Goal: Task Accomplishment & Management: Manage account settings

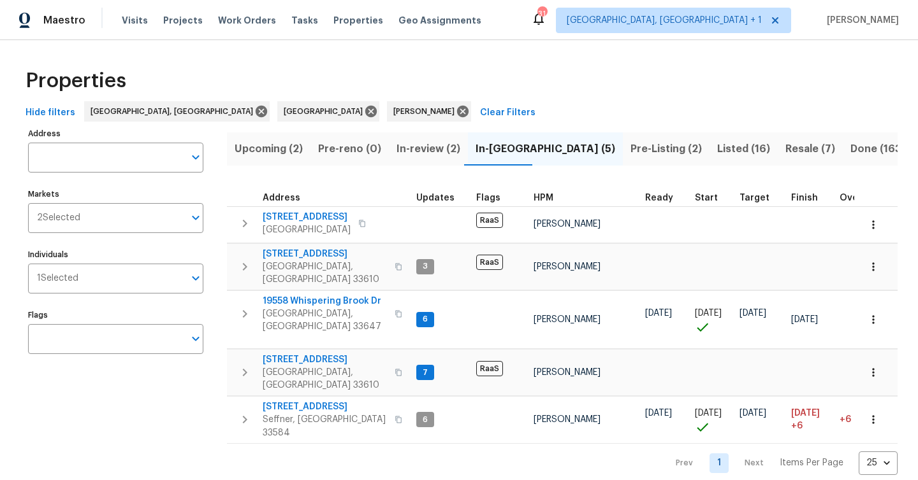
click at [231, 14] on span "Work Orders" at bounding box center [247, 20] width 58 height 13
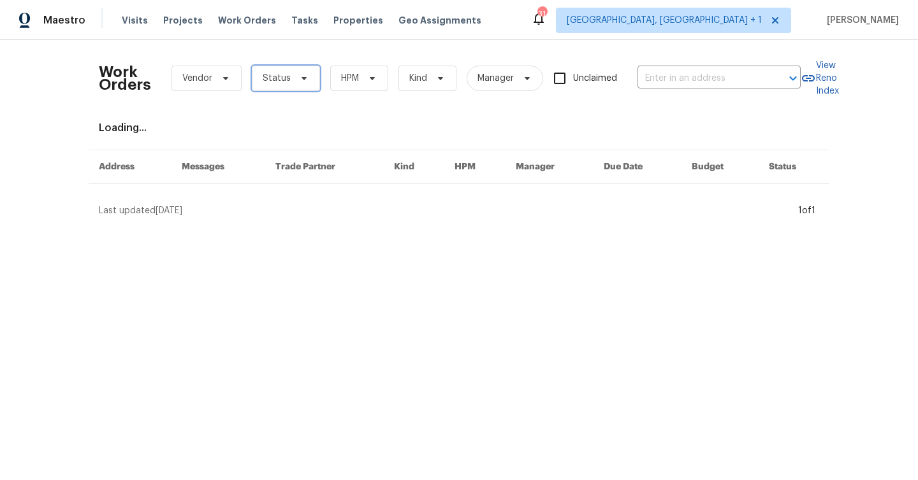
click at [263, 81] on span "Status" at bounding box center [277, 78] width 28 height 13
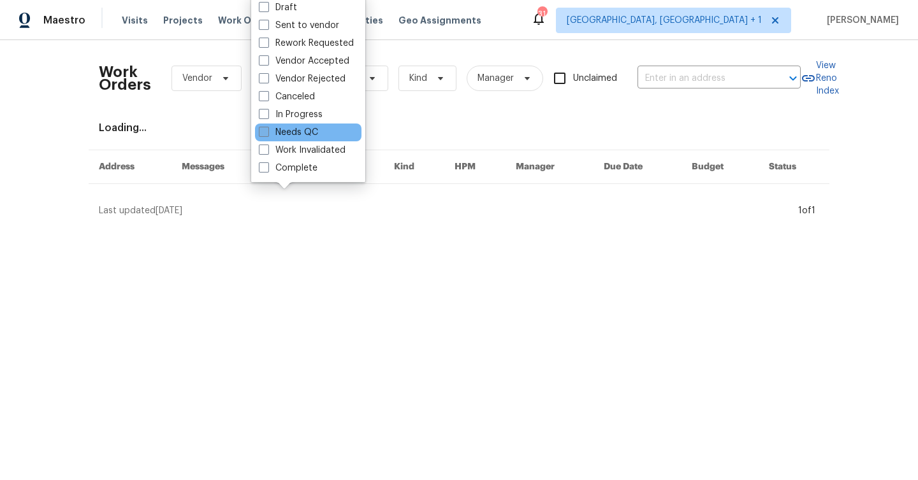
click at [295, 129] on label "Needs QC" at bounding box center [288, 132] width 59 height 13
click at [267, 129] on input "Needs QC" at bounding box center [263, 130] width 8 height 8
checkbox input "true"
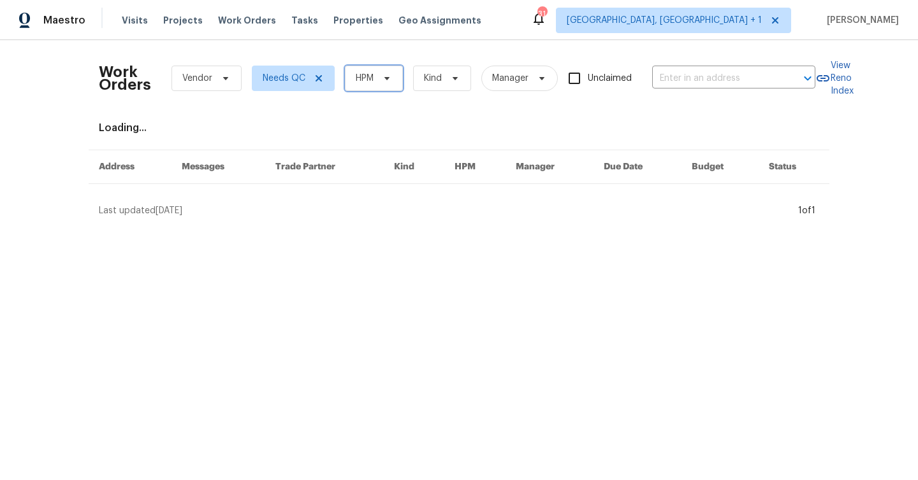
click at [379, 82] on span at bounding box center [385, 78] width 14 height 10
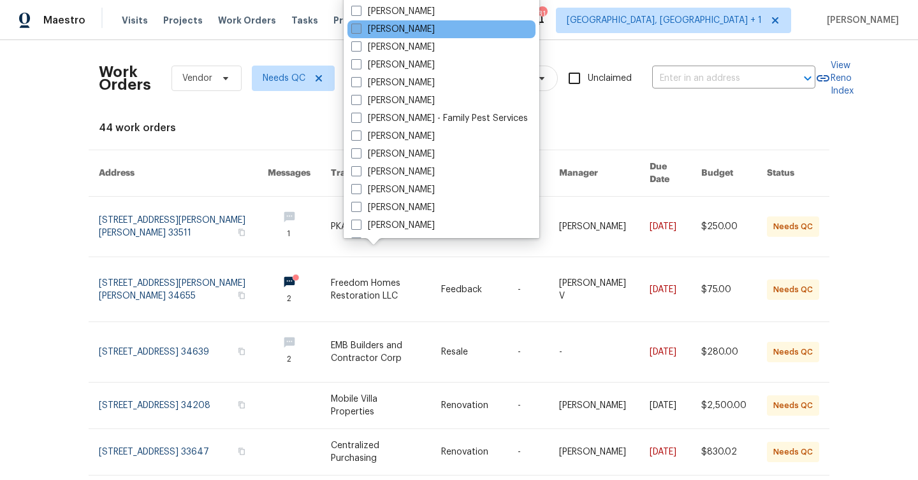
scroll to position [247, 0]
click at [407, 26] on label "[PERSON_NAME]" at bounding box center [392, 28] width 83 height 13
click at [359, 26] on input "[PERSON_NAME]" at bounding box center [355, 26] width 8 height 8
checkbox input "true"
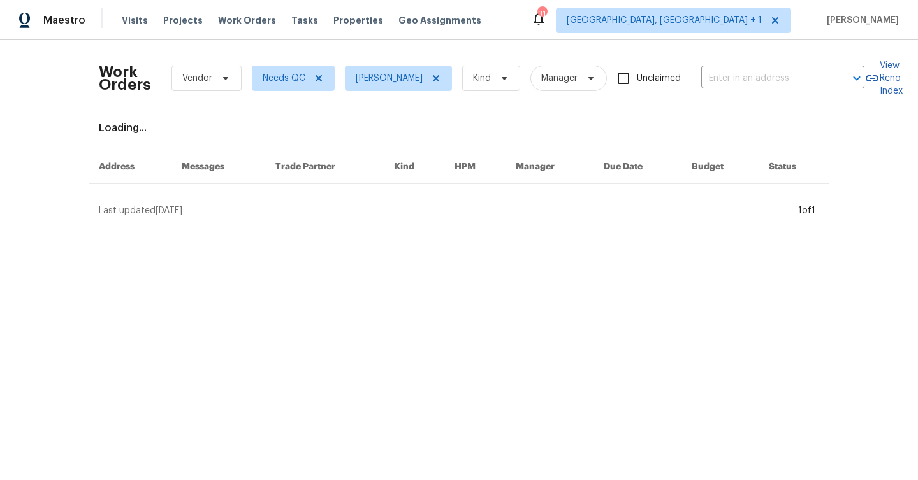
click at [452, 118] on div "Work Orders Vendor Needs QC Mat Smith Kind Manager Unclaimed ​ View Reno Index …" at bounding box center [459, 133] width 720 height 167
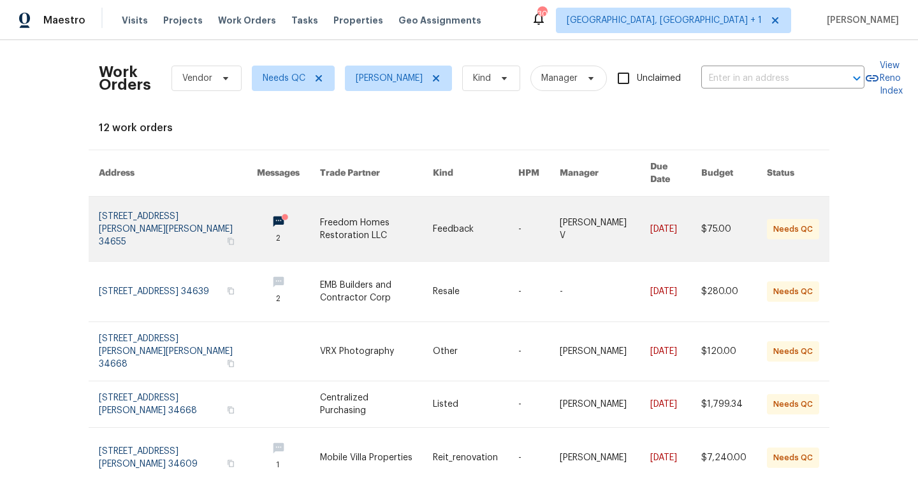
click at [492, 220] on link at bounding box center [475, 229] width 85 height 64
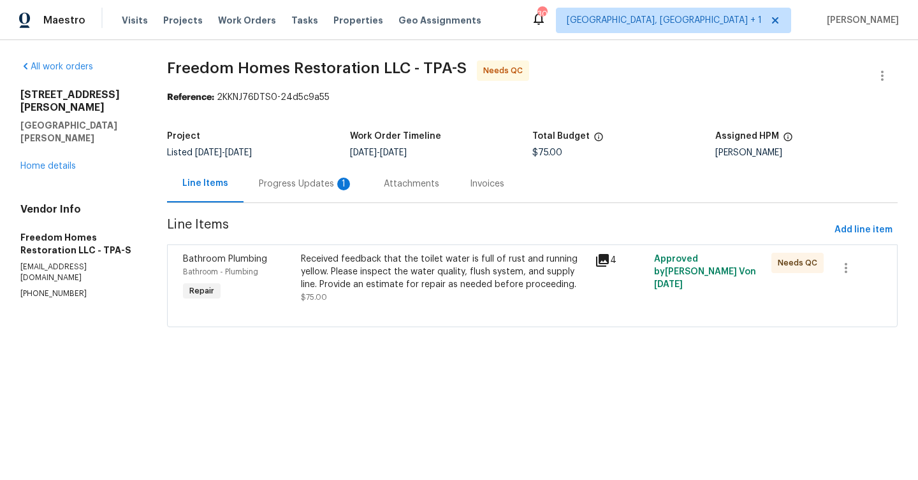
click at [319, 185] on div "Progress Updates 1" at bounding box center [306, 184] width 94 height 13
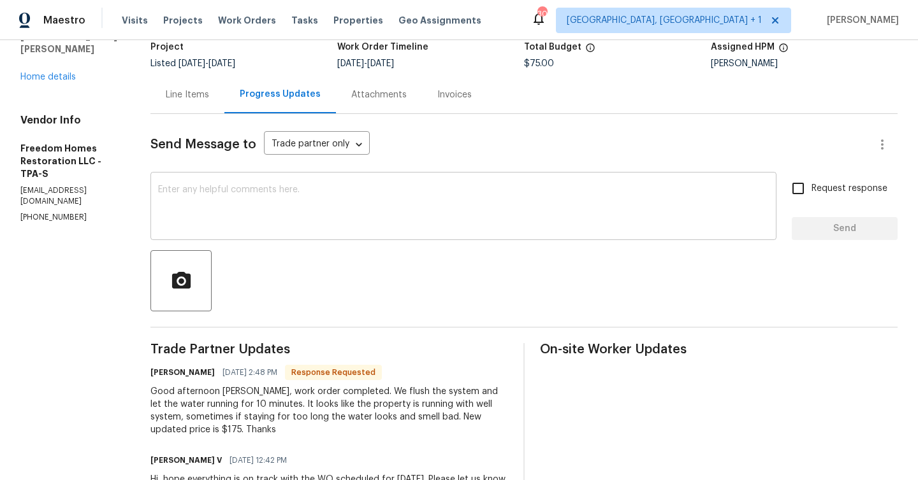
scroll to position [105, 0]
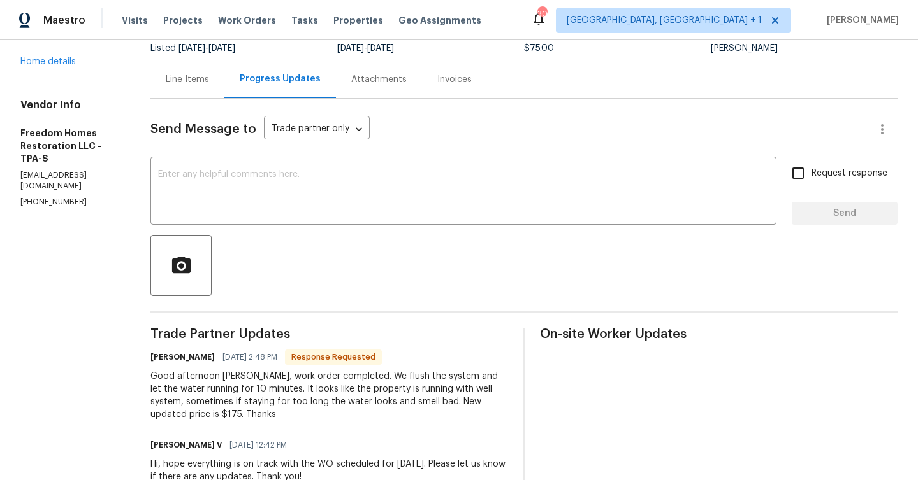
click at [203, 86] on div "Line Items" at bounding box center [187, 79] width 43 height 13
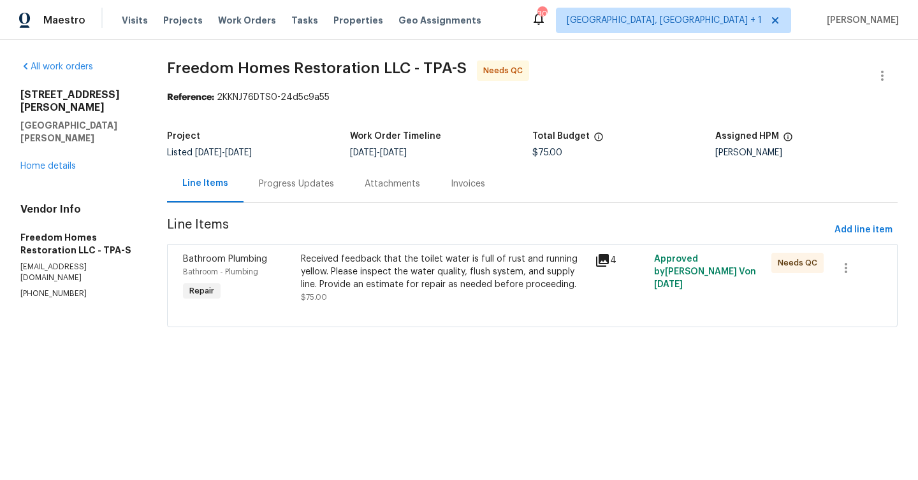
click at [377, 261] on div "Received feedback that the toilet water is full of rust and running yellow. Ple…" at bounding box center [444, 272] width 287 height 38
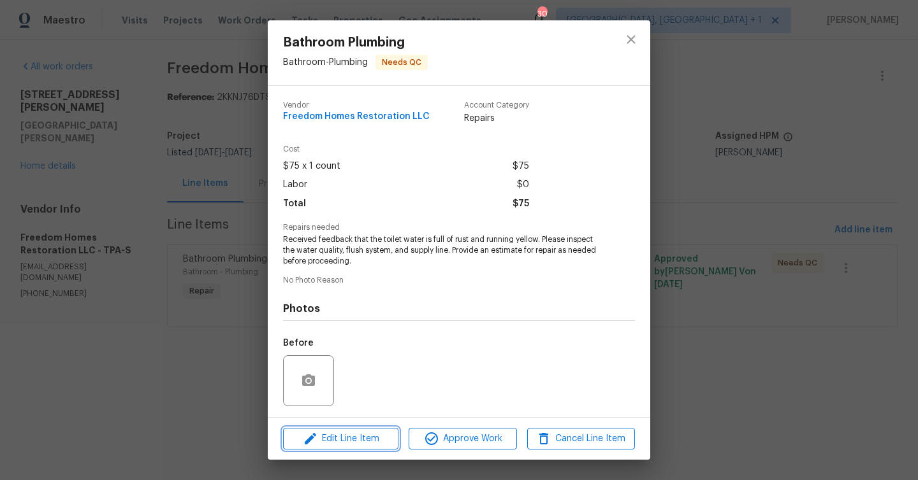
click at [363, 435] on span "Edit Line Item" at bounding box center [341, 439] width 108 height 16
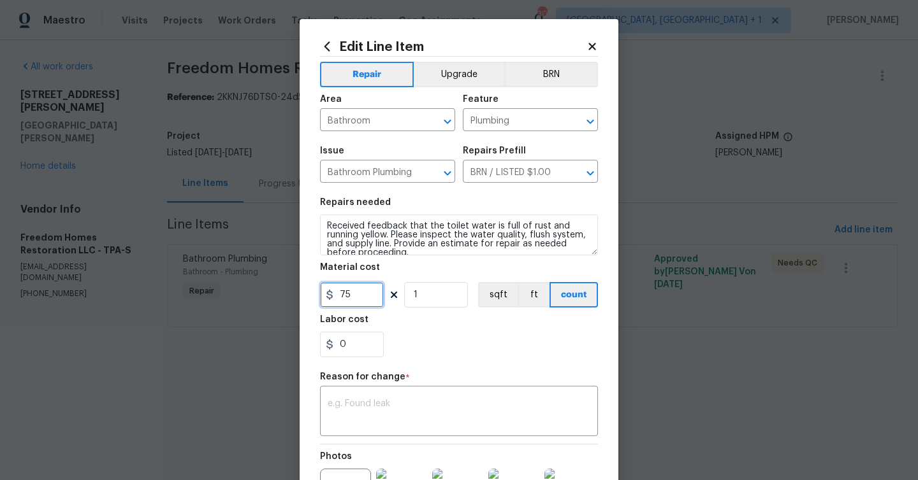
click at [338, 298] on input "75" at bounding box center [352, 294] width 64 height 25
type input "175"
click at [373, 391] on div "x ​" at bounding box center [459, 412] width 278 height 47
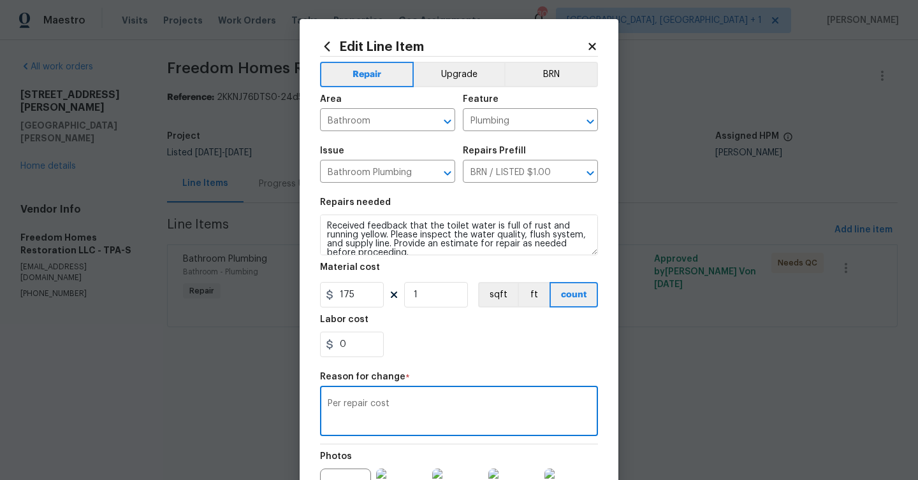
scroll to position [148, 0]
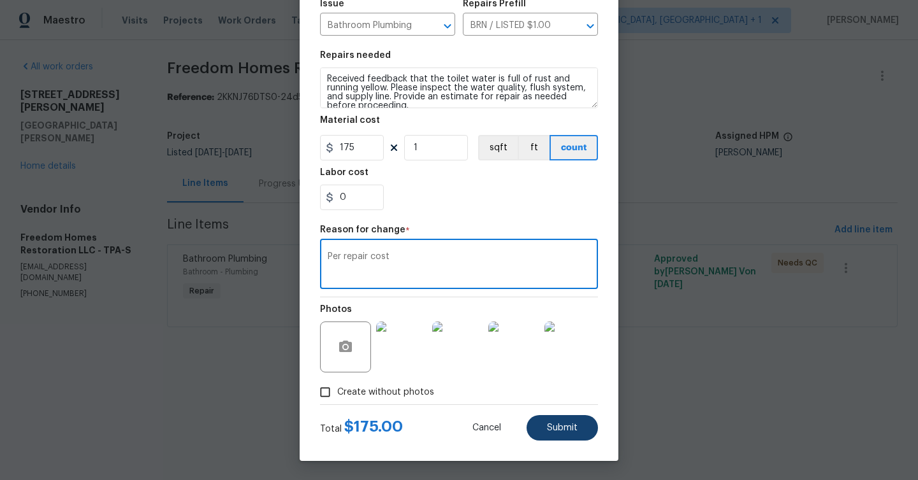
type textarea "Per repair cost"
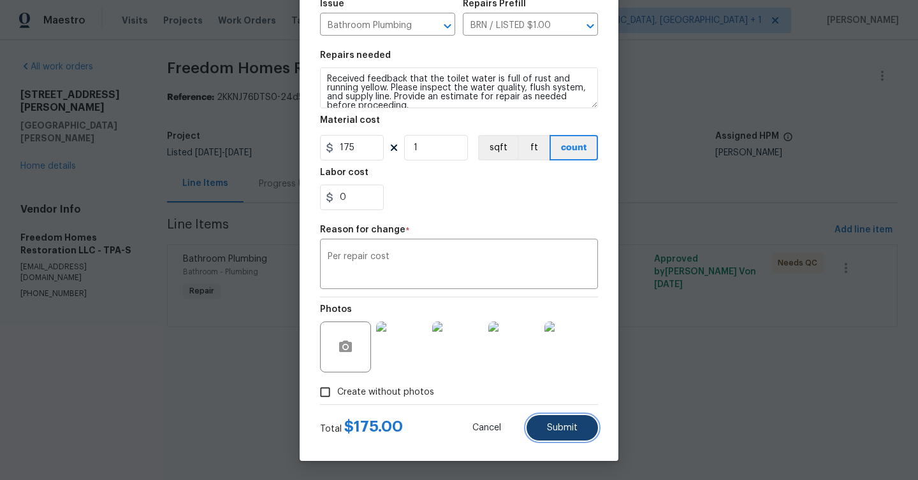
click at [567, 427] on span "Submit" at bounding box center [562, 429] width 31 height 10
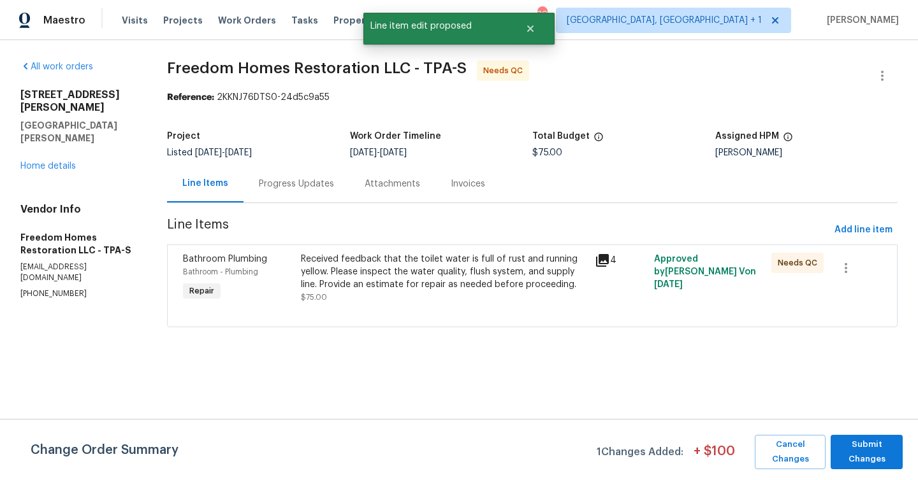
scroll to position [0, 0]
click at [855, 445] on span "Submit Changes" at bounding box center [866, 452] width 59 height 29
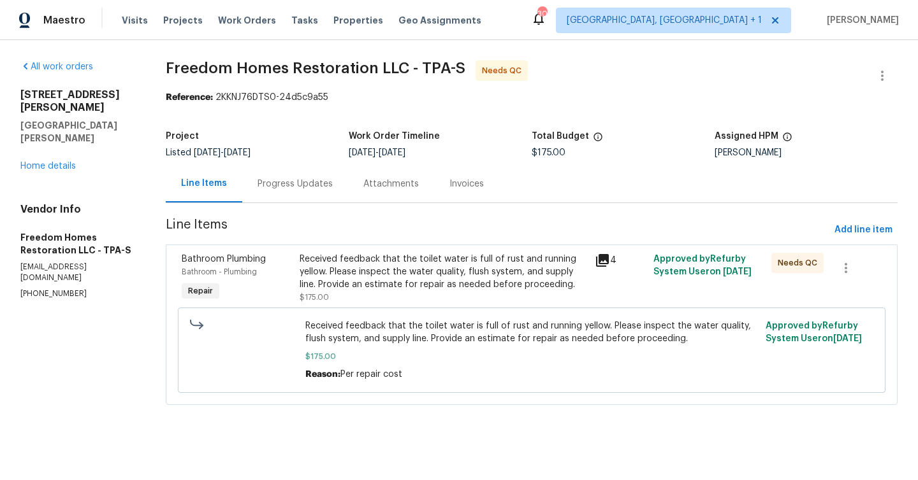
click at [493, 272] on div "Received feedback that the toilet water is full of rust and running yellow. Ple…" at bounding box center [442, 272] width 287 height 38
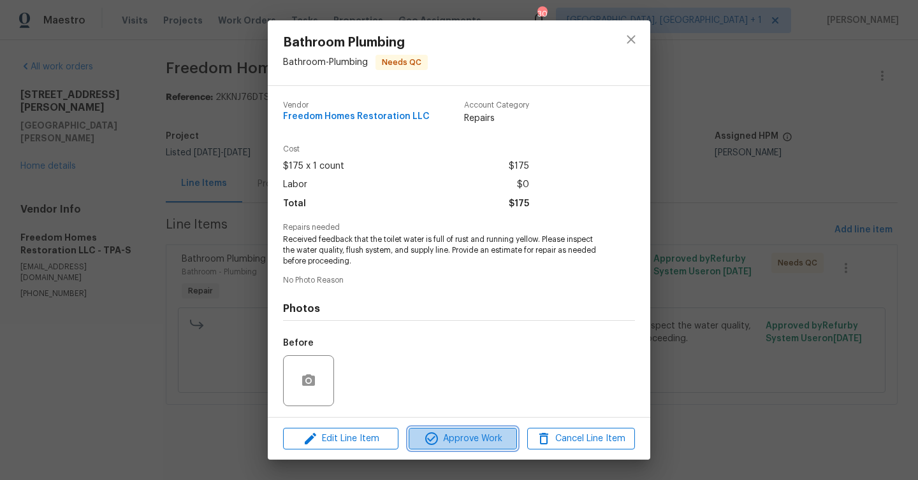
click at [489, 439] on span "Approve Work" at bounding box center [462, 439] width 100 height 16
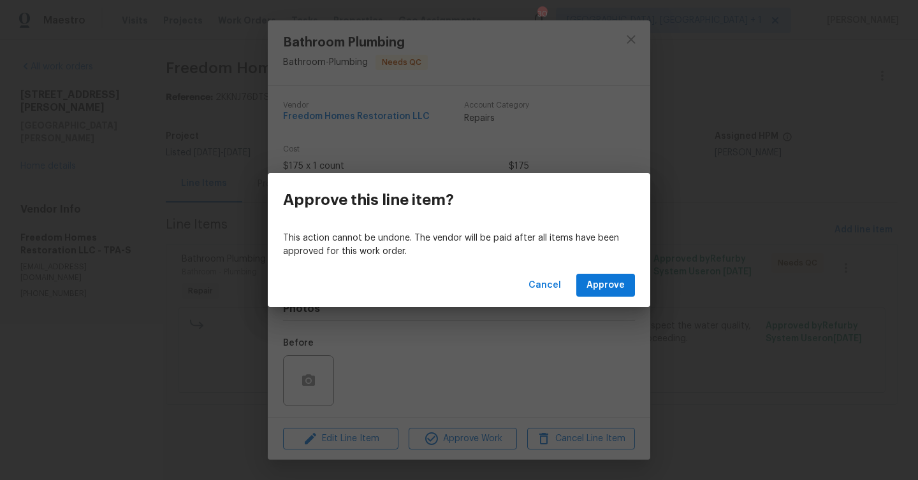
click at [613, 264] on div "Cancel Approve" at bounding box center [459, 286] width 382 height 44
click at [607, 289] on span "Approve" at bounding box center [605, 286] width 38 height 16
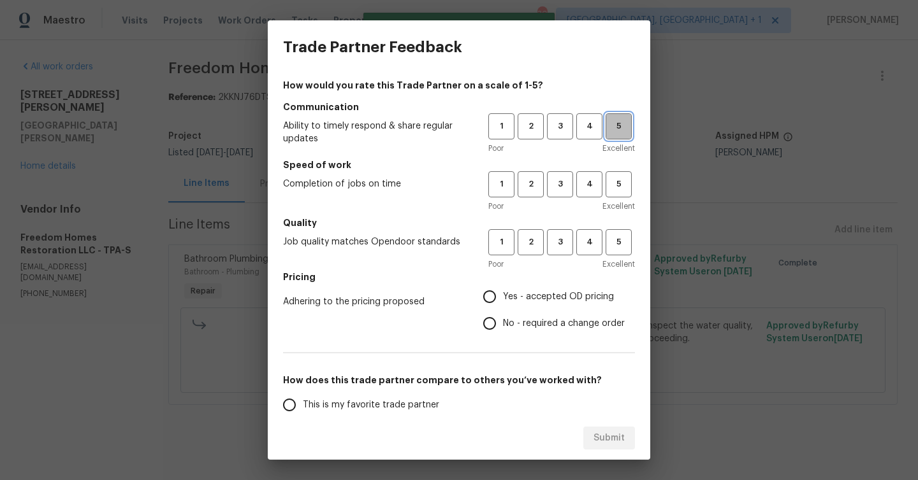
click at [624, 122] on span "5" at bounding box center [619, 126] width 24 height 15
click at [614, 189] on span "5" at bounding box center [619, 184] width 24 height 15
click at [622, 244] on span "5" at bounding box center [619, 242] width 24 height 15
click at [521, 301] on span "Yes - accepted OD pricing" at bounding box center [558, 297] width 111 height 13
click at [503, 301] on input "Yes - accepted OD pricing" at bounding box center [489, 297] width 27 height 27
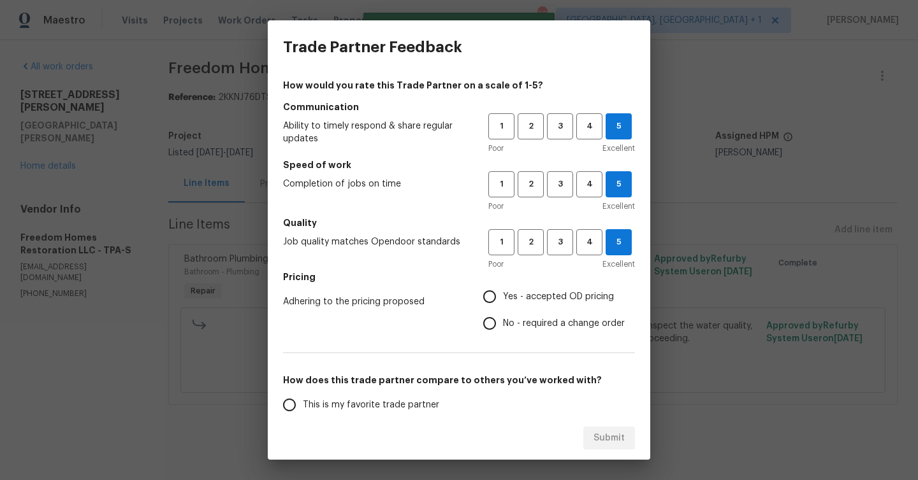
radio input "true"
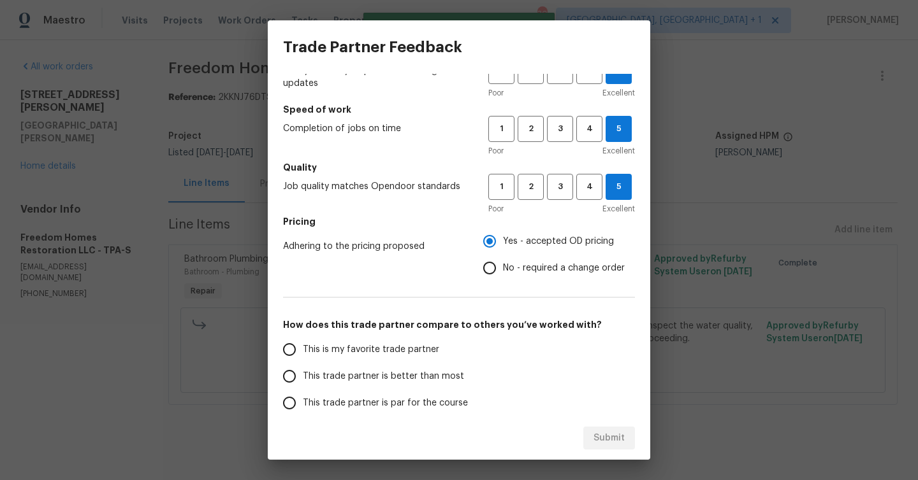
scroll to position [99, 0]
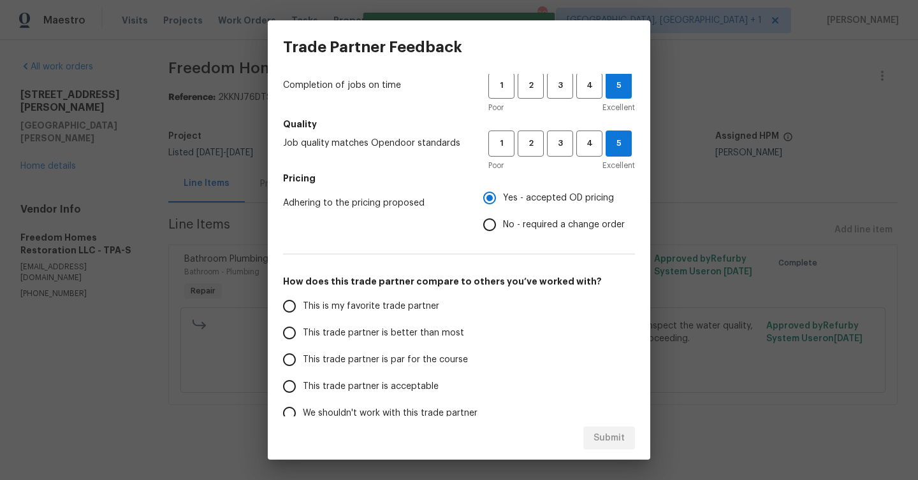
click at [421, 307] on span "This is my favorite trade partner" at bounding box center [371, 306] width 136 height 13
click at [303, 307] on input "This is my favorite trade partner" at bounding box center [289, 306] width 27 height 27
click at [602, 448] on button "Submit" at bounding box center [609, 439] width 52 height 24
radio input "true"
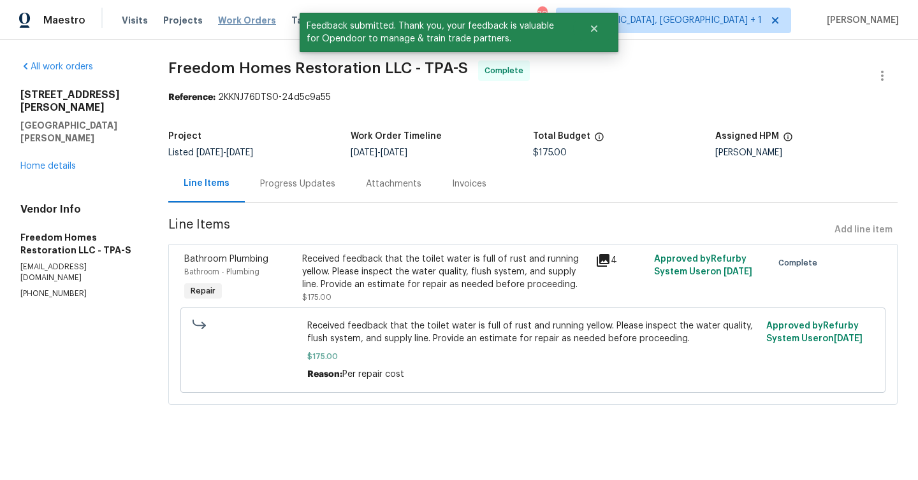
click at [244, 24] on span "Work Orders" at bounding box center [247, 20] width 58 height 13
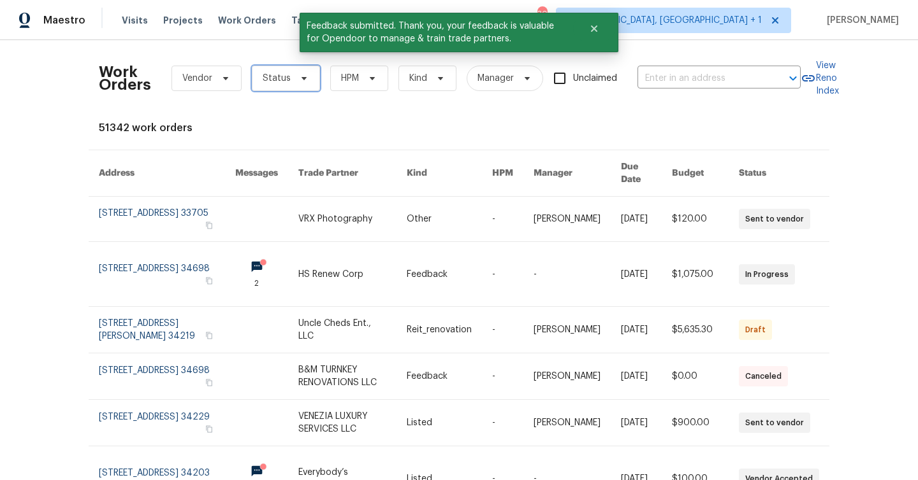
click at [288, 82] on span "Status" at bounding box center [286, 78] width 68 height 25
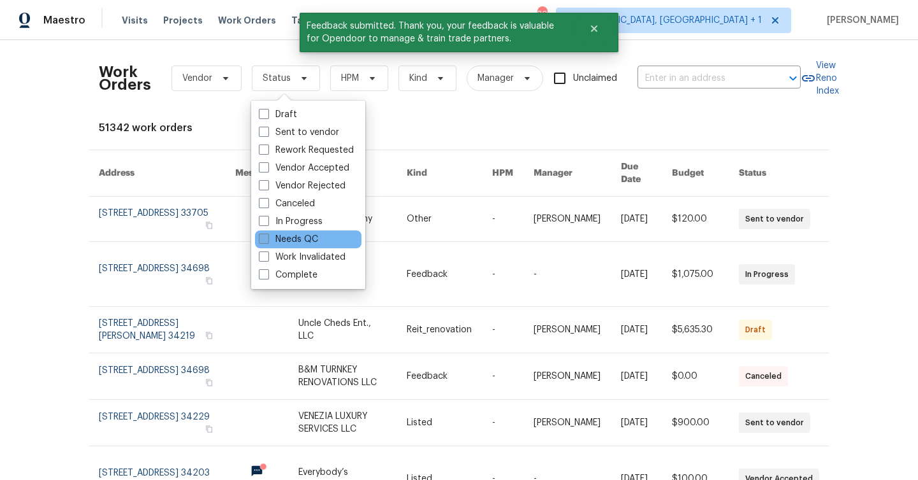
click at [291, 236] on label "Needs QC" at bounding box center [288, 239] width 59 height 13
click at [267, 236] on input "Needs QC" at bounding box center [263, 237] width 8 height 8
checkbox input "true"
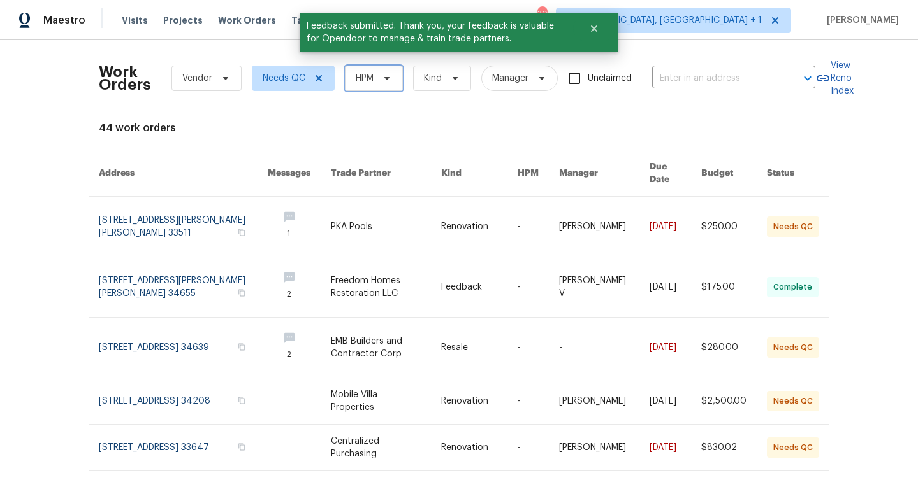
click at [374, 85] on span "HPM" at bounding box center [374, 78] width 58 height 25
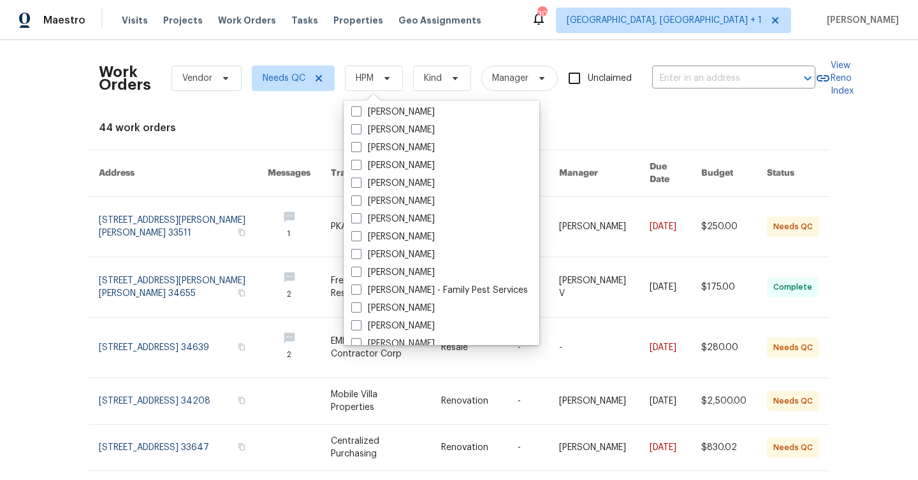
scroll to position [175, 0]
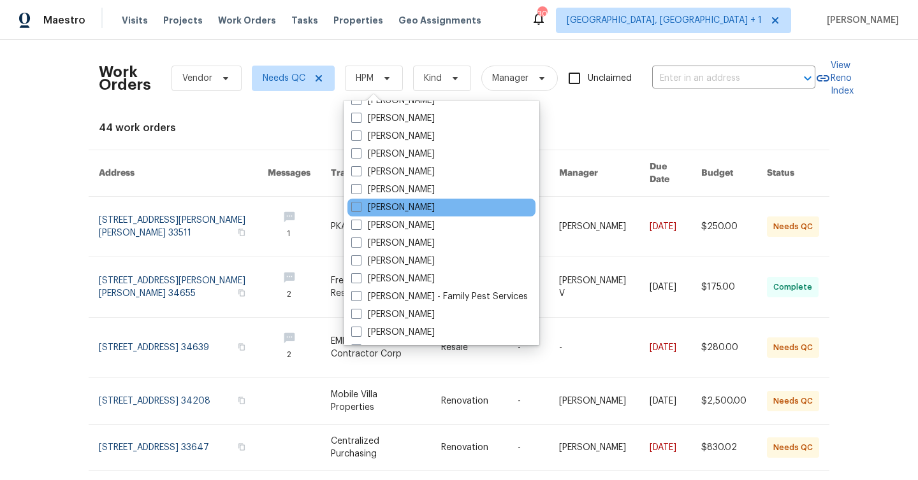
click at [420, 199] on div "[PERSON_NAME]" at bounding box center [441, 208] width 188 height 18
click at [419, 205] on div "[PERSON_NAME]" at bounding box center [441, 208] width 188 height 18
click at [399, 208] on label "[PERSON_NAME]" at bounding box center [392, 207] width 83 height 13
click at [359, 208] on input "[PERSON_NAME]" at bounding box center [355, 205] width 8 height 8
checkbox input "true"
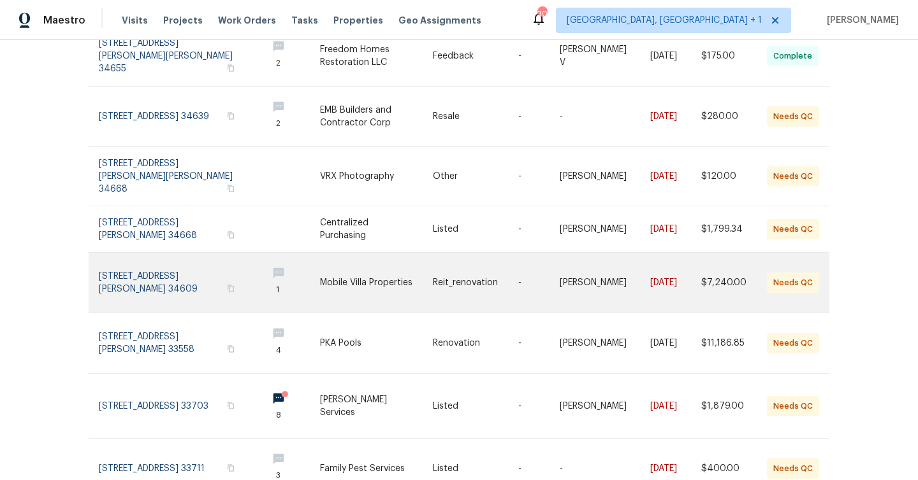
scroll to position [224, 0]
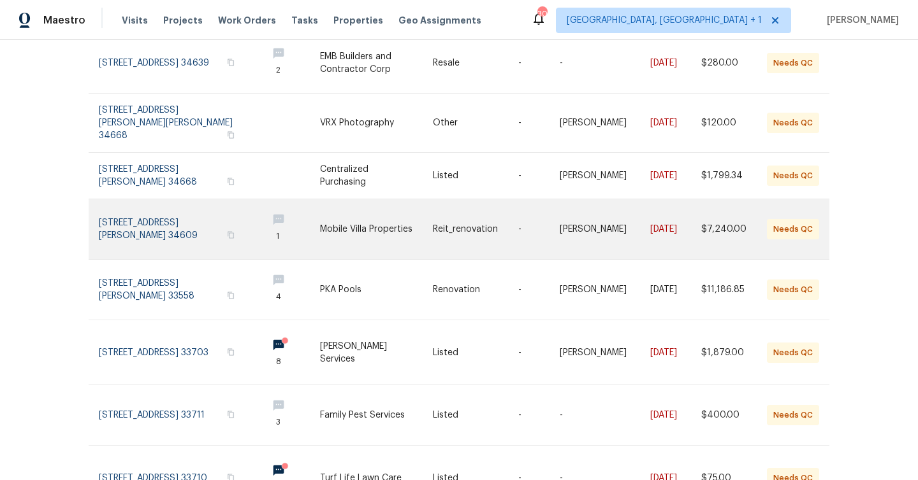
click at [278, 199] on link at bounding box center [288, 229] width 63 height 60
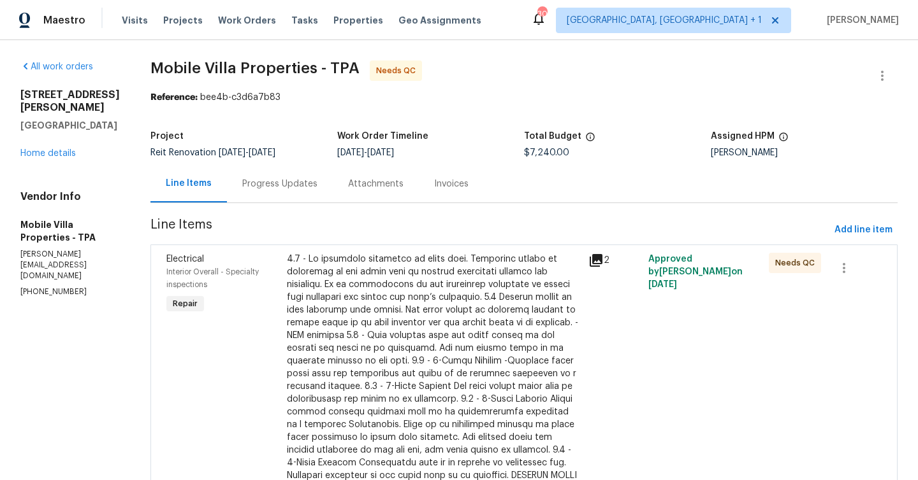
click at [261, 189] on div "Progress Updates" at bounding box center [280, 184] width 106 height 38
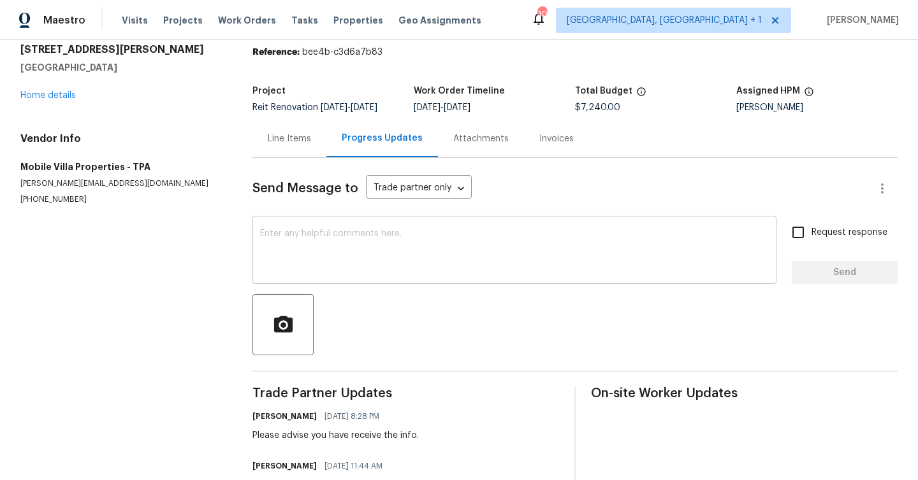
scroll to position [94, 0]
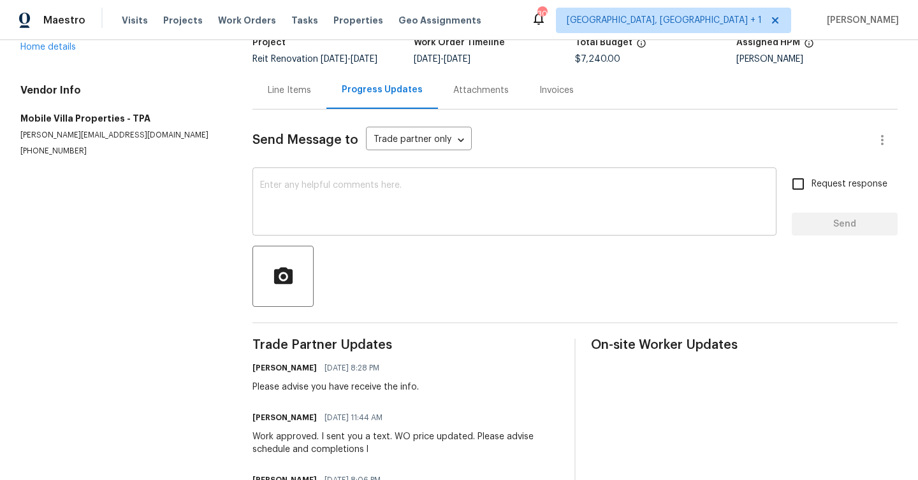
click at [334, 234] on div "x ​" at bounding box center [514, 203] width 524 height 65
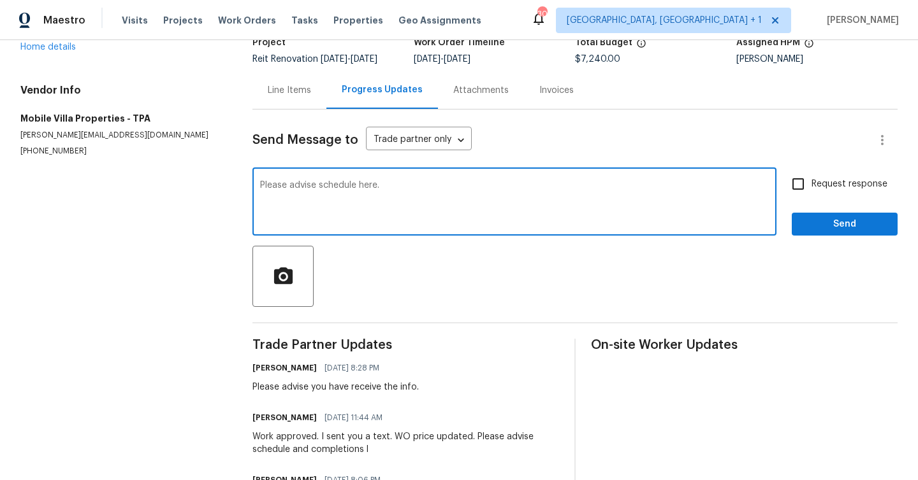
type textarea "Please advise schedule here."
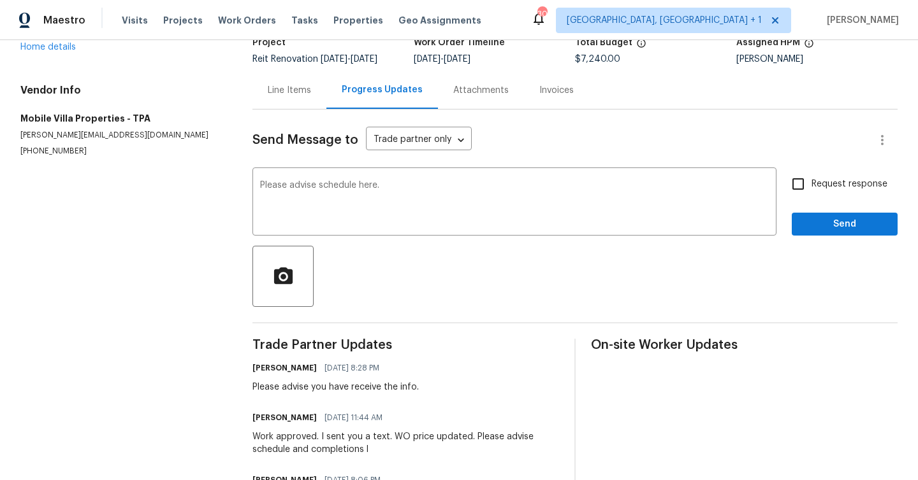
click at [863, 195] on label "Request response" at bounding box center [835, 184] width 103 height 27
click at [811, 195] on input "Request response" at bounding box center [797, 184] width 27 height 27
checkbox input "true"
click at [846, 223] on span "Send" at bounding box center [844, 225] width 85 height 16
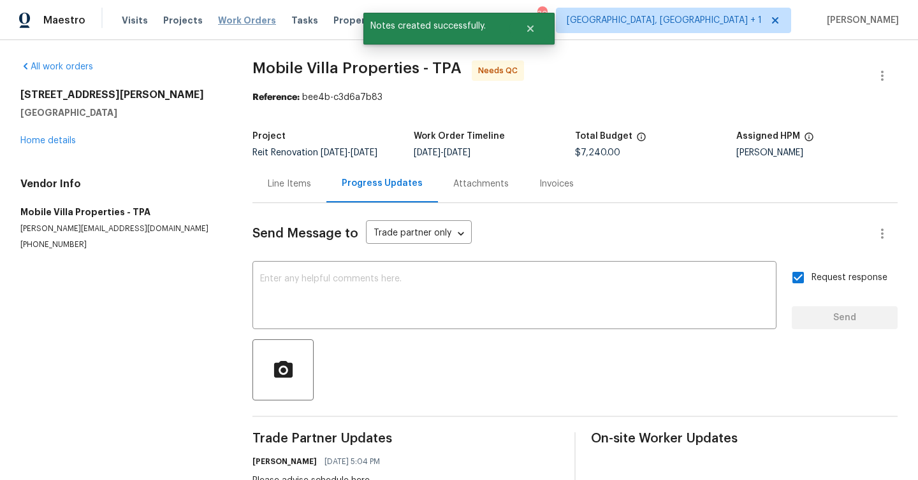
click at [240, 21] on span "Work Orders" at bounding box center [247, 20] width 58 height 13
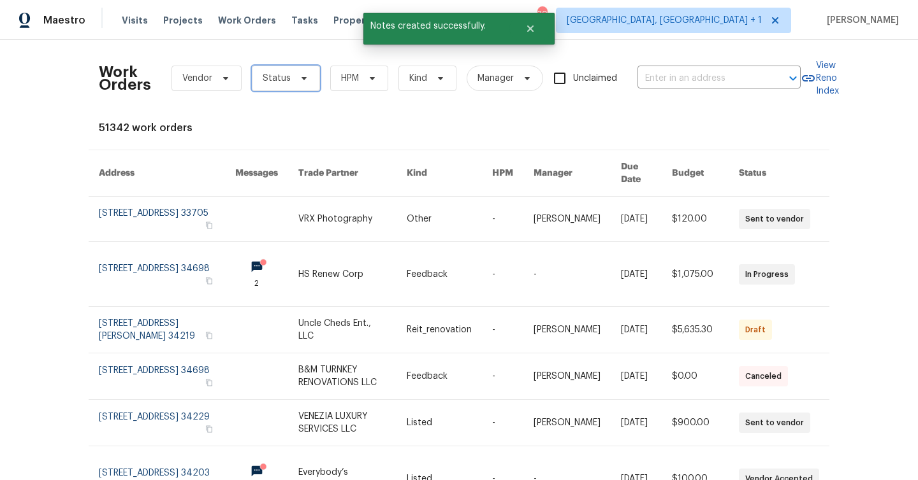
click at [274, 83] on span "Status" at bounding box center [277, 78] width 28 height 13
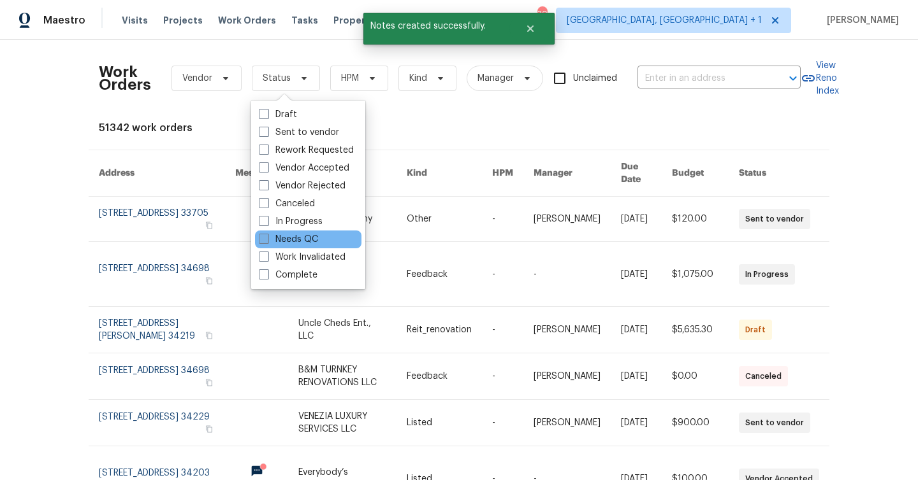
click at [305, 243] on label "Needs QC" at bounding box center [288, 239] width 59 height 13
click at [267, 242] on input "Needs QC" at bounding box center [263, 237] width 8 height 8
checkbox input "true"
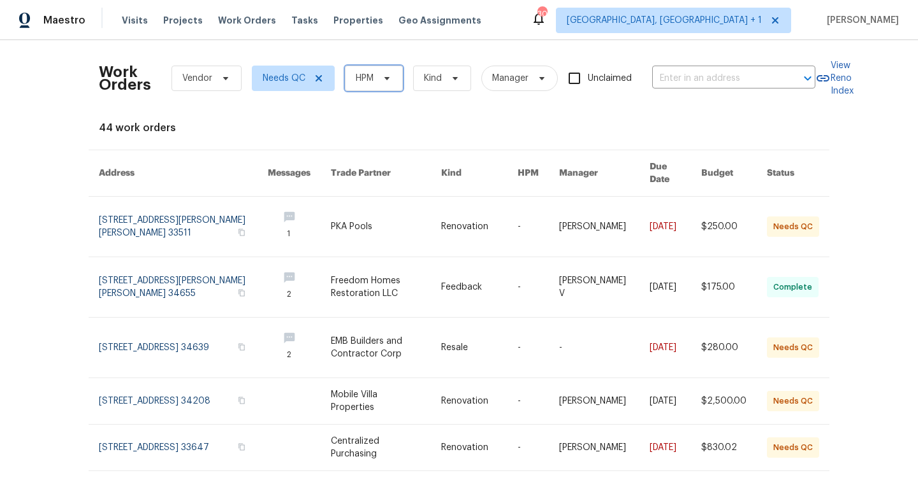
click at [375, 87] on span "HPM" at bounding box center [374, 78] width 58 height 25
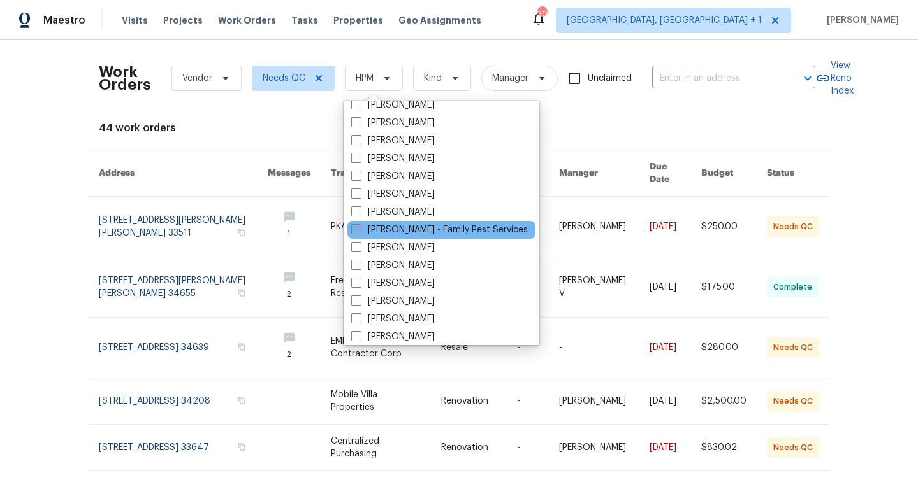
scroll to position [204, 0]
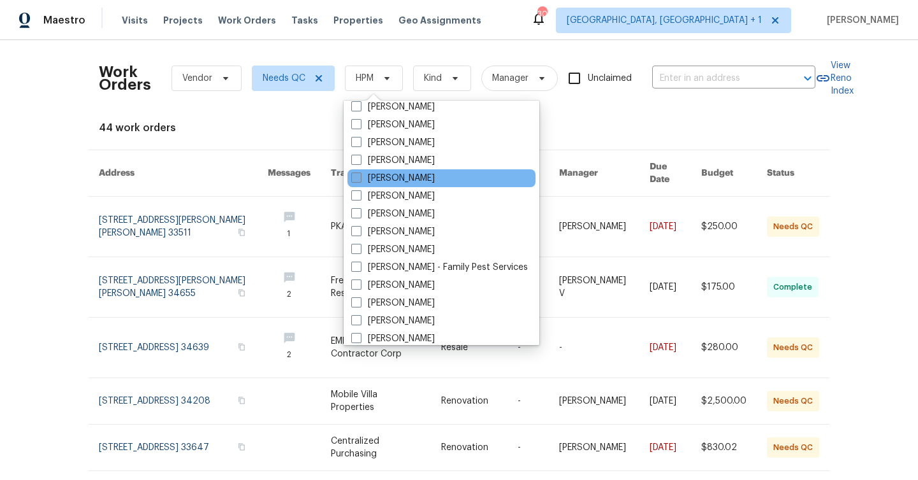
click at [406, 179] on label "[PERSON_NAME]" at bounding box center [392, 178] width 83 height 13
click at [359, 179] on input "[PERSON_NAME]" at bounding box center [355, 176] width 8 height 8
checkbox input "true"
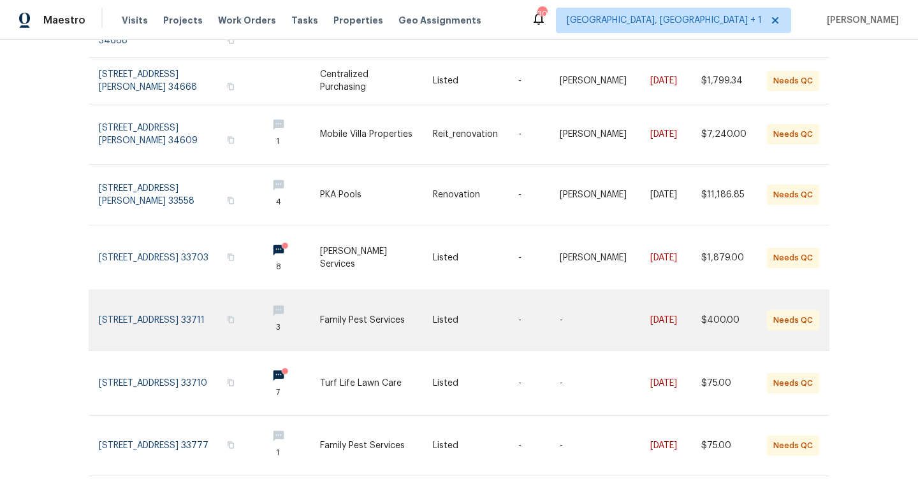
scroll to position [331, 0]
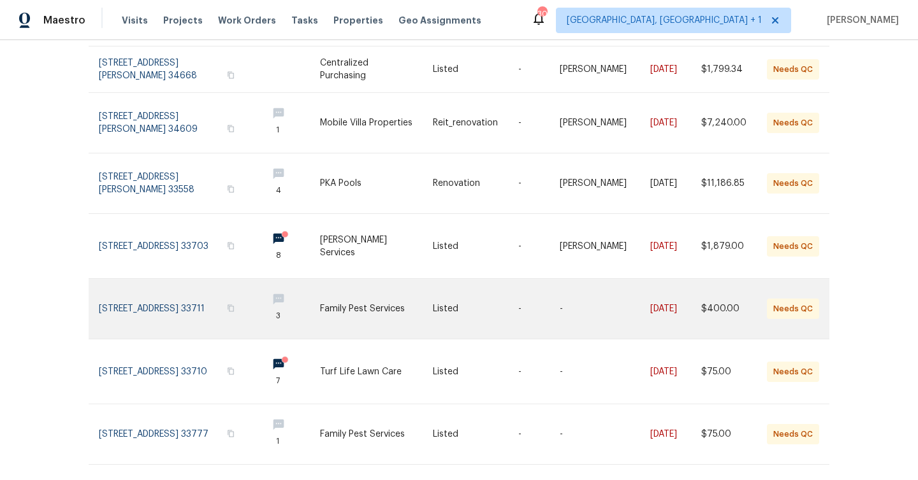
click at [513, 282] on td "-" at bounding box center [528, 309] width 41 height 61
click at [431, 290] on td "Listed" at bounding box center [464, 309] width 85 height 61
click at [359, 291] on link at bounding box center [376, 309] width 113 height 60
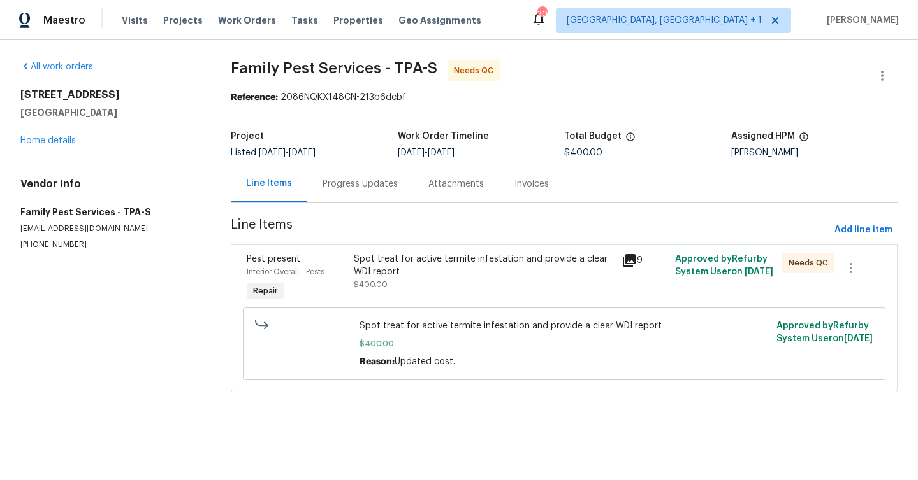
click at [347, 199] on div "Progress Updates" at bounding box center [360, 184] width 106 height 38
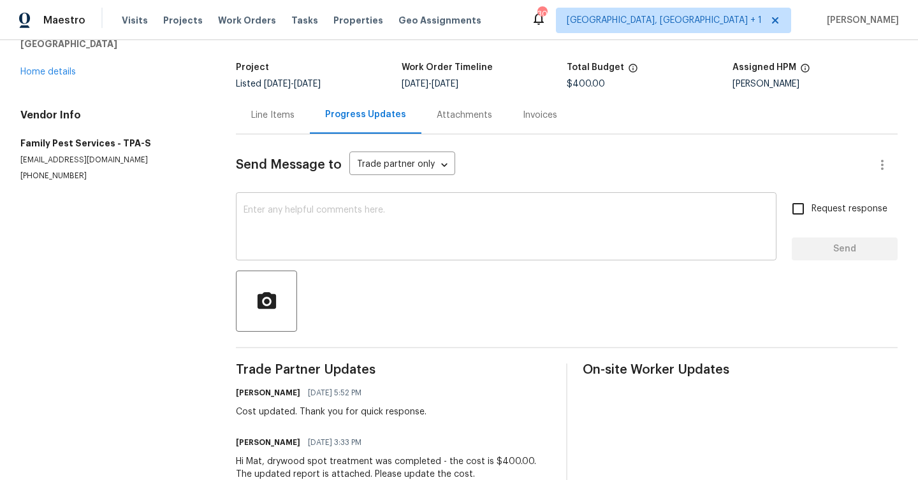
scroll to position [97, 0]
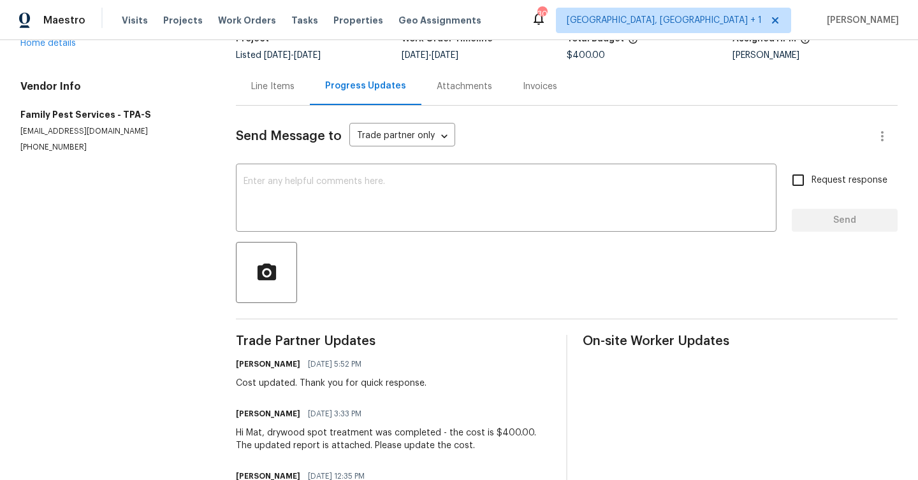
click at [293, 90] on div "Line Items" at bounding box center [272, 86] width 43 height 13
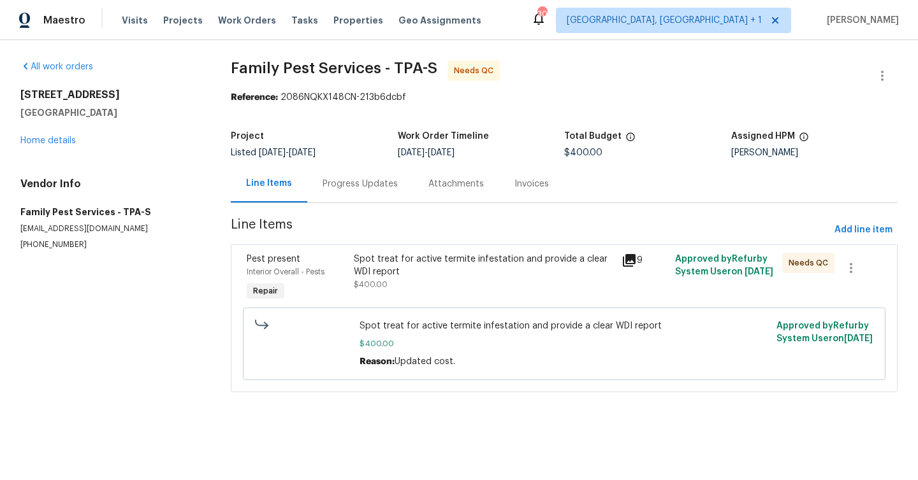
click at [445, 289] on div "Spot treat for active termite infestation and provide a clear WDI report $400.00" at bounding box center [484, 272] width 260 height 38
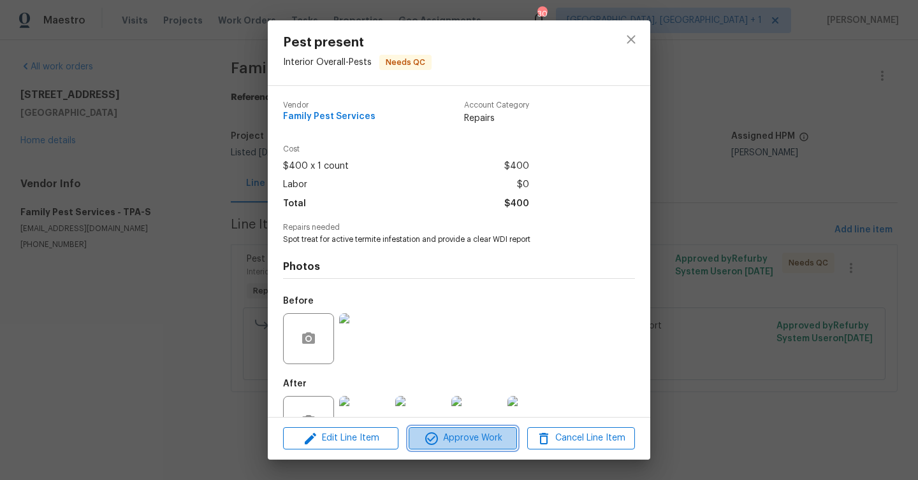
click at [459, 433] on span "Approve Work" at bounding box center [462, 439] width 100 height 16
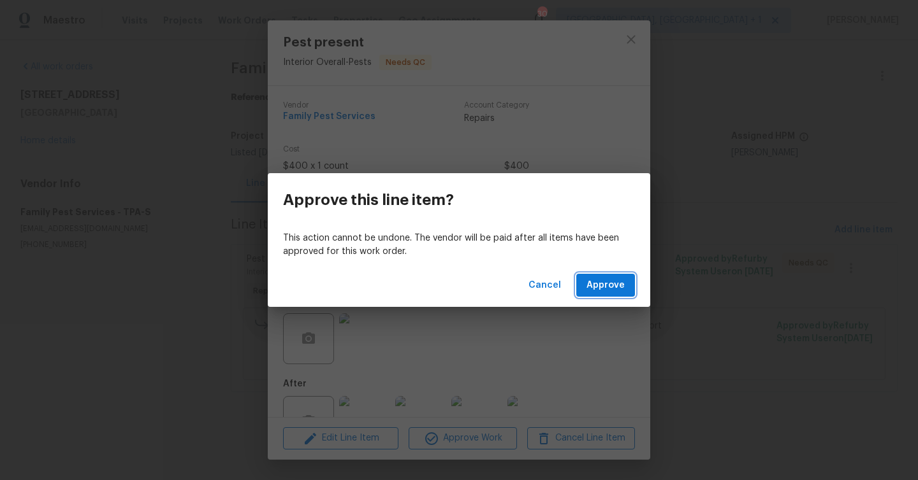
click at [587, 289] on button "Approve" at bounding box center [605, 286] width 59 height 24
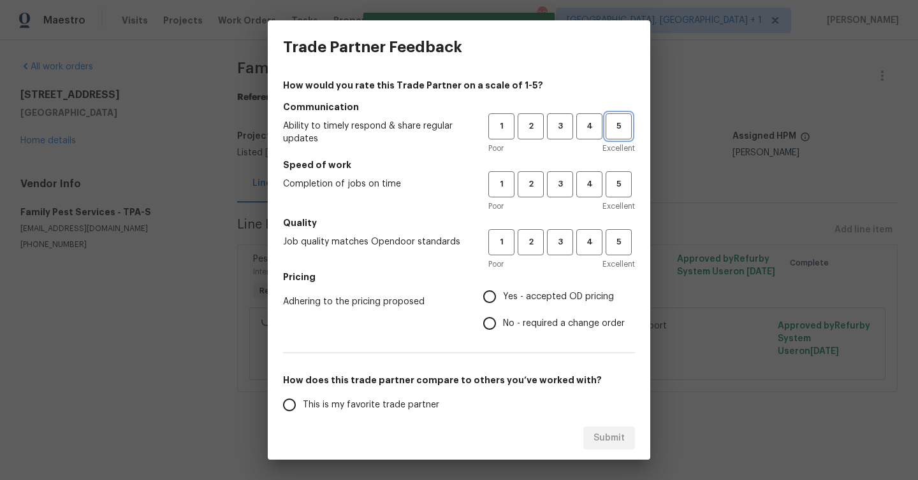
click at [614, 130] on span "5" at bounding box center [619, 126] width 24 height 15
click at [596, 126] on span "4" at bounding box center [589, 126] width 24 height 15
click at [584, 173] on button "4" at bounding box center [589, 184] width 26 height 26
click at [562, 182] on span "3" at bounding box center [560, 184] width 24 height 15
click at [580, 224] on h5 "Quality" at bounding box center [459, 223] width 352 height 13
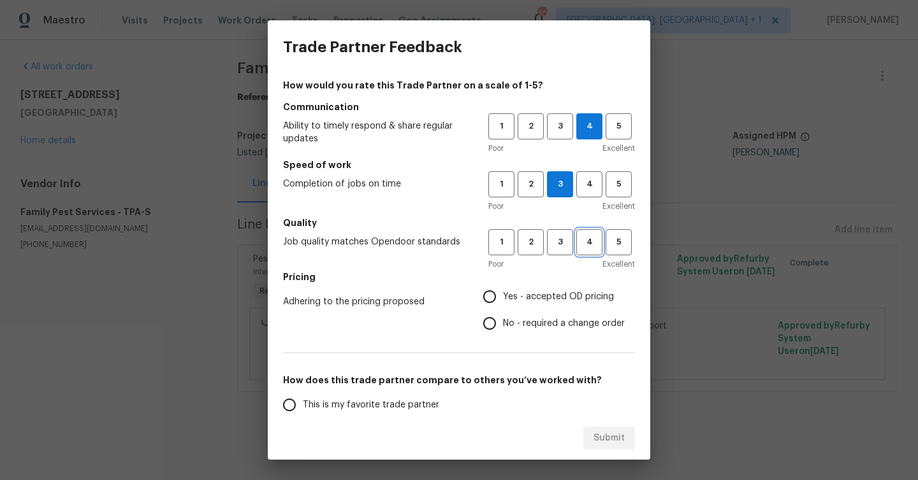
click at [586, 239] on span "4" at bounding box center [589, 242] width 24 height 15
click at [498, 297] on input "Yes - accepted OD pricing" at bounding box center [489, 297] width 27 height 27
radio input "true"
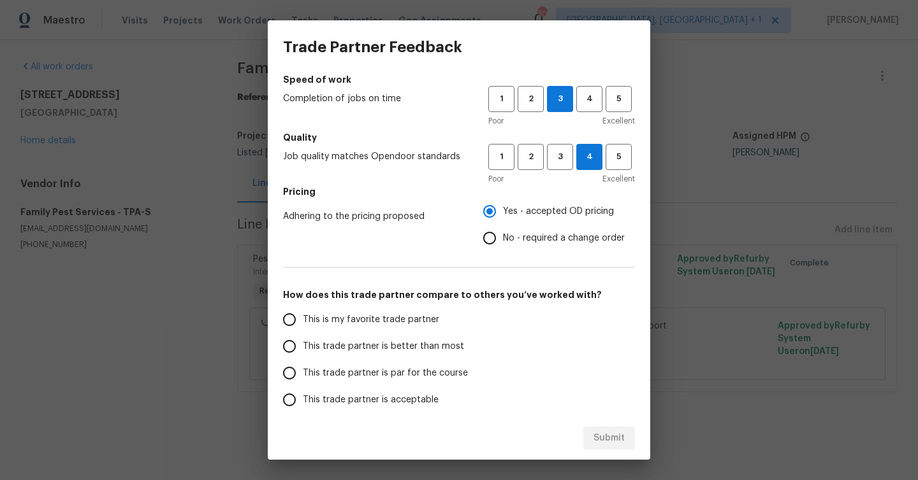
scroll to position [92, 0]
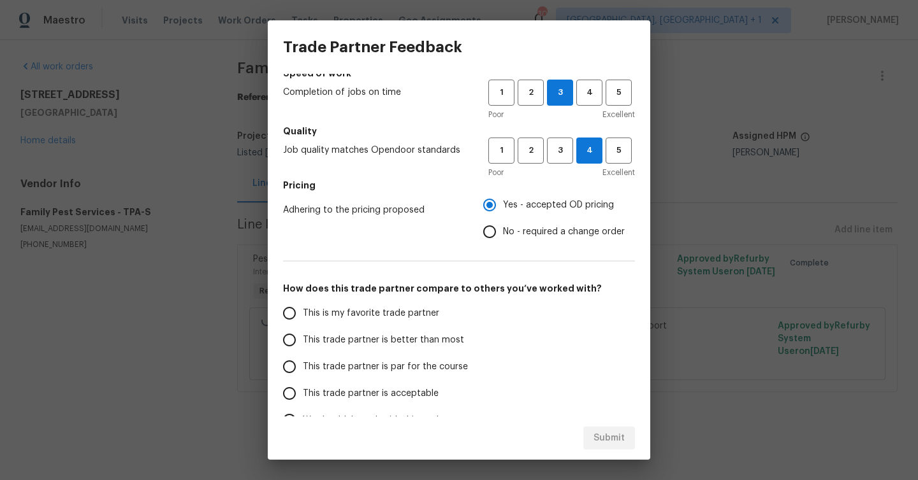
click at [427, 335] on span "This trade partner is better than most" at bounding box center [383, 340] width 161 height 13
click at [303, 335] on input "This trade partner is better than most" at bounding box center [289, 340] width 27 height 27
click at [601, 428] on button "Submit" at bounding box center [609, 439] width 52 height 24
radio input "true"
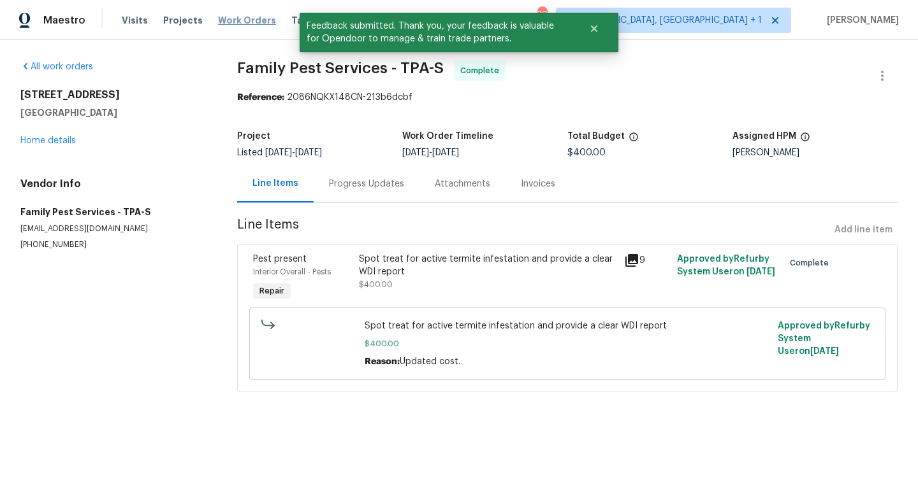
click at [218, 23] on span "Work Orders" at bounding box center [247, 20] width 58 height 13
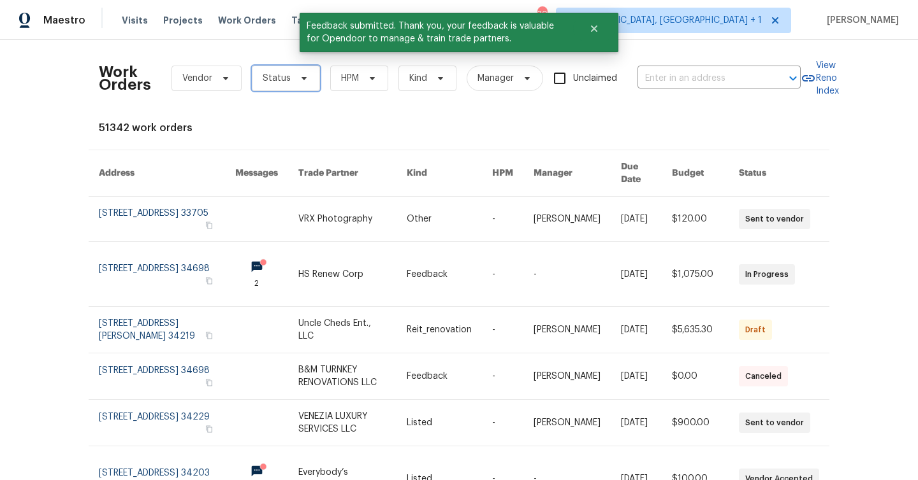
click at [287, 83] on span "Status" at bounding box center [277, 78] width 28 height 13
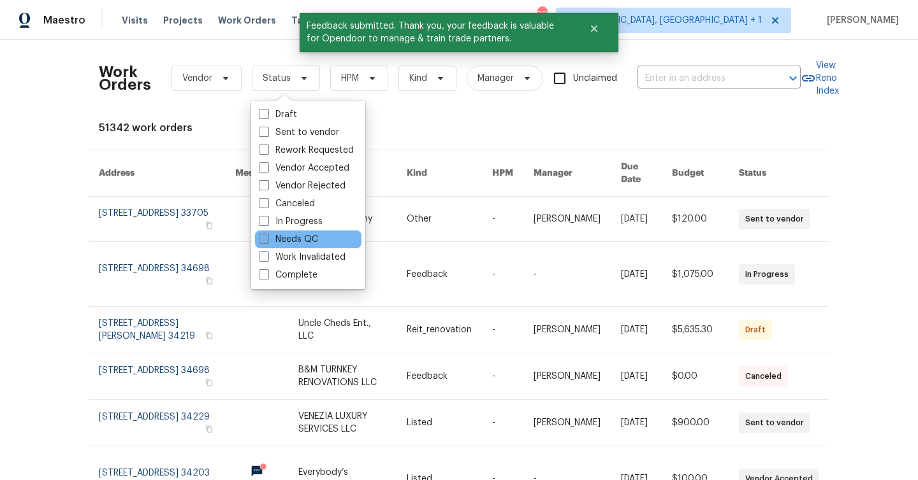
click at [298, 238] on label "Needs QC" at bounding box center [288, 239] width 59 height 13
click at [267, 238] on input "Needs QC" at bounding box center [263, 237] width 8 height 8
checkbox input "true"
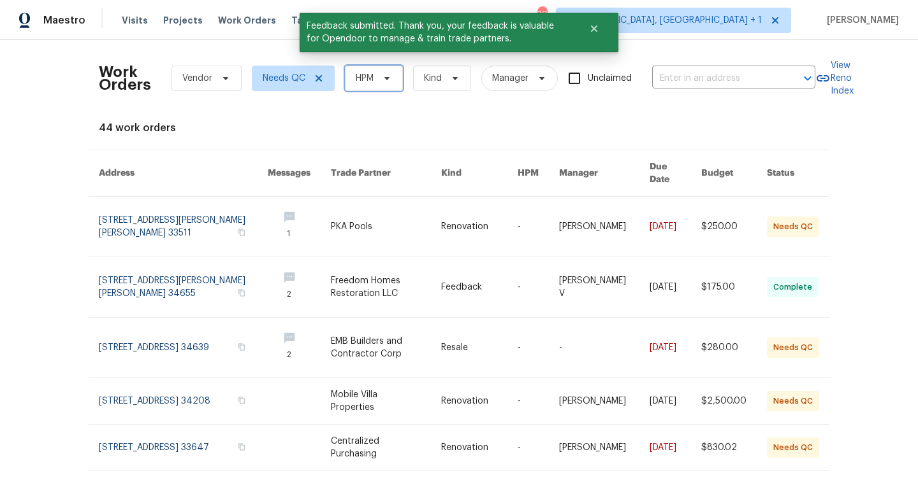
click at [362, 75] on span "HPM" at bounding box center [365, 78] width 18 height 13
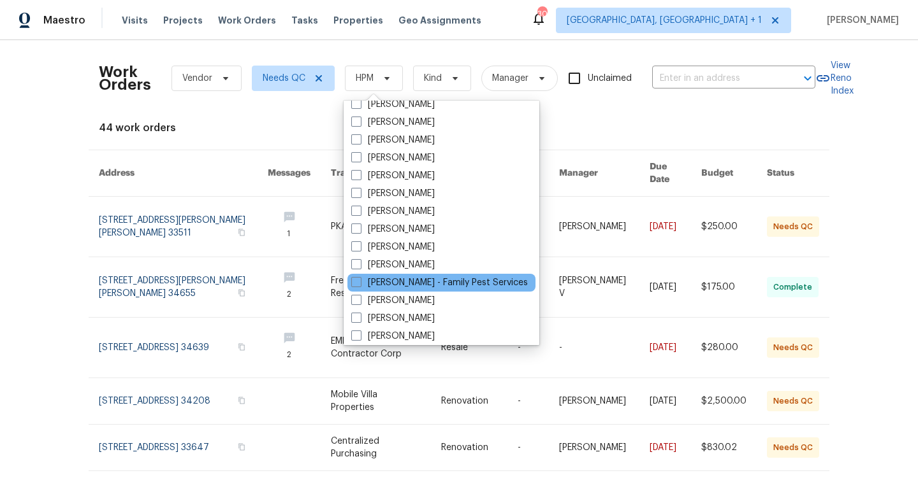
scroll to position [173, 0]
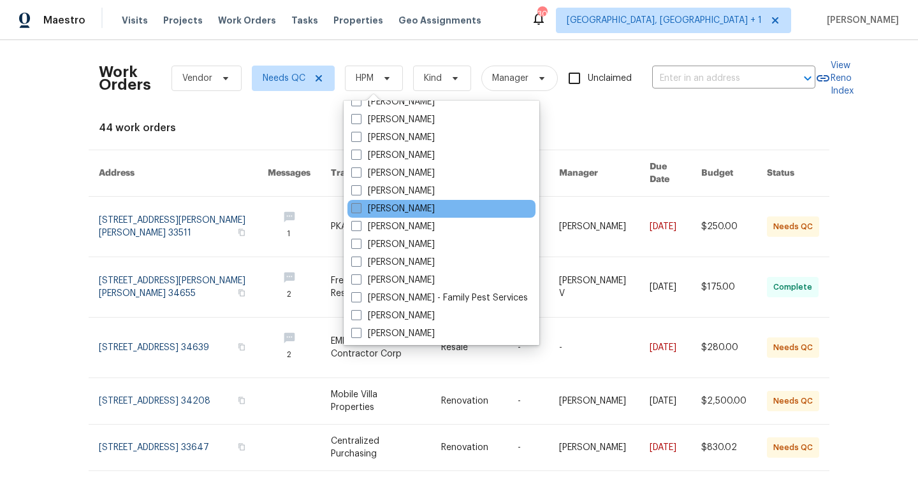
click at [389, 210] on label "[PERSON_NAME]" at bounding box center [392, 209] width 83 height 13
click at [359, 210] on input "[PERSON_NAME]" at bounding box center [355, 207] width 8 height 8
checkbox input "true"
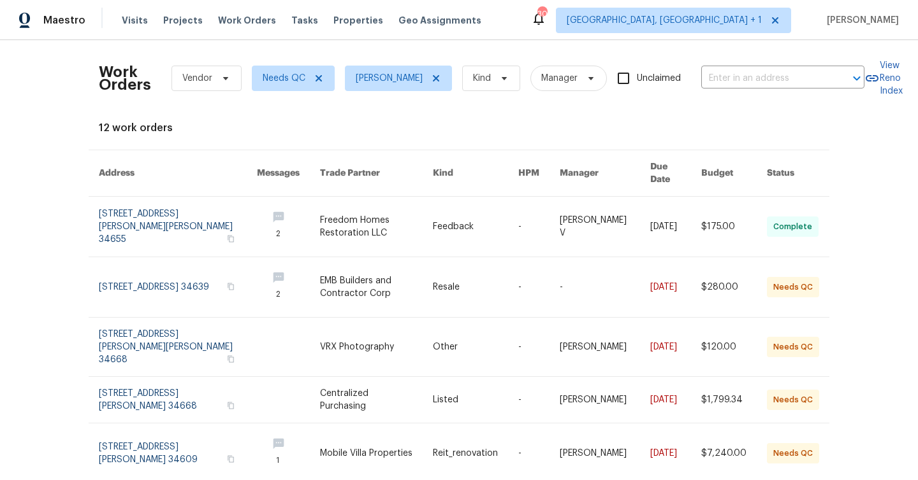
click at [684, 136] on div "Work Orders Vendor Needs QC Mat Smith Kind Manager Unclaimed ​ View Reno Index …" at bounding box center [459, 439] width 720 height 779
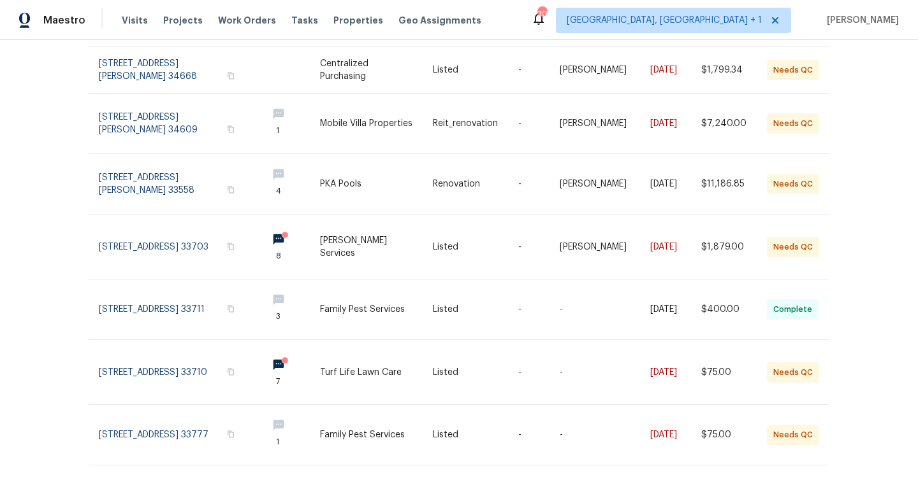
scroll to position [331, 0]
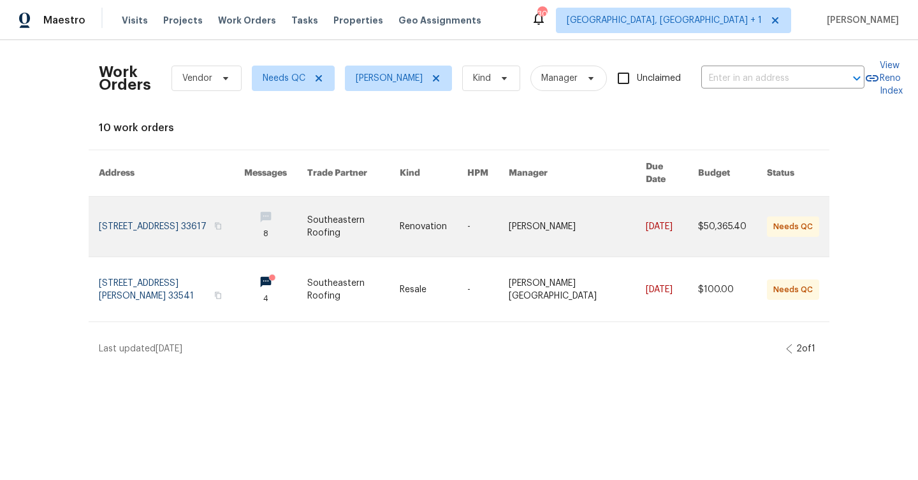
click at [467, 240] on link at bounding box center [434, 227] width 68 height 60
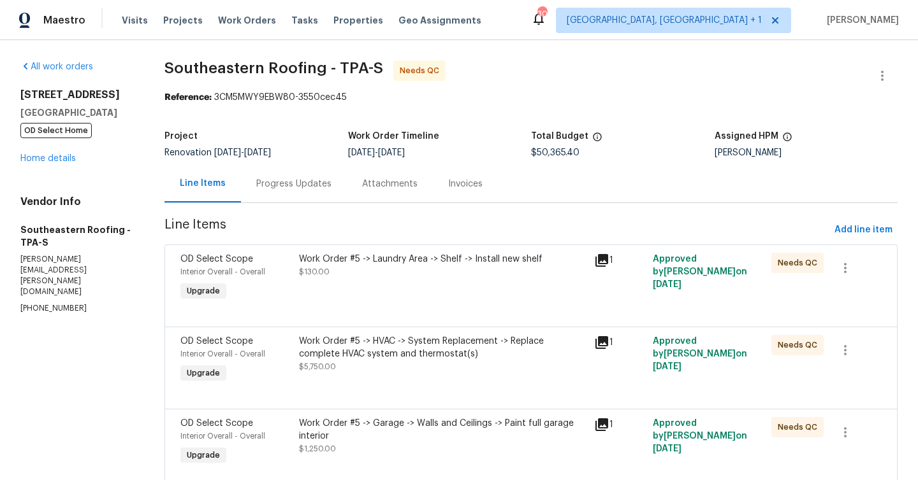
click at [470, 273] on div "Work Order #5 -> Laundry Area -> Shelf -> Install new shelf $130.00" at bounding box center [442, 265] width 287 height 25
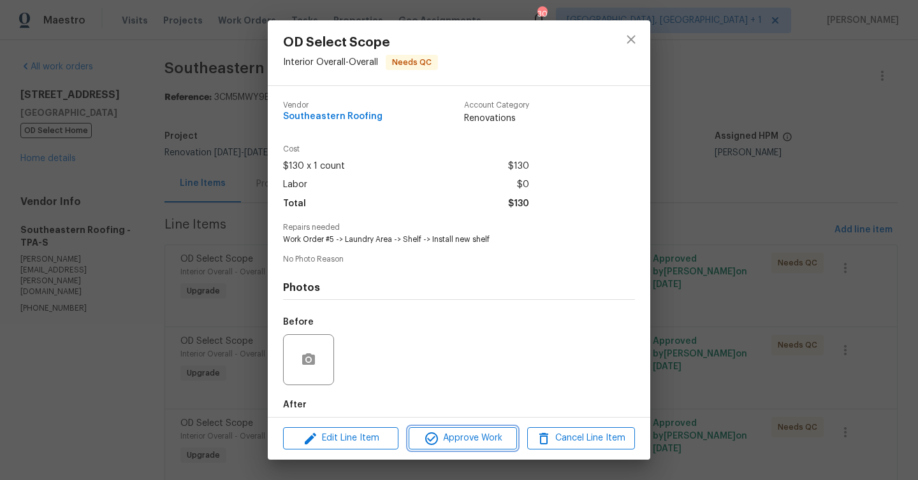
click at [491, 442] on span "Approve Work" at bounding box center [462, 439] width 100 height 16
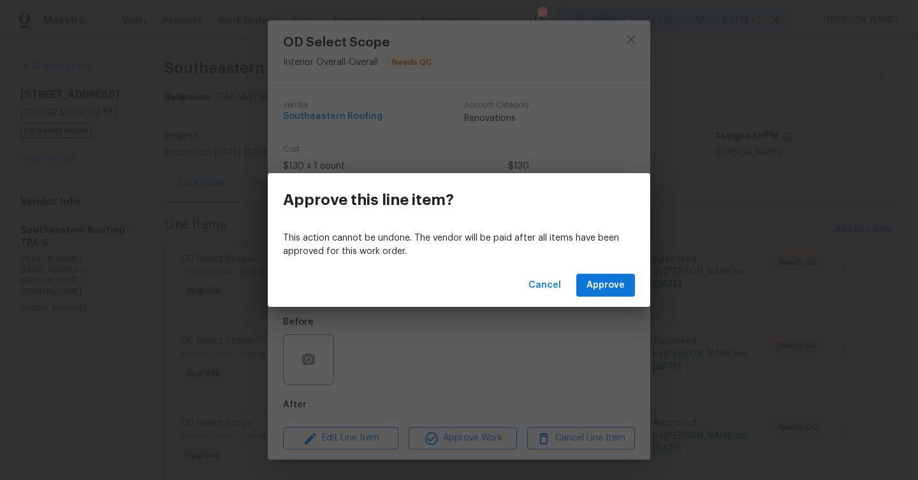
click at [608, 299] on div "Cancel Approve" at bounding box center [459, 286] width 382 height 44
click at [616, 270] on div "Cancel Approve" at bounding box center [459, 286] width 382 height 44
click at [609, 285] on span "Approve" at bounding box center [605, 286] width 38 height 16
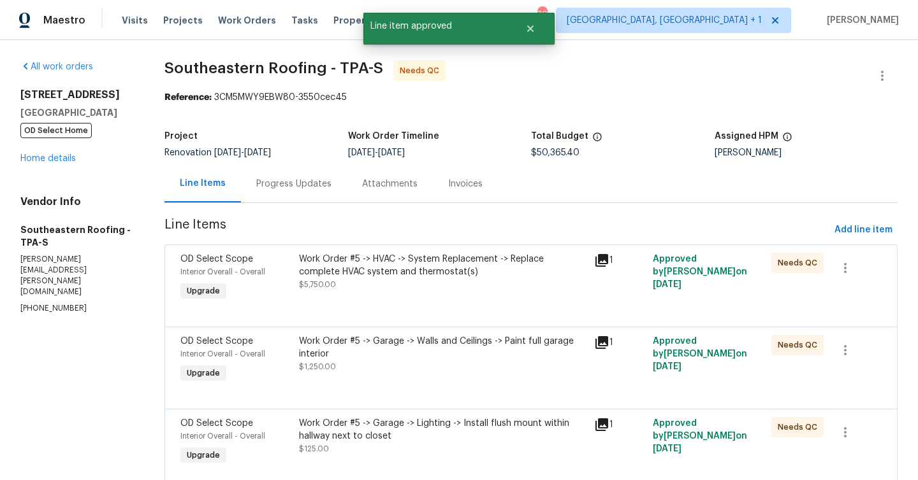
click at [419, 276] on div "Work Order #5 -> HVAC -> System Replacement -> Replace complete HVAC system and…" at bounding box center [442, 265] width 287 height 25
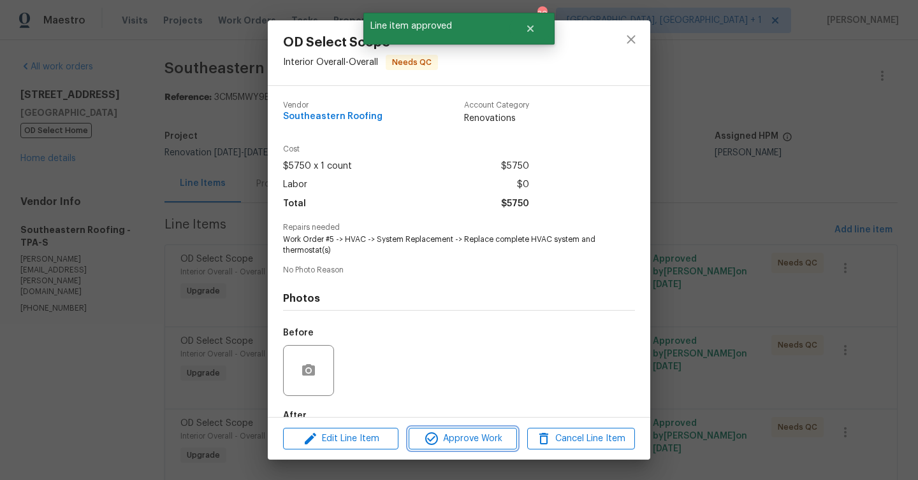
click at [477, 439] on span "Approve Work" at bounding box center [462, 439] width 100 height 16
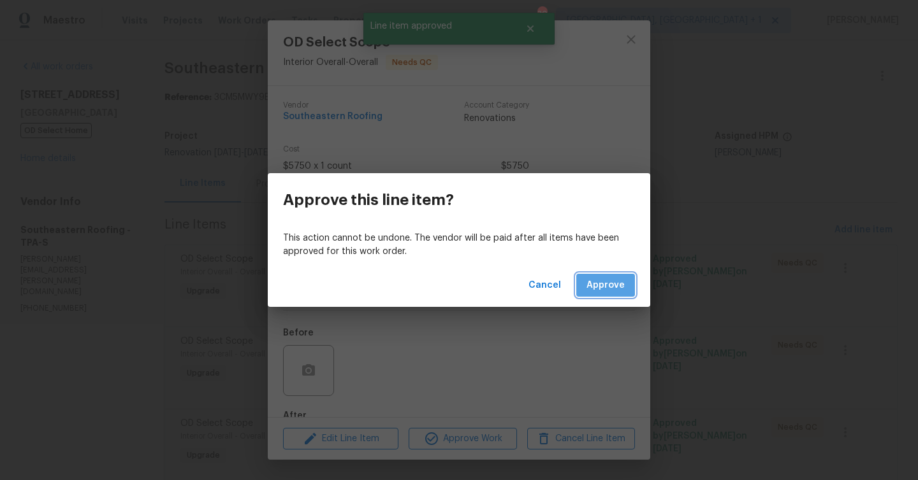
click at [614, 278] on span "Approve" at bounding box center [605, 286] width 38 height 16
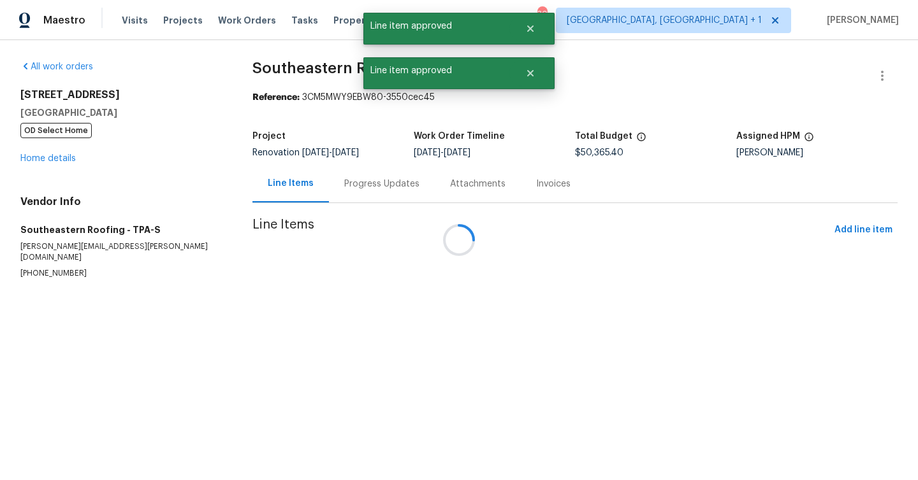
click at [412, 276] on div at bounding box center [459, 240] width 918 height 480
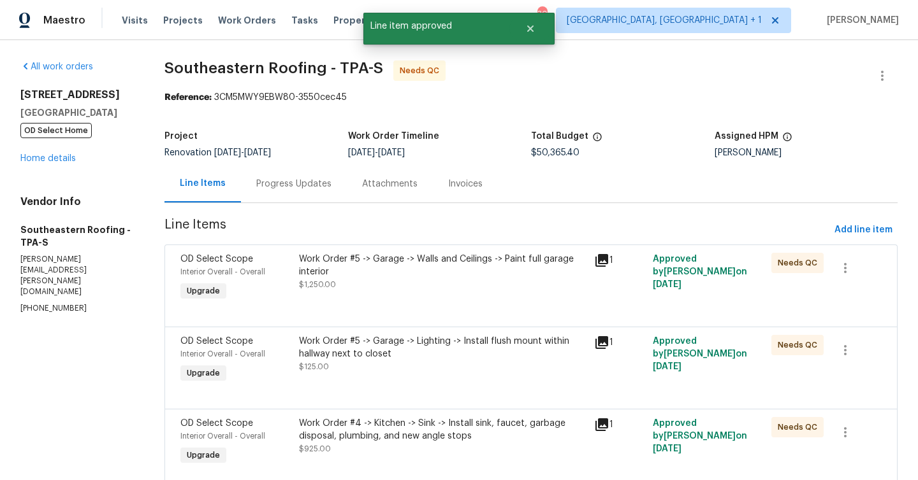
click at [440, 293] on div "Work Order #5 -> Garage -> Walls and Ceilings -> Paint full garage interior $1,…" at bounding box center [442, 278] width 295 height 59
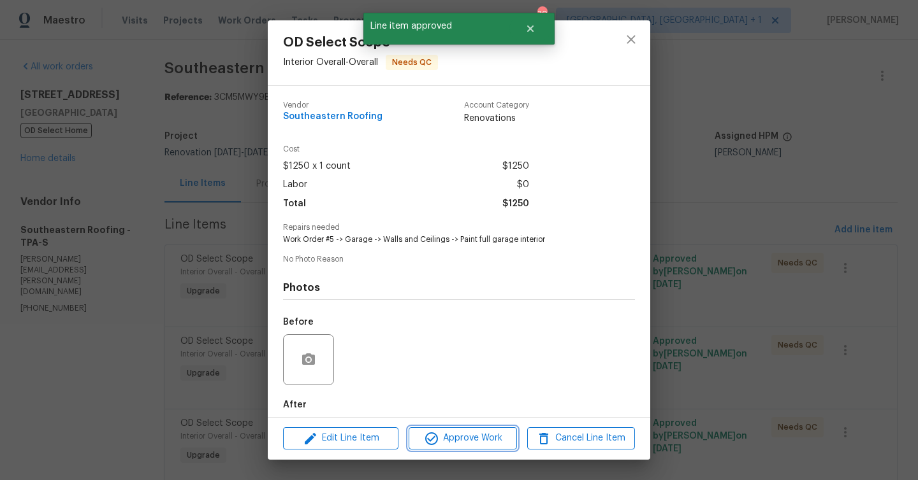
click at [480, 433] on span "Approve Work" at bounding box center [462, 439] width 100 height 16
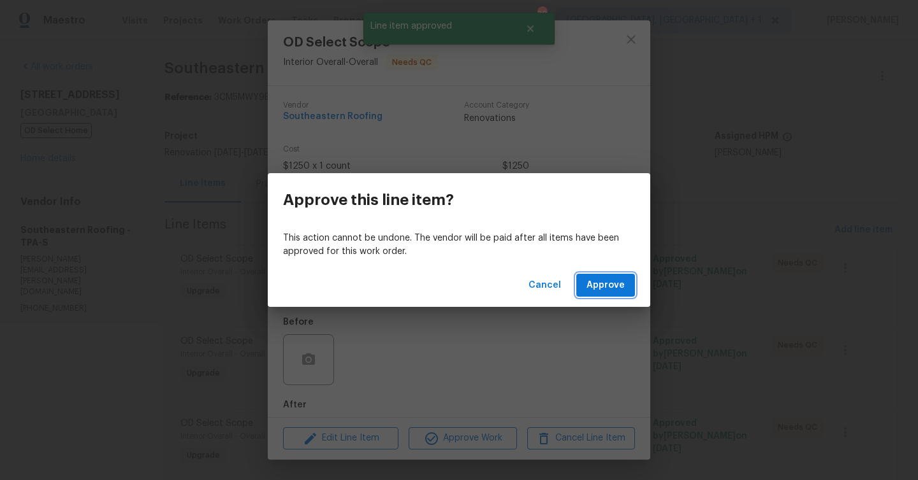
click at [596, 291] on span "Approve" at bounding box center [605, 286] width 38 height 16
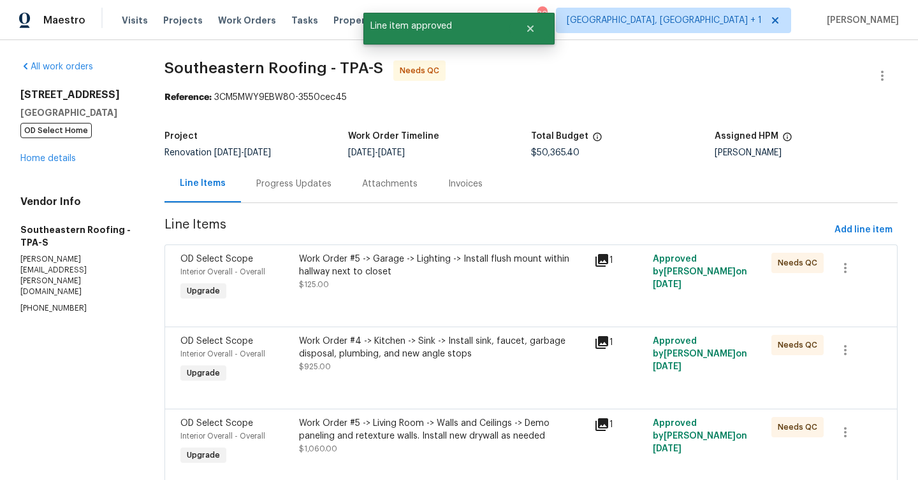
click at [398, 264] on div "Work Order #5 -> Garage -> Lighting -> Install flush mount within hallway next …" at bounding box center [442, 265] width 287 height 25
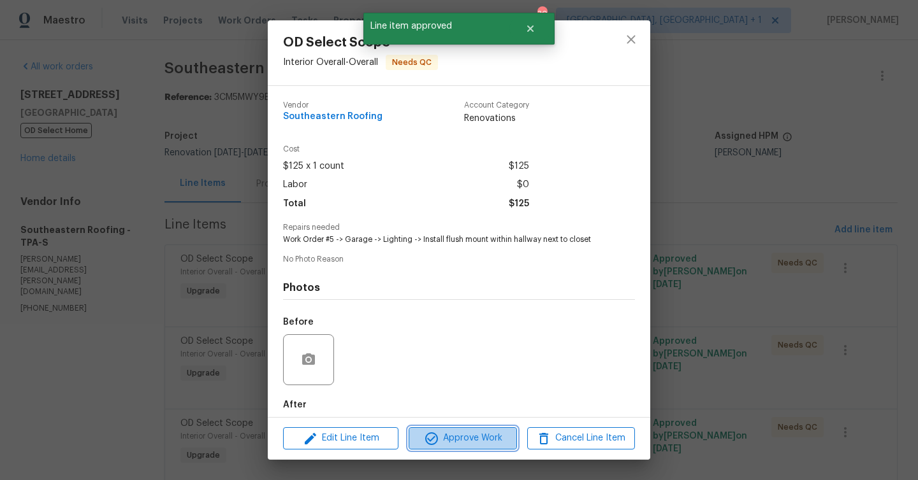
click at [469, 436] on span "Approve Work" at bounding box center [462, 439] width 100 height 16
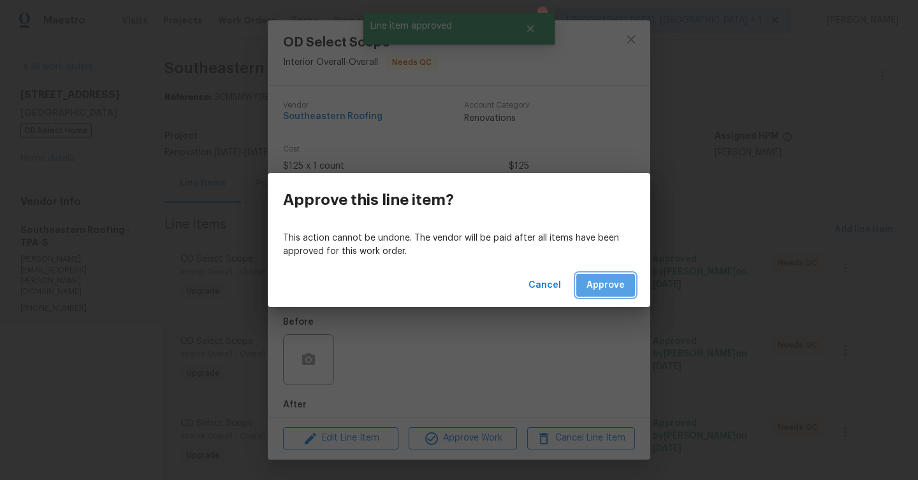
click at [603, 277] on button "Approve" at bounding box center [605, 286] width 59 height 24
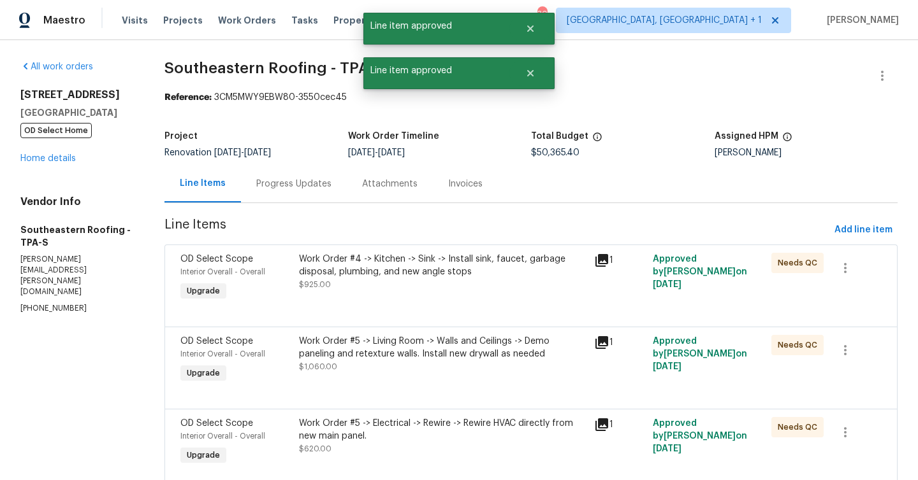
click at [431, 270] on div "Work Order #4 -> Kitchen -> Sink -> Install sink, faucet, garbage disposal, plu…" at bounding box center [442, 265] width 287 height 25
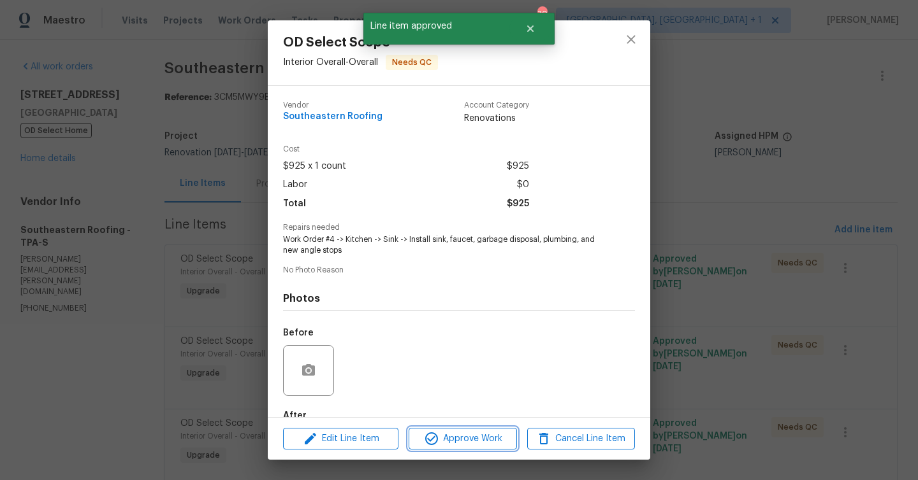
click at [507, 438] on span "Approve Work" at bounding box center [462, 439] width 100 height 16
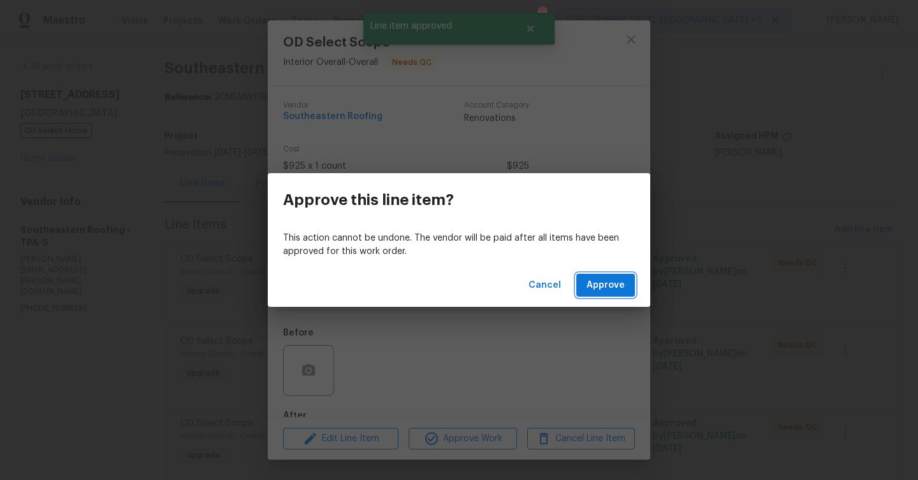
click at [621, 286] on span "Approve" at bounding box center [605, 286] width 38 height 16
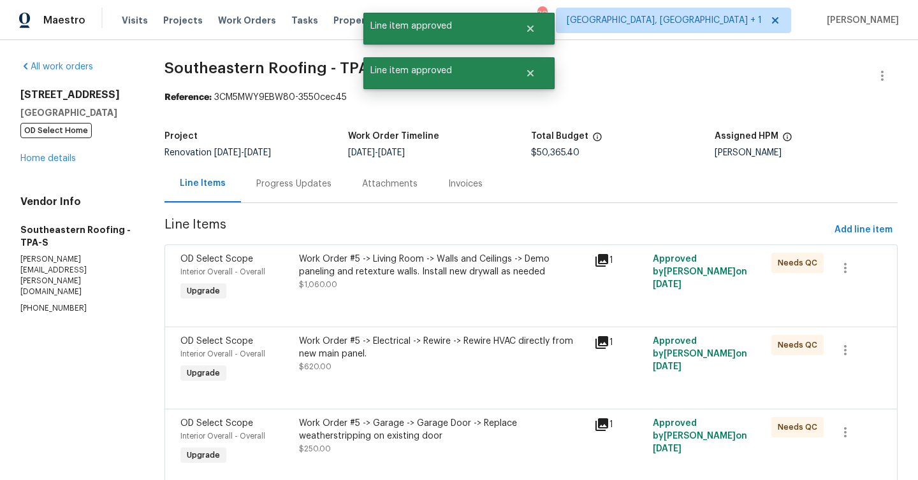
click at [405, 260] on div "Work Order #5 -> Living Room -> Walls and Ceilings -> Demo paneling and retextu…" at bounding box center [442, 265] width 287 height 25
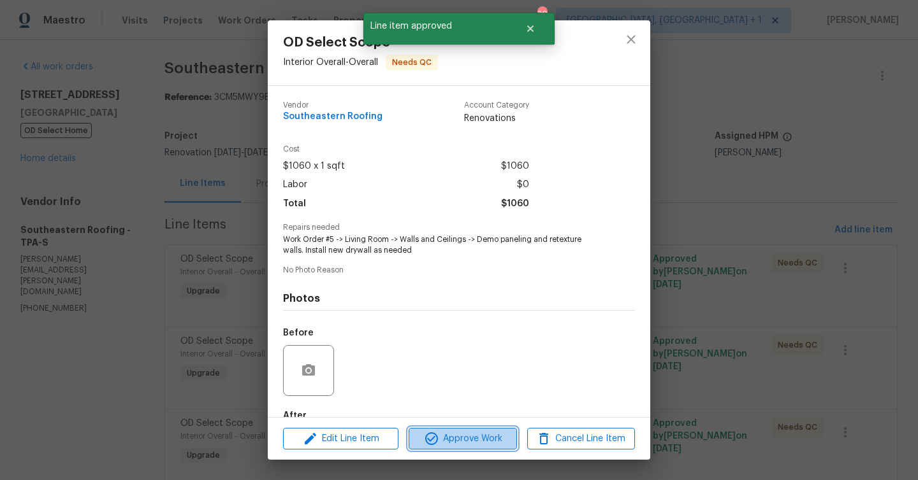
click at [463, 449] on button "Approve Work" at bounding box center [462, 439] width 108 height 22
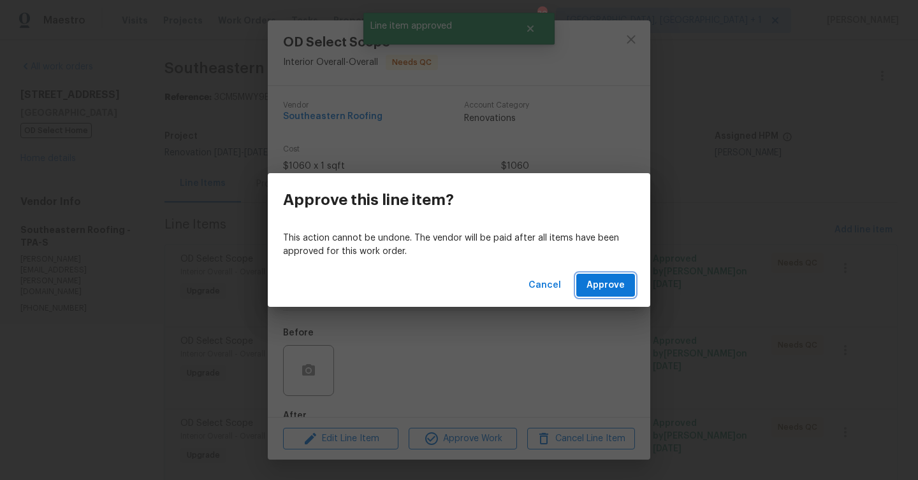
click at [597, 286] on span "Approve" at bounding box center [605, 286] width 38 height 16
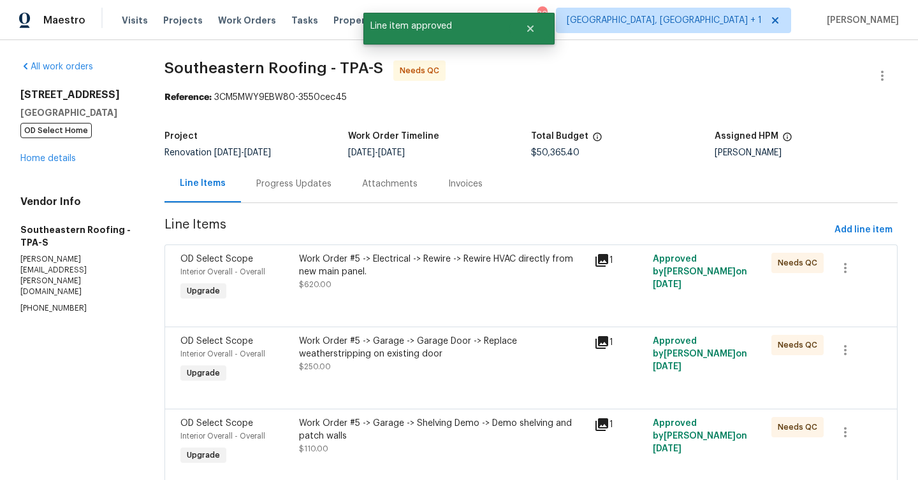
click at [388, 281] on div "Work Order #5 -> Electrical -> Rewire -> Rewire HVAC directly from new main pan…" at bounding box center [442, 272] width 287 height 38
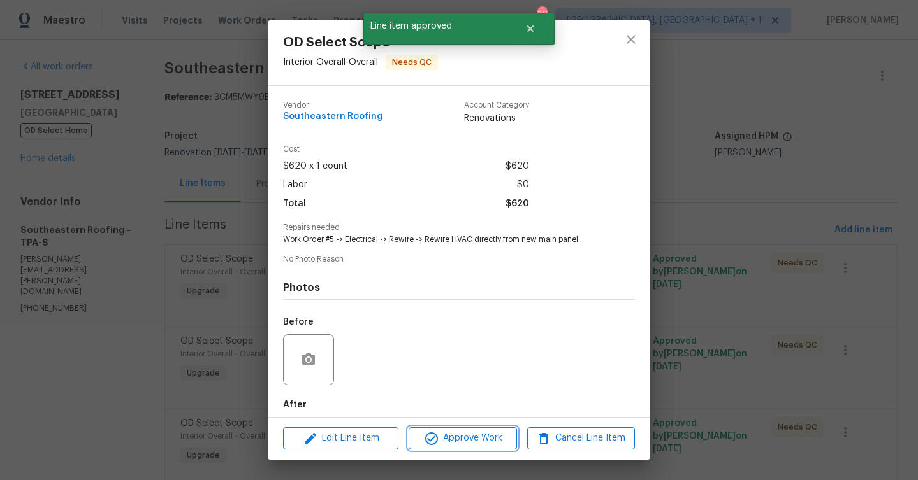
click at [470, 441] on span "Approve Work" at bounding box center [462, 439] width 100 height 16
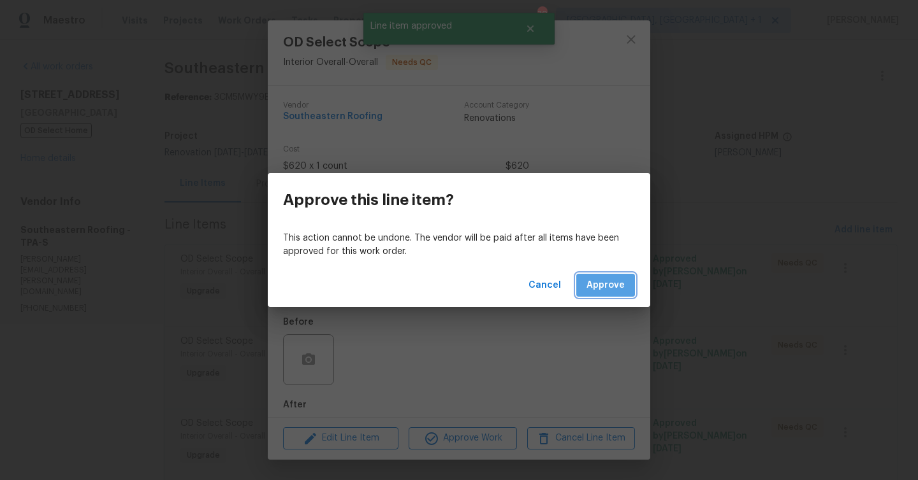
click at [602, 291] on span "Approve" at bounding box center [605, 286] width 38 height 16
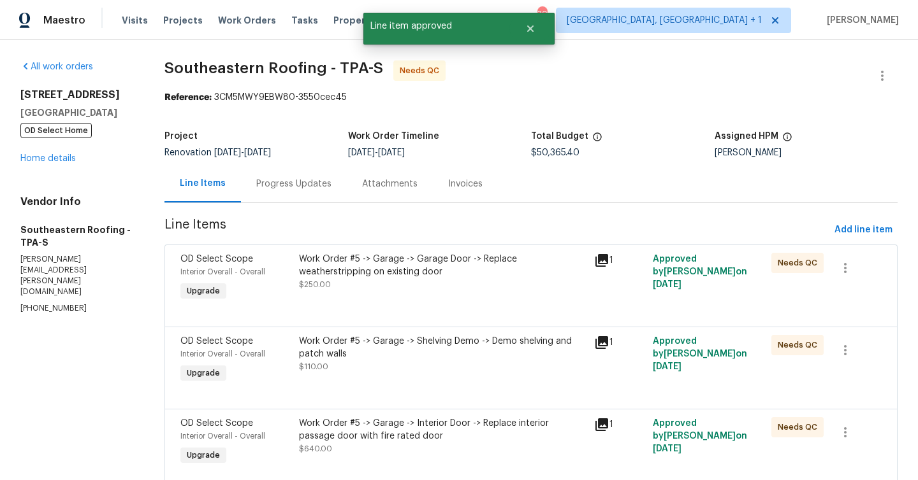
click at [405, 288] on div "Work Order #5 -> Garage -> Garage Door -> Replace weatherstripping on existing …" at bounding box center [442, 272] width 287 height 38
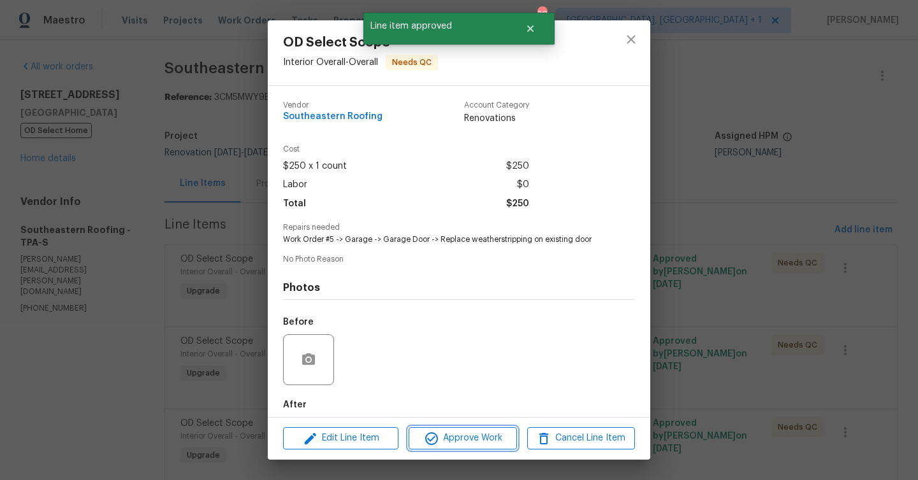
click at [493, 437] on span "Approve Work" at bounding box center [462, 439] width 100 height 16
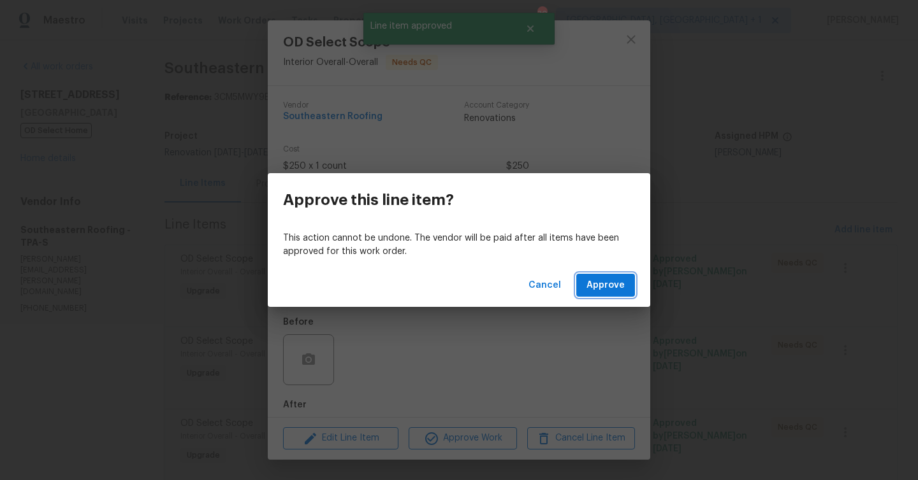
click at [614, 296] on button "Approve" at bounding box center [605, 286] width 59 height 24
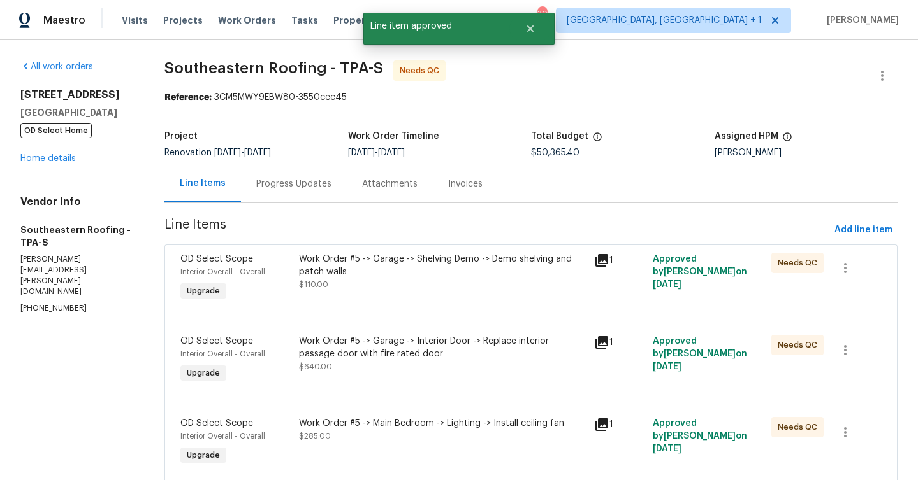
click at [455, 268] on div "Work Order #5 -> Garage -> Shelving Demo -> Demo shelving and patch walls" at bounding box center [442, 265] width 287 height 25
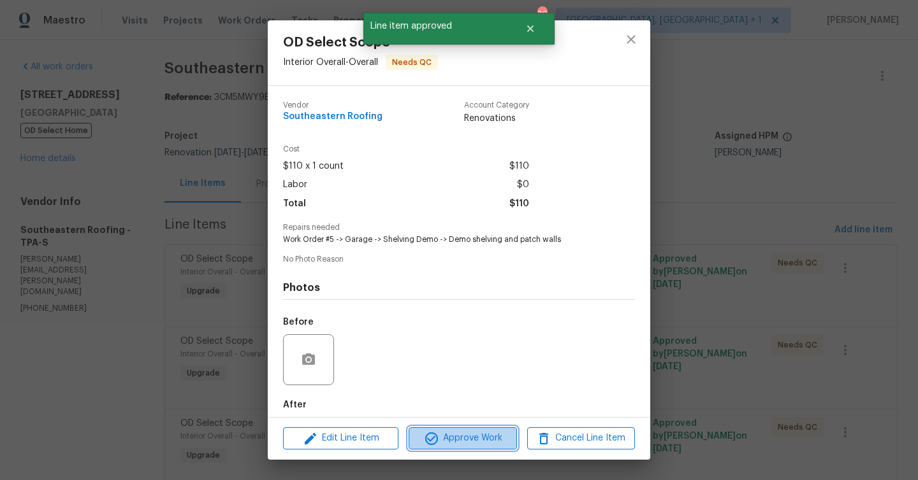
click at [468, 435] on span "Approve Work" at bounding box center [462, 439] width 100 height 16
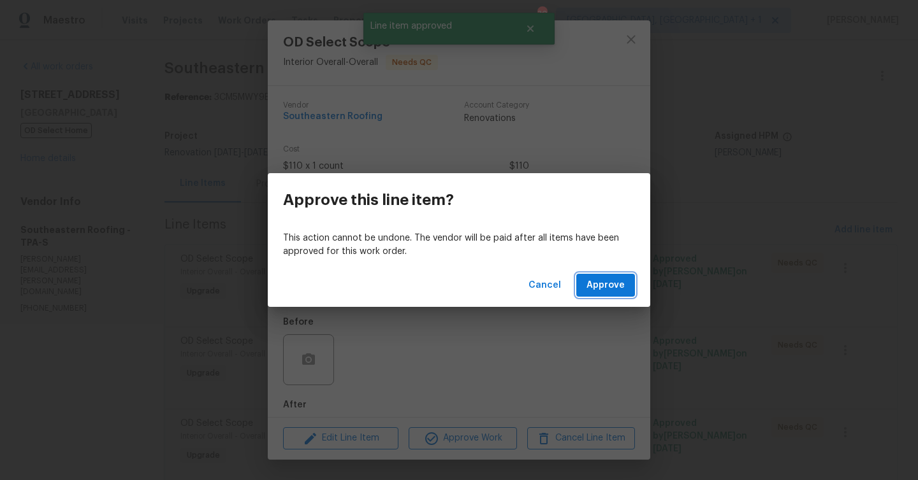
click at [603, 287] on span "Approve" at bounding box center [605, 286] width 38 height 16
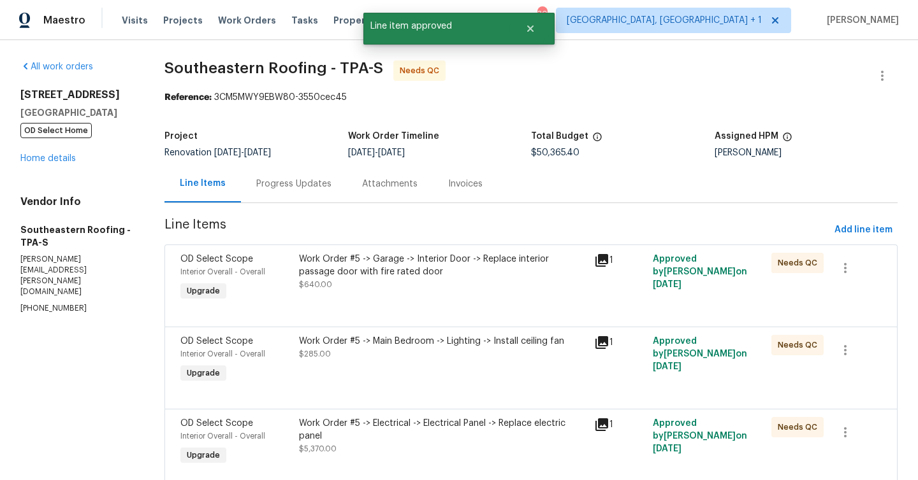
click at [429, 275] on div "Work Order #5 -> Garage -> Interior Door -> Replace interior passage door with …" at bounding box center [442, 265] width 287 height 25
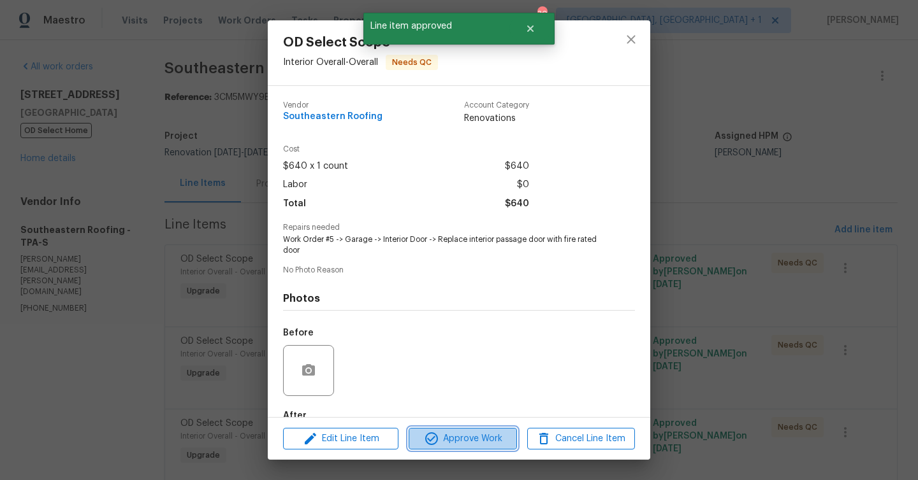
click at [479, 435] on span "Approve Work" at bounding box center [462, 439] width 100 height 16
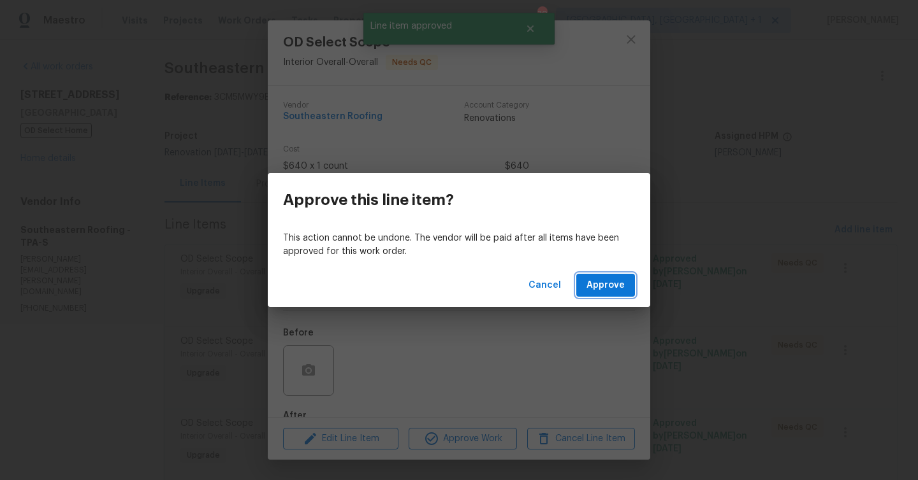
click at [609, 285] on span "Approve" at bounding box center [605, 286] width 38 height 16
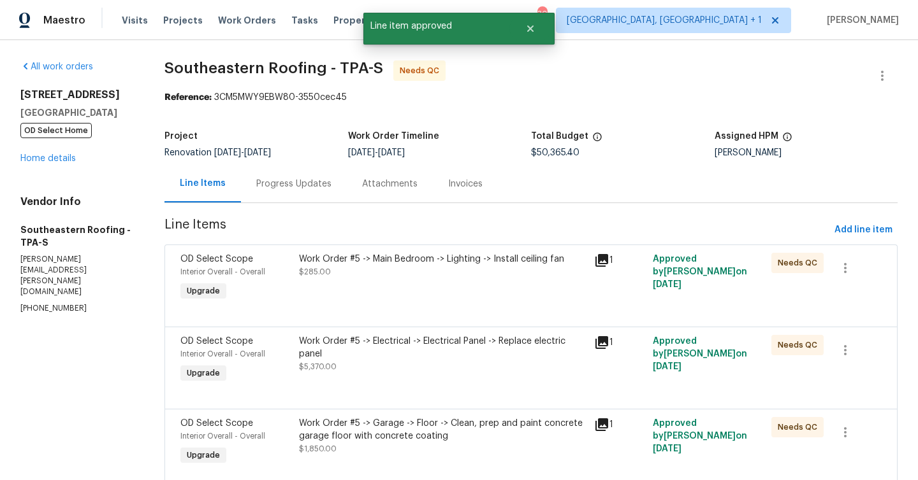
click at [409, 275] on div "Work Order #5 -> Main Bedroom -> Lighting -> Install ceiling fan $285.00" at bounding box center [442, 265] width 287 height 25
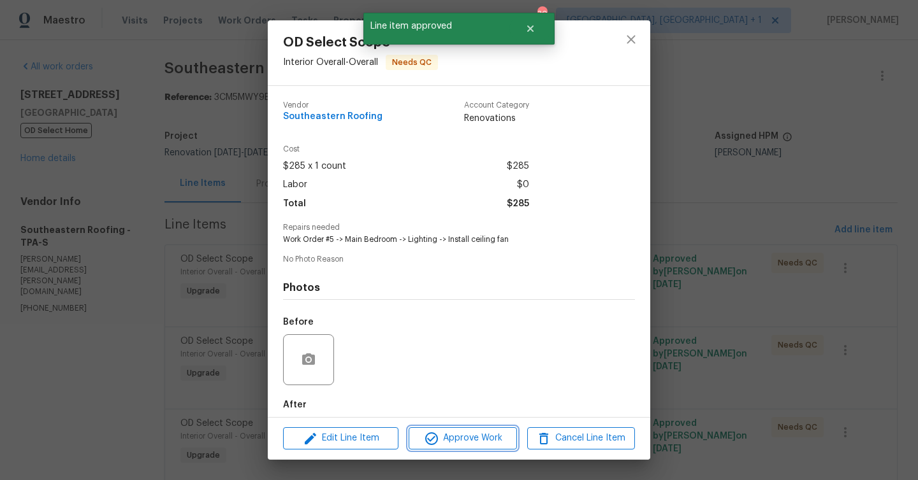
click at [494, 442] on span "Approve Work" at bounding box center [462, 439] width 100 height 16
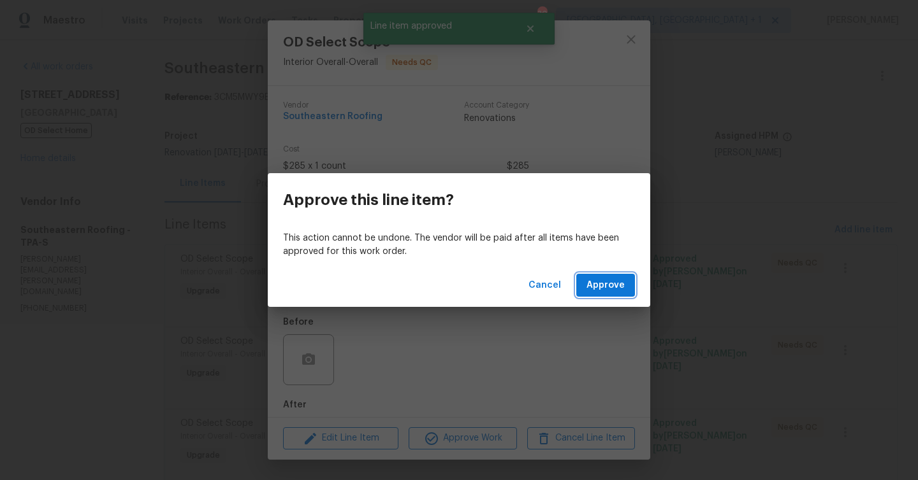
click at [600, 285] on span "Approve" at bounding box center [605, 286] width 38 height 16
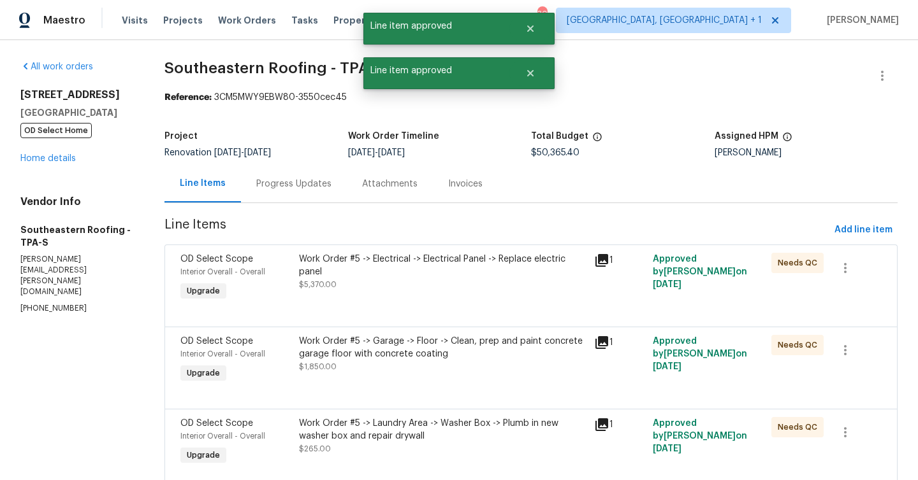
click at [405, 277] on div "Work Order #5 -> Electrical -> Electrical Panel -> Replace electric panel" at bounding box center [442, 265] width 287 height 25
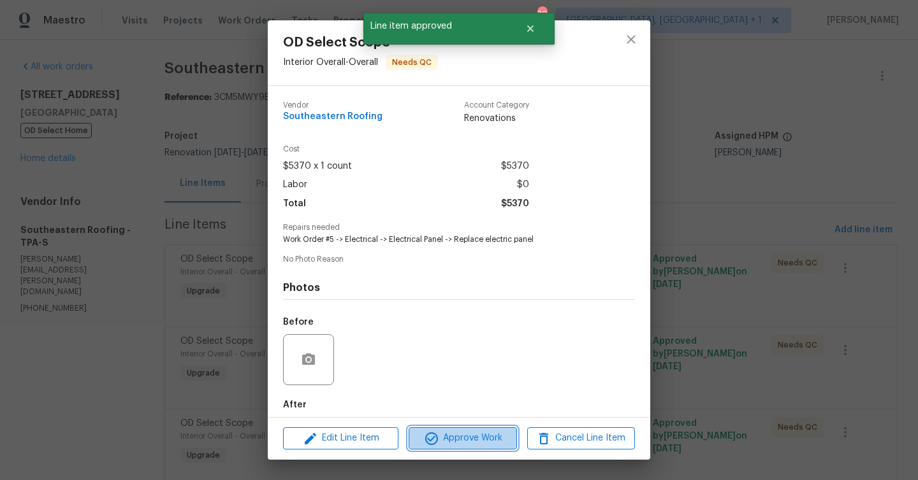
click at [471, 436] on span "Approve Work" at bounding box center [462, 439] width 100 height 16
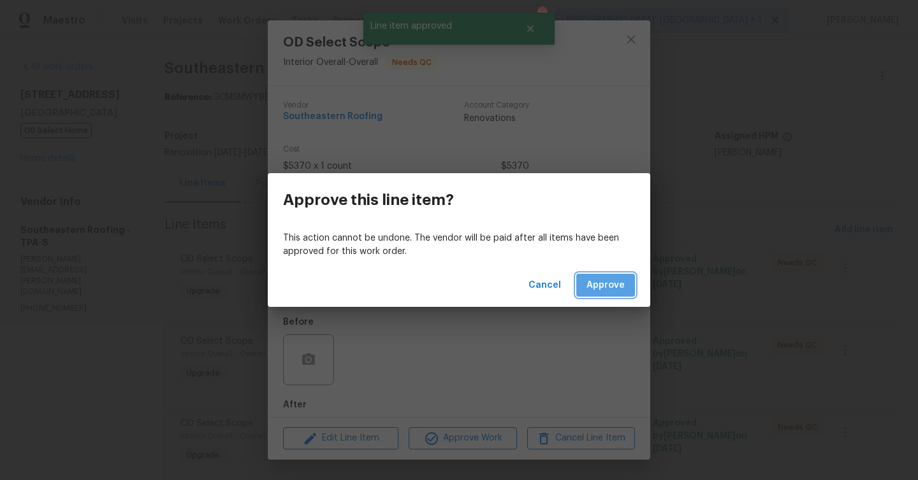
click at [601, 289] on span "Approve" at bounding box center [605, 286] width 38 height 16
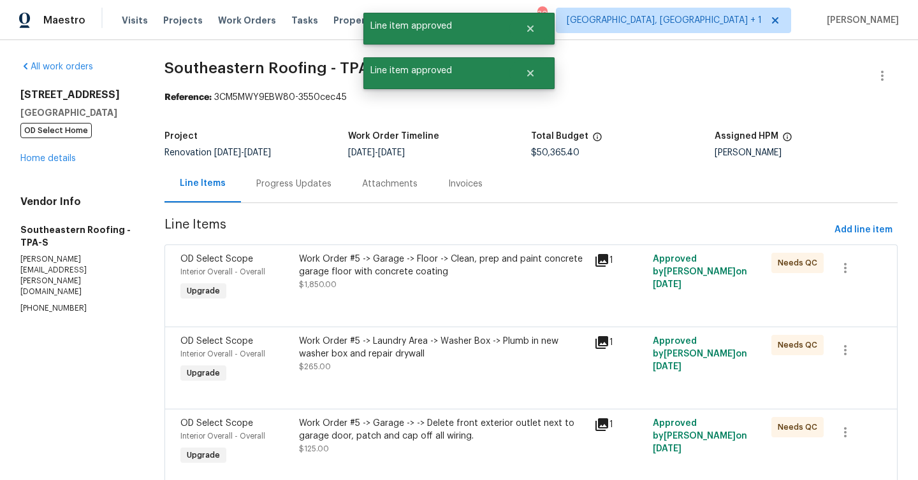
click at [434, 268] on div "Work Order #5 -> Garage -> Floor -> Clean, prep and paint concrete garage floor…" at bounding box center [442, 265] width 287 height 25
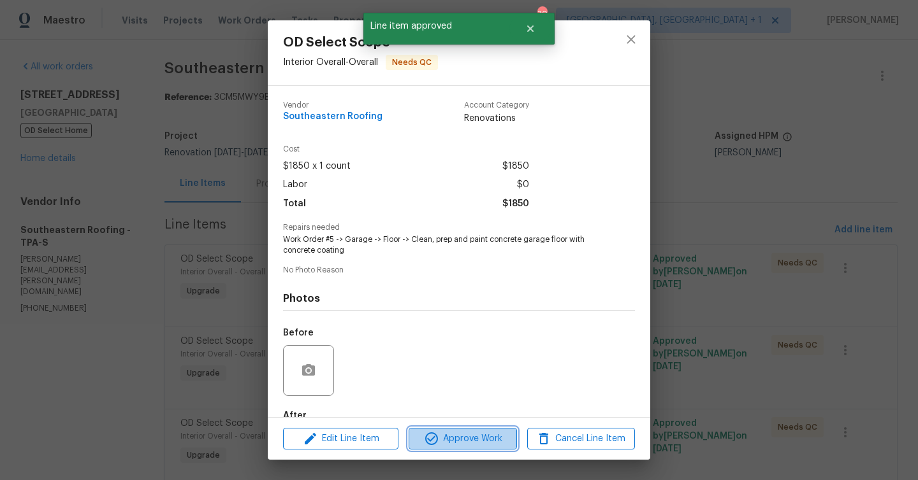
click at [500, 440] on span "Approve Work" at bounding box center [462, 439] width 100 height 16
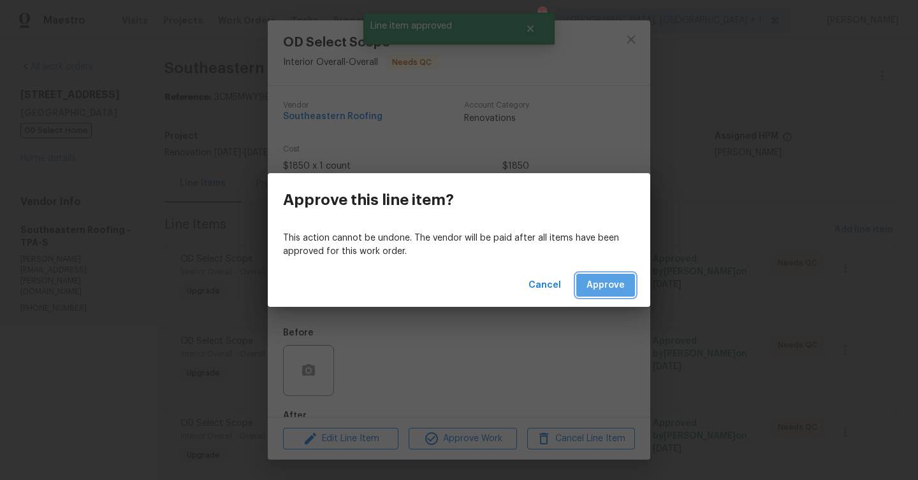
click at [629, 287] on button "Approve" at bounding box center [605, 286] width 59 height 24
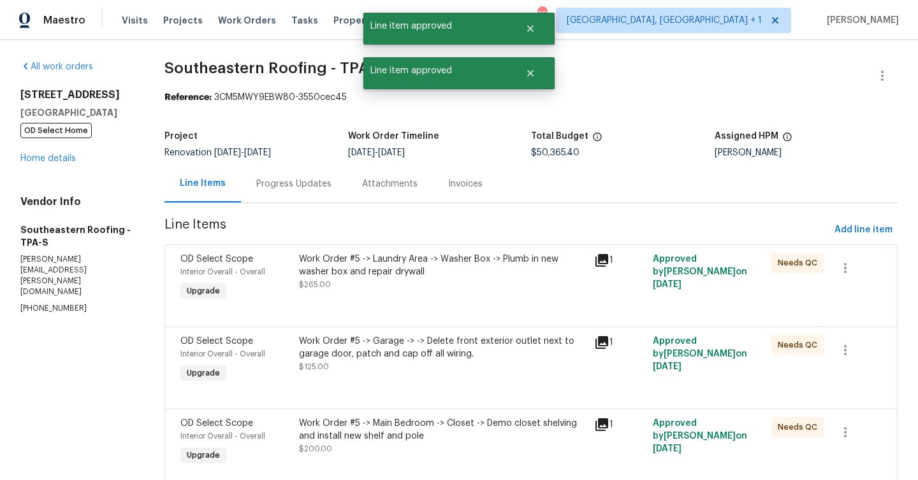
click at [433, 263] on div "Work Order #5 -> Laundry Area -> Washer Box -> Plumb in new washer box and repa…" at bounding box center [442, 265] width 287 height 25
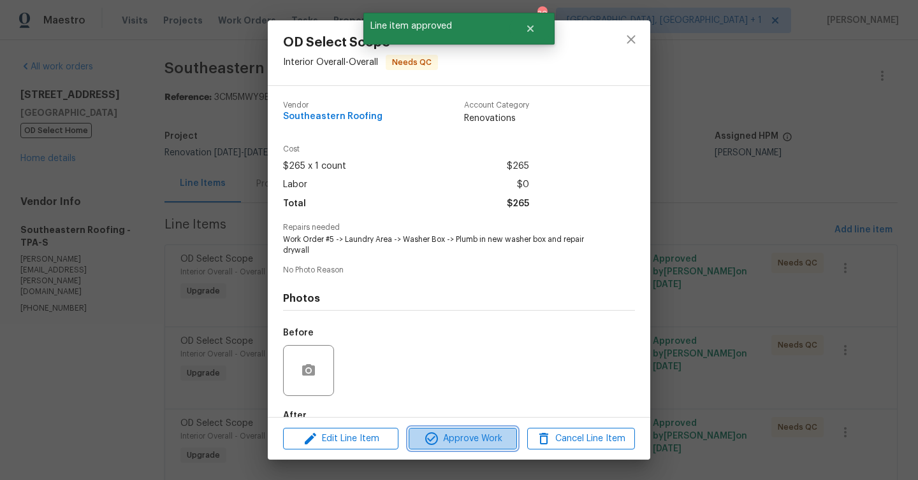
click at [475, 435] on span "Approve Work" at bounding box center [462, 439] width 100 height 16
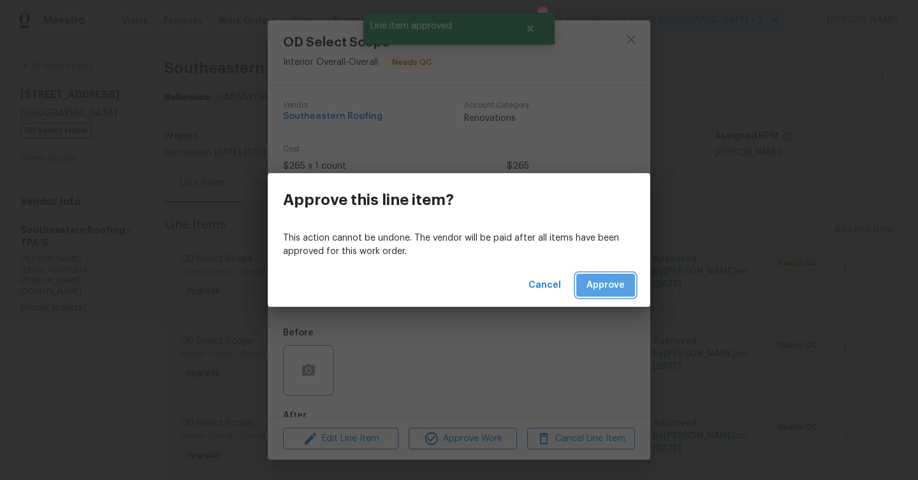
click at [594, 285] on span "Approve" at bounding box center [605, 286] width 38 height 16
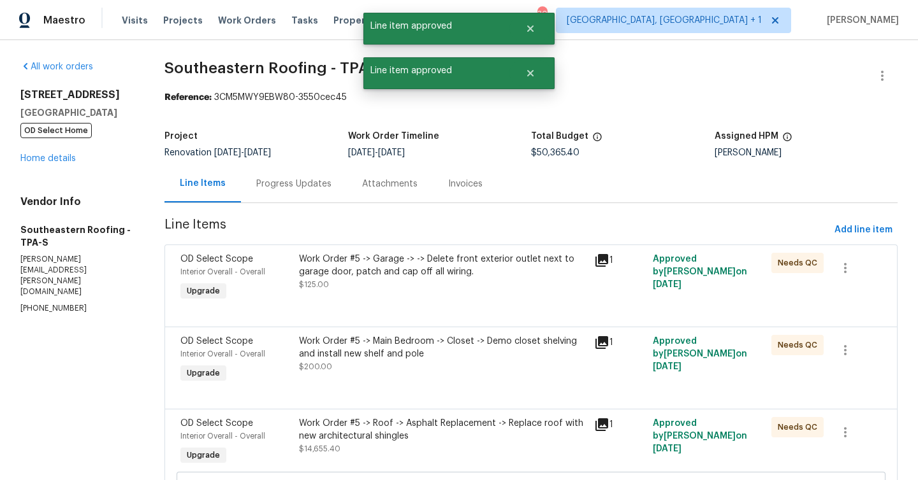
click at [422, 265] on div "Work Order #5 -> Garage -> -> Delete front exterior outlet next to garage door,…" at bounding box center [442, 265] width 287 height 25
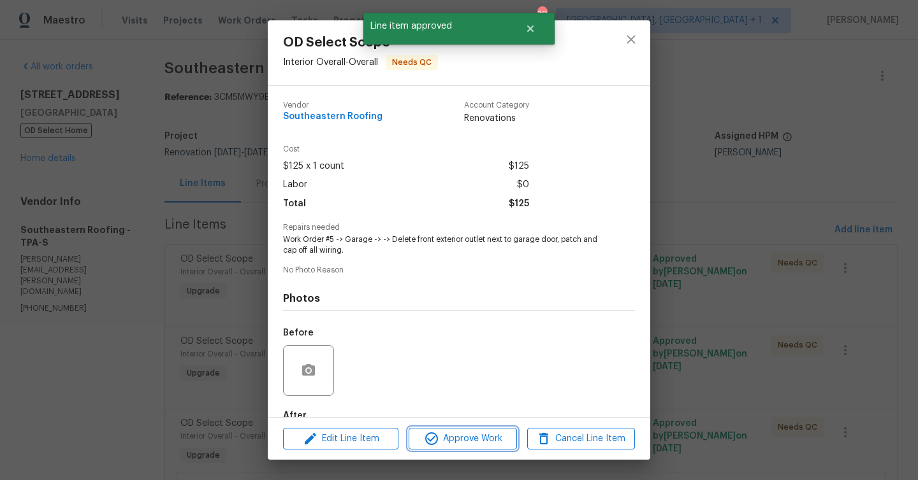
click at [489, 443] on span "Approve Work" at bounding box center [462, 439] width 100 height 16
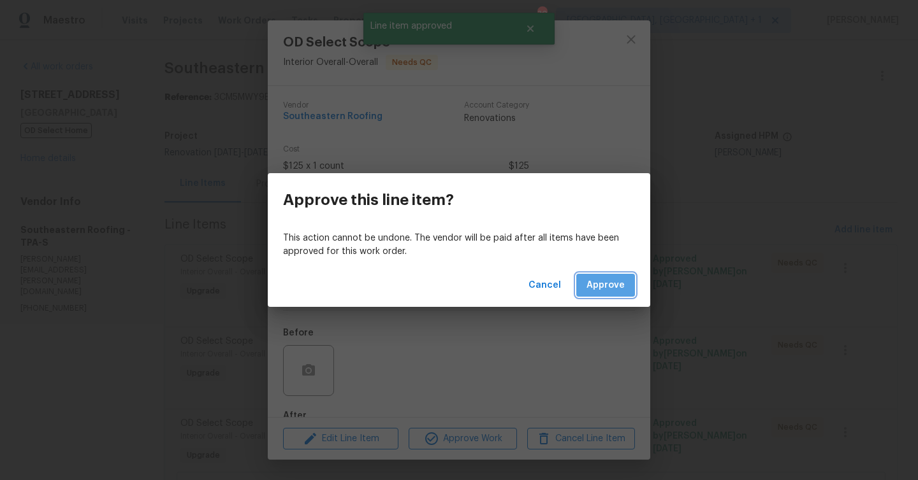
click at [616, 289] on span "Approve" at bounding box center [605, 286] width 38 height 16
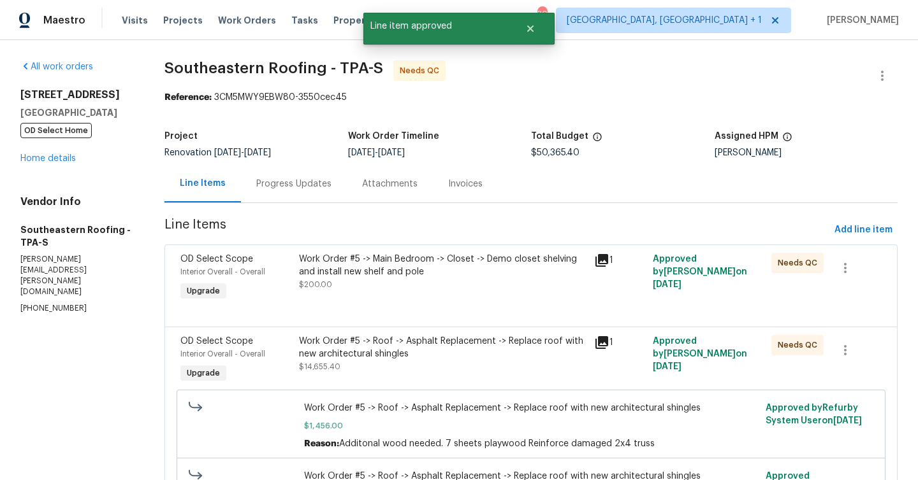
click at [419, 270] on div "Work Order #5 -> Main Bedroom -> Closet -> Demo closet shelving and install new…" at bounding box center [442, 265] width 287 height 25
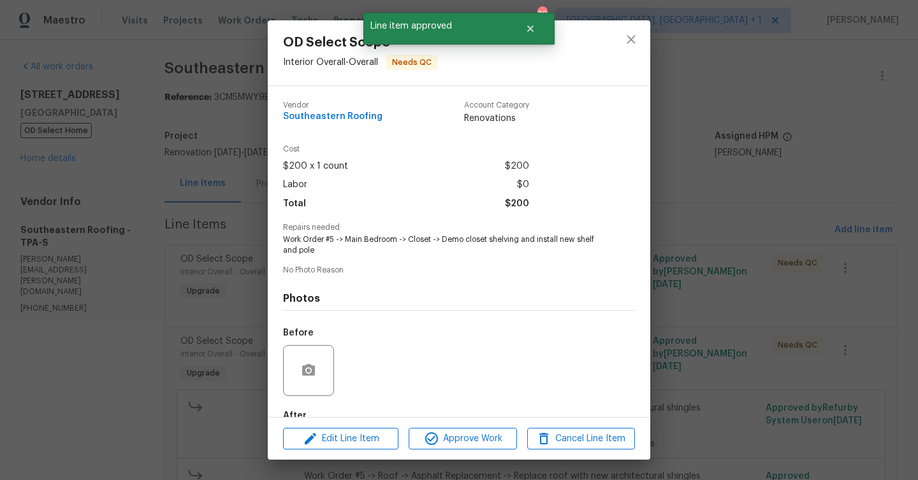
click at [480, 424] on div "Edit Line Item Approve Work Cancel Line Item" at bounding box center [459, 439] width 382 height 43
click at [480, 436] on span "Approve Work" at bounding box center [462, 439] width 100 height 16
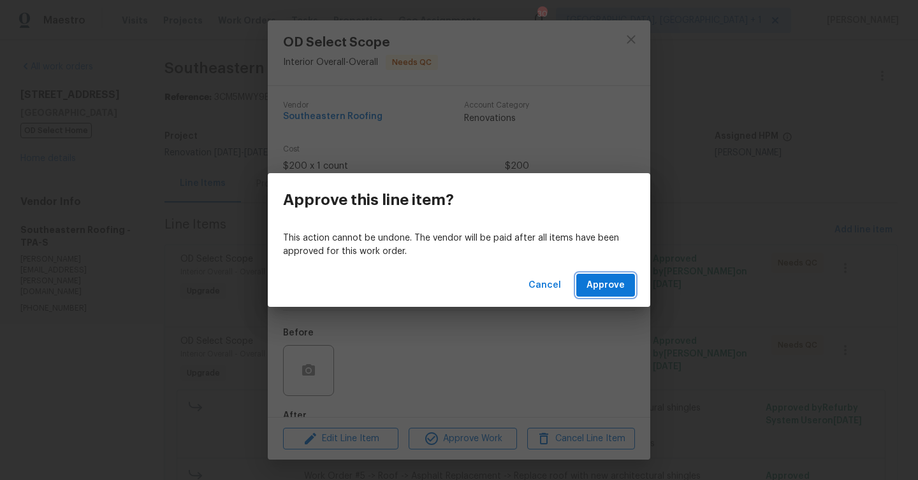
click at [612, 282] on span "Approve" at bounding box center [605, 286] width 38 height 16
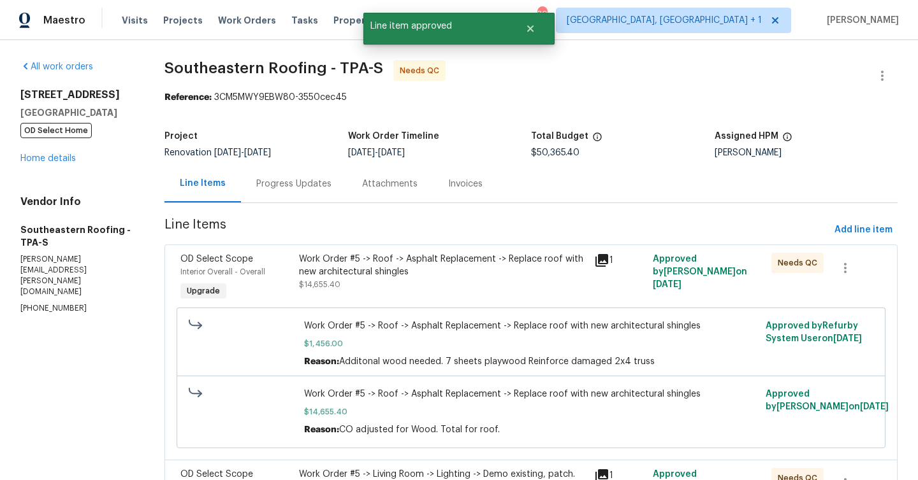
click at [467, 273] on div "Work Order #5 -> Roof -> Asphalt Replacement -> Replace roof with new architect…" at bounding box center [442, 265] width 287 height 25
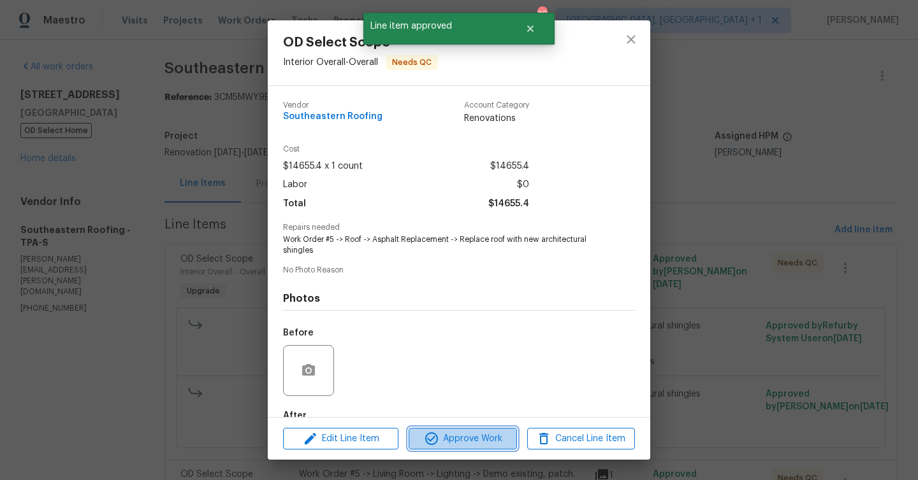
click at [500, 435] on span "Approve Work" at bounding box center [462, 439] width 100 height 16
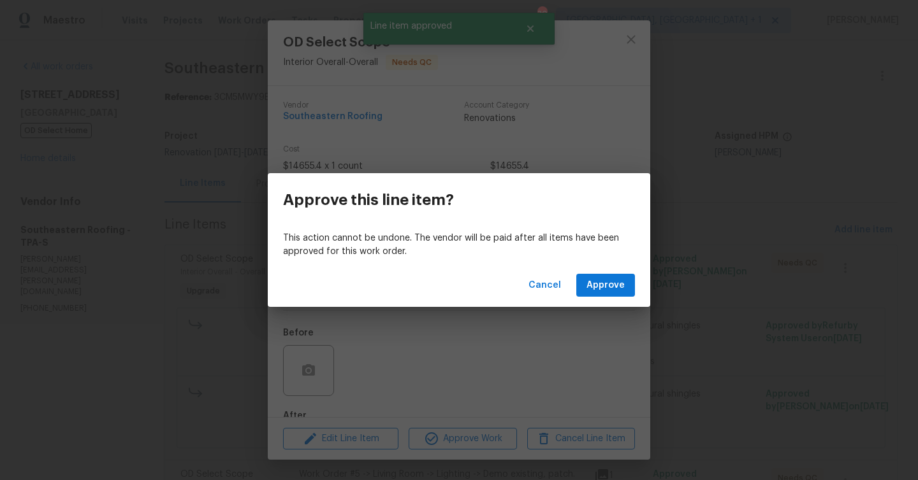
click at [630, 269] on div "Cancel Approve" at bounding box center [459, 286] width 382 height 44
click at [622, 284] on span "Approve" at bounding box center [605, 286] width 38 height 16
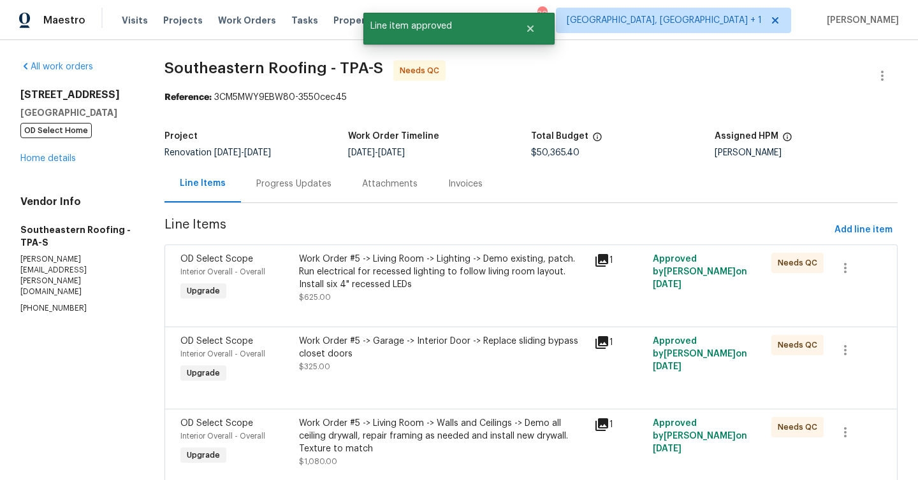
click at [430, 263] on div "Work Order #5 -> Living Room -> Lighting -> Demo existing, patch. Run electrica…" at bounding box center [442, 272] width 287 height 38
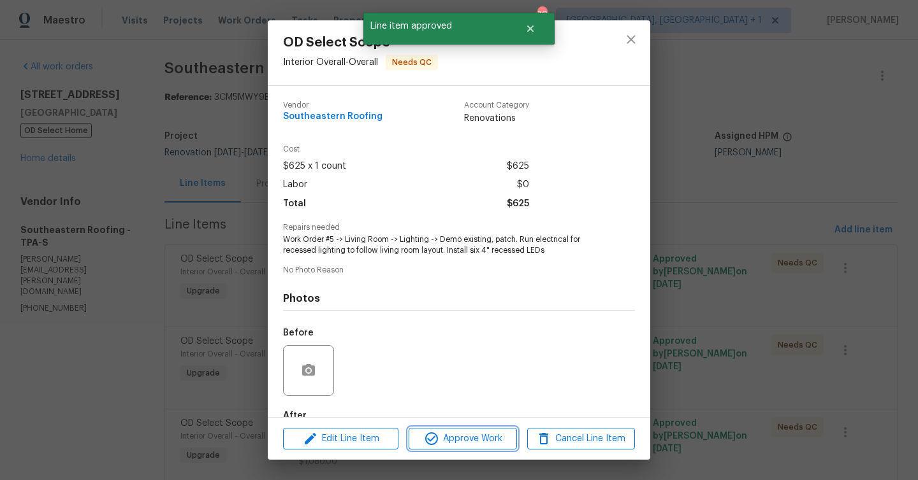
click at [487, 433] on span "Approve Work" at bounding box center [462, 439] width 100 height 16
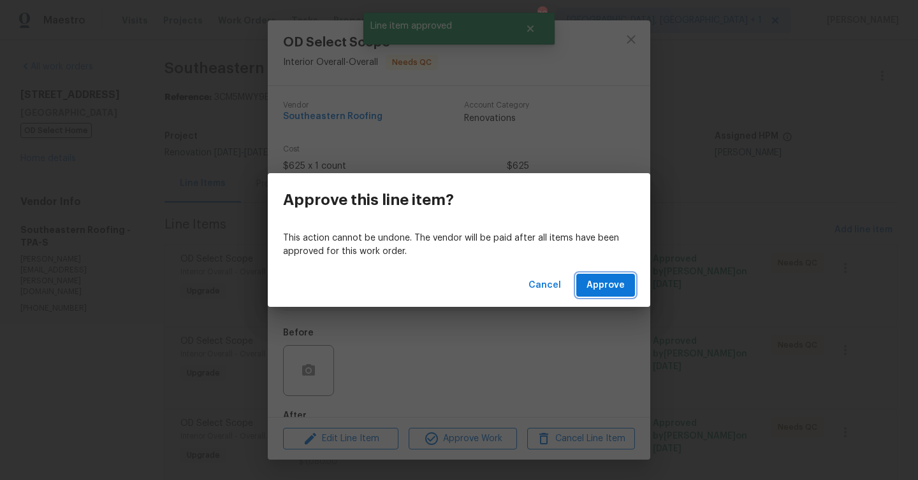
click at [593, 281] on span "Approve" at bounding box center [605, 286] width 38 height 16
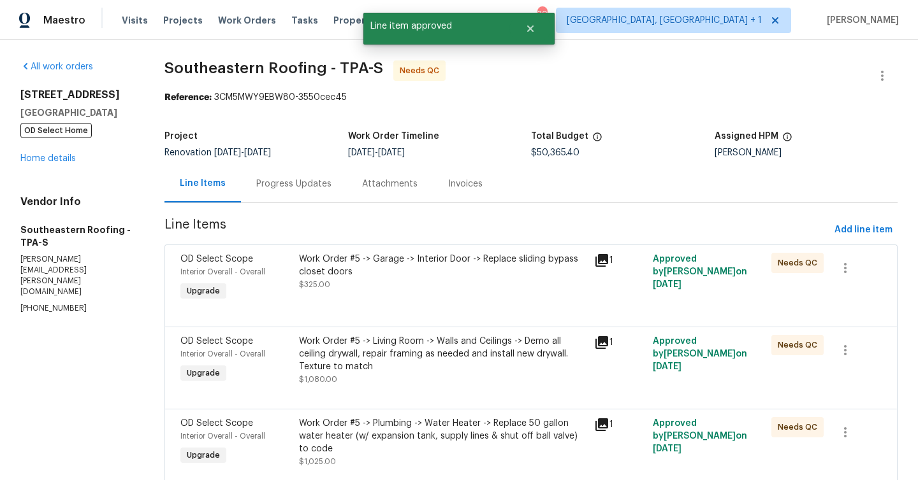
click at [463, 272] on div "Work Order #5 -> Garage -> Interior Door -> Replace sliding bypass closet doors" at bounding box center [442, 265] width 287 height 25
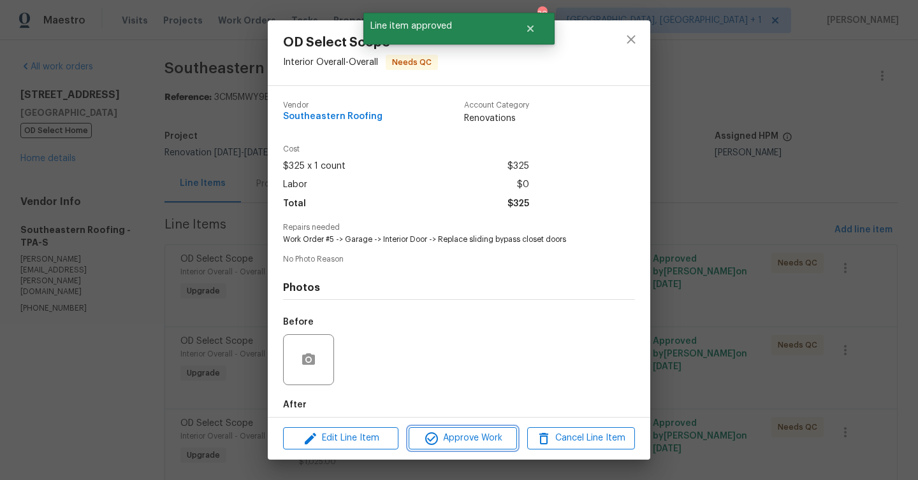
click at [491, 435] on span "Approve Work" at bounding box center [462, 439] width 100 height 16
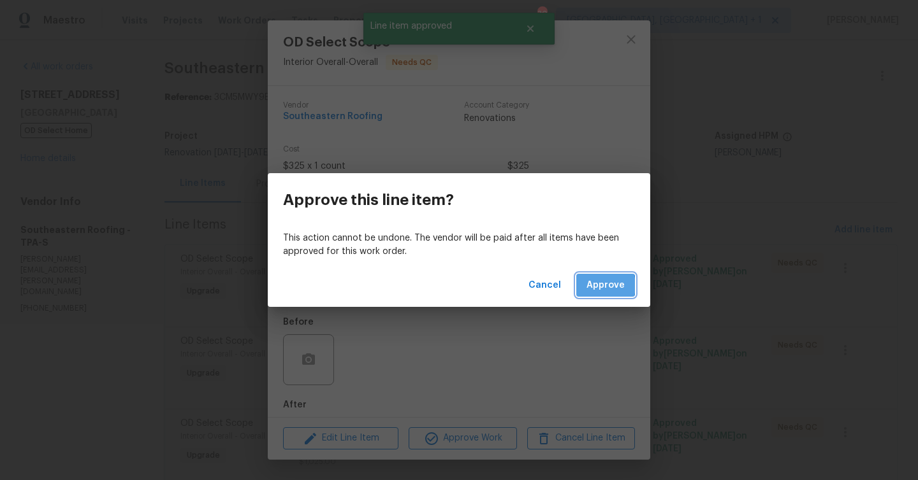
click at [599, 286] on span "Approve" at bounding box center [605, 286] width 38 height 16
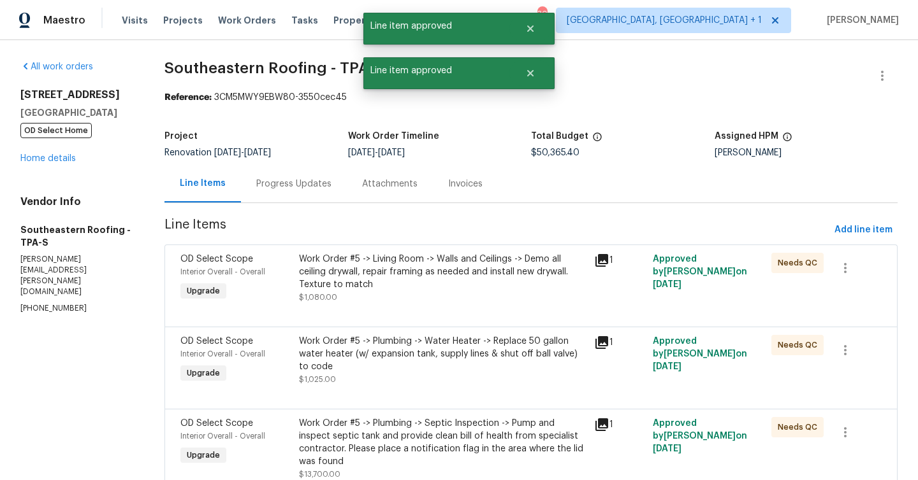
click at [470, 269] on div "Work Order #5 -> Living Room -> Walls and Ceilings -> Demo all ceiling drywall,…" at bounding box center [442, 272] width 287 height 38
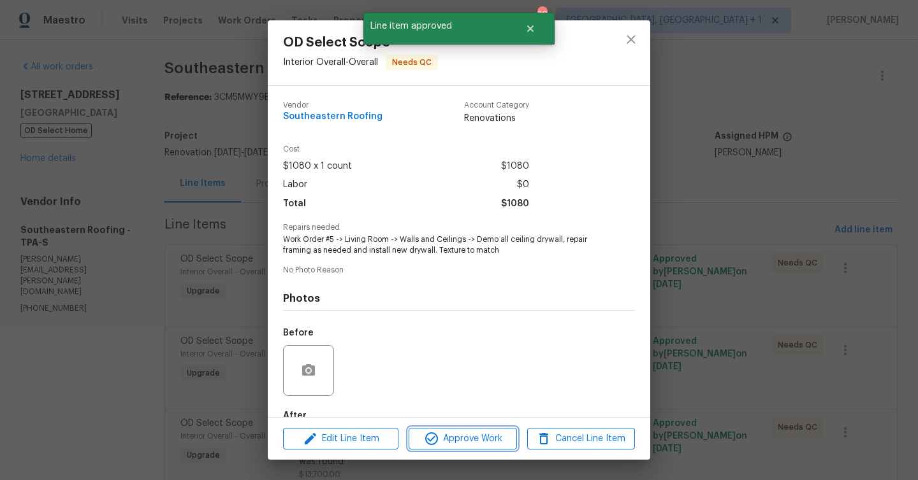
click at [471, 433] on span "Approve Work" at bounding box center [462, 439] width 100 height 16
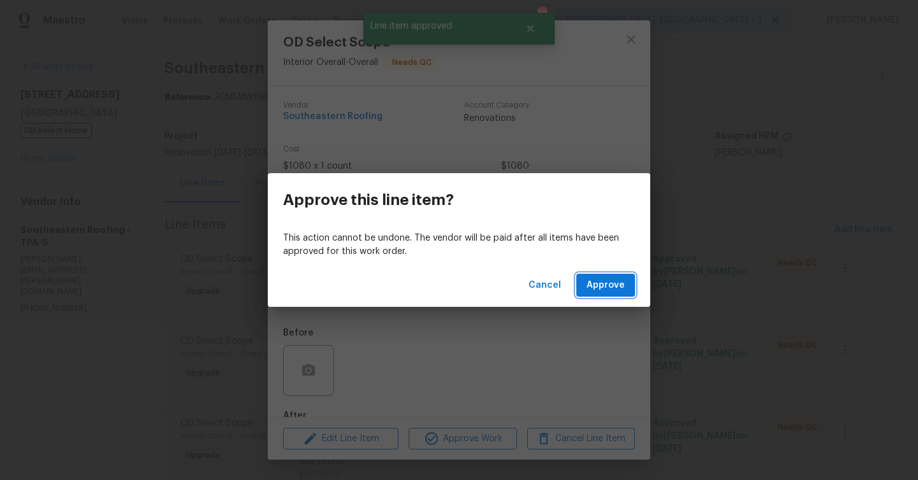
click at [602, 285] on span "Approve" at bounding box center [605, 286] width 38 height 16
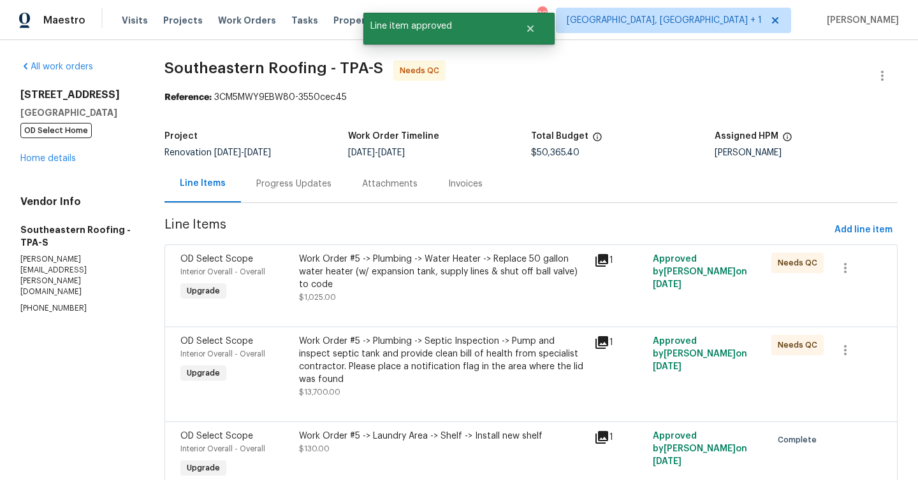
click at [434, 269] on div "Work Order #5 -> Plumbing -> Water Heater -> Replace 50 gallon water heater (w/…" at bounding box center [442, 272] width 287 height 38
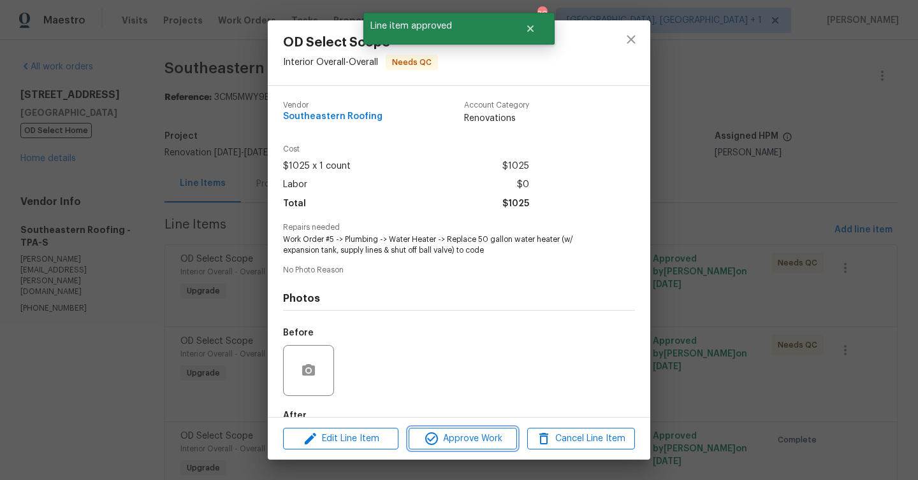
click at [451, 435] on span "Approve Work" at bounding box center [462, 439] width 100 height 16
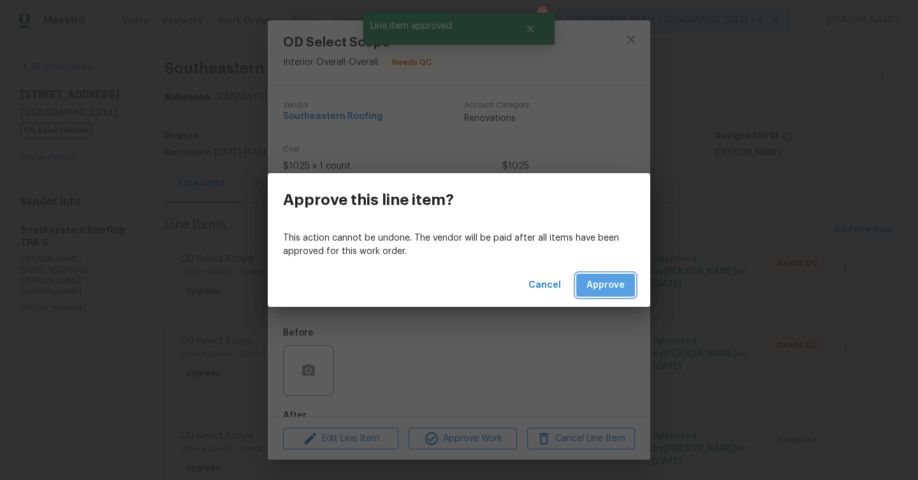
click at [613, 277] on button "Approve" at bounding box center [605, 286] width 59 height 24
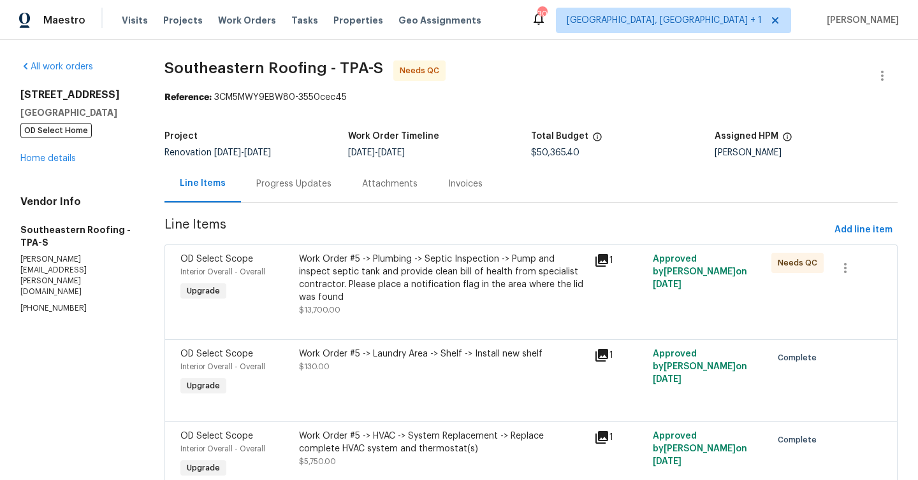
click at [437, 271] on div "Work Order #5 -> Plumbing -> Septic Inspection -> Pump and inspect septic tank …" at bounding box center [442, 278] width 287 height 51
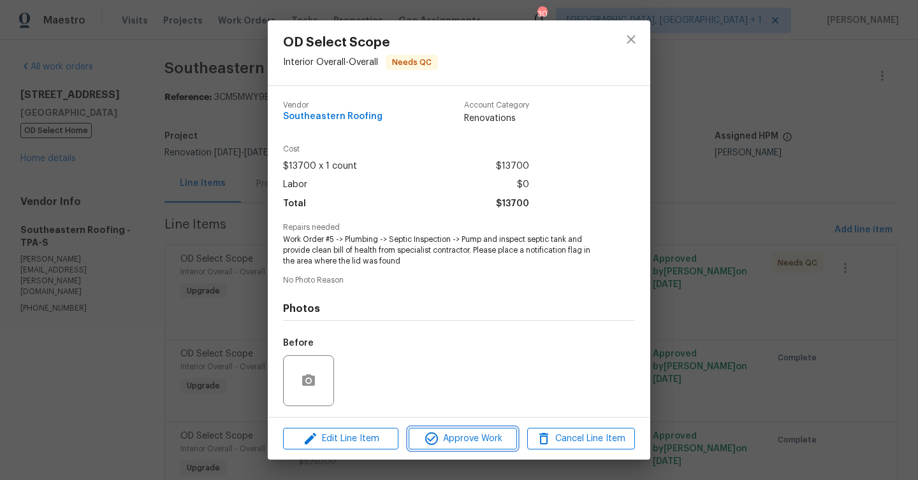
click at [491, 433] on span "Approve Work" at bounding box center [462, 439] width 100 height 16
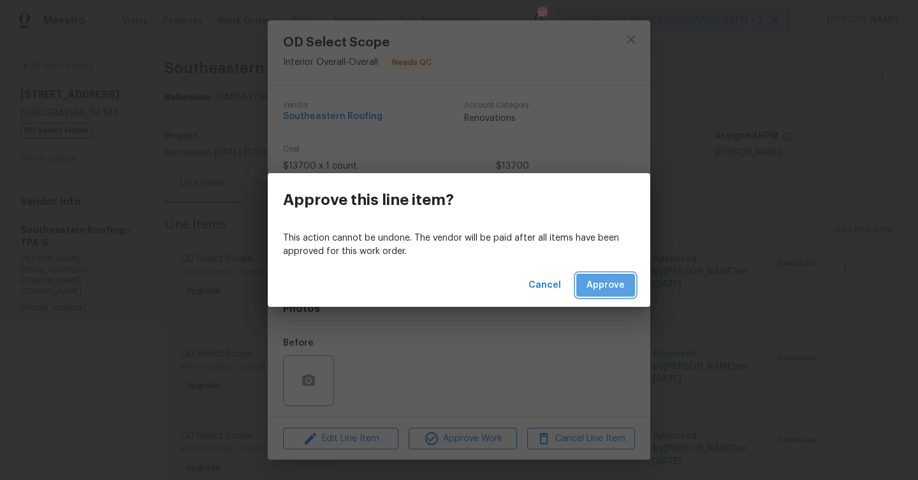
click at [617, 281] on span "Approve" at bounding box center [605, 286] width 38 height 16
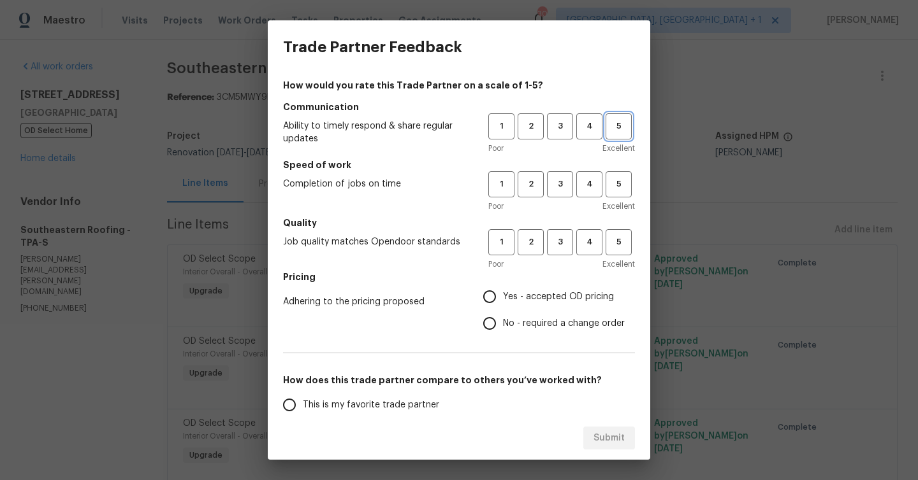
click at [615, 132] on span "5" at bounding box center [619, 126] width 24 height 15
click at [598, 191] on span "4" at bounding box center [589, 184] width 24 height 15
click at [610, 249] on span "5" at bounding box center [619, 242] width 24 height 15
click at [526, 291] on span "Yes - accepted OD pricing" at bounding box center [558, 297] width 111 height 13
click at [503, 290] on input "Yes - accepted OD pricing" at bounding box center [489, 297] width 27 height 27
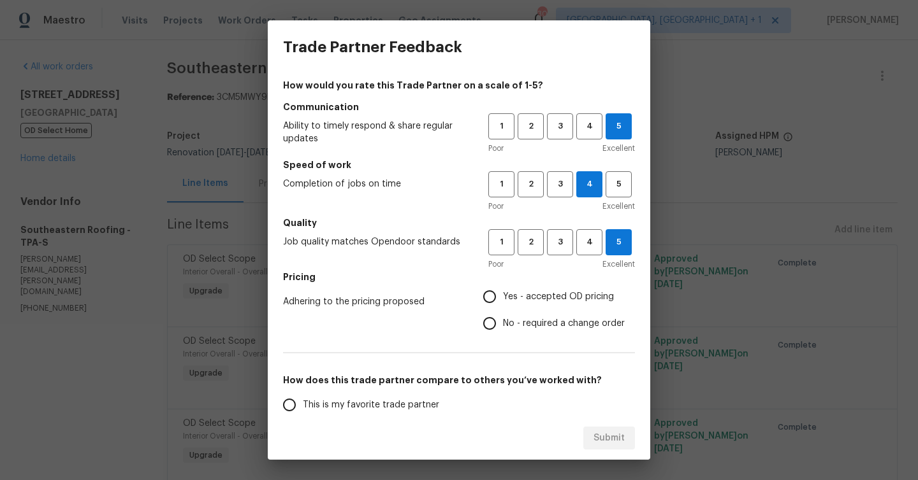
radio input "true"
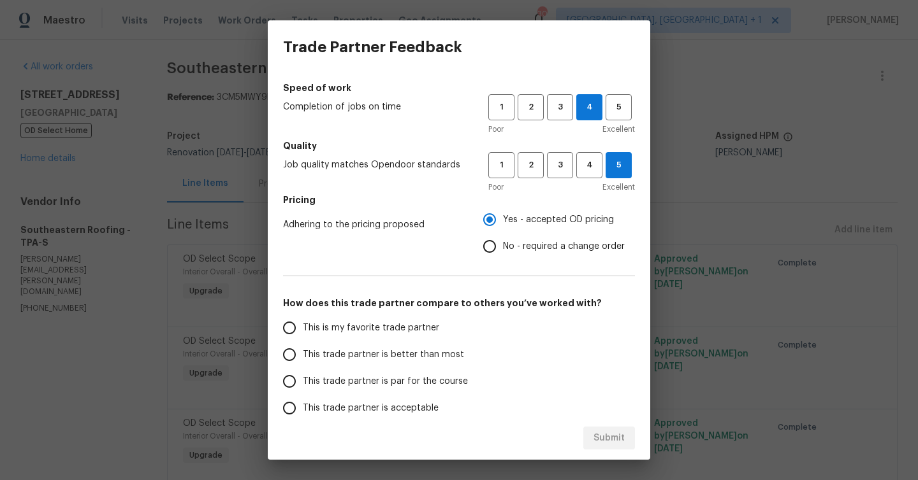
click at [415, 365] on label "This trade partner is better than most" at bounding box center [376, 355] width 201 height 27
click at [303, 365] on input "This trade partner is better than most" at bounding box center [289, 355] width 27 height 27
click at [602, 431] on span "Submit" at bounding box center [608, 439] width 31 height 16
radio input "true"
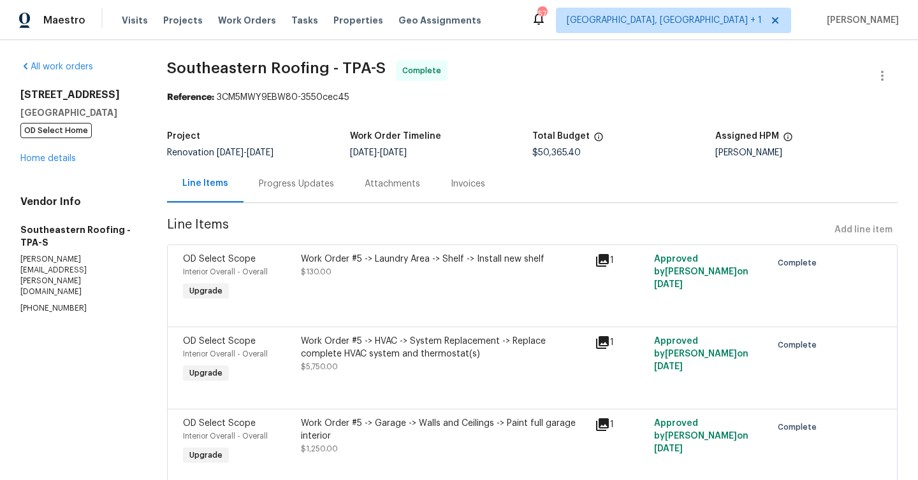
click at [242, 17] on span "Work Orders" at bounding box center [247, 20] width 58 height 13
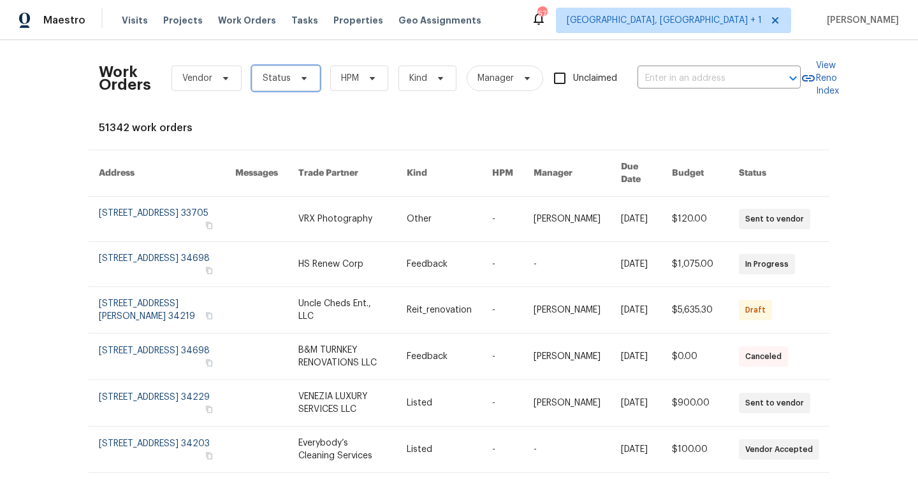
click at [300, 82] on icon at bounding box center [304, 78] width 10 height 10
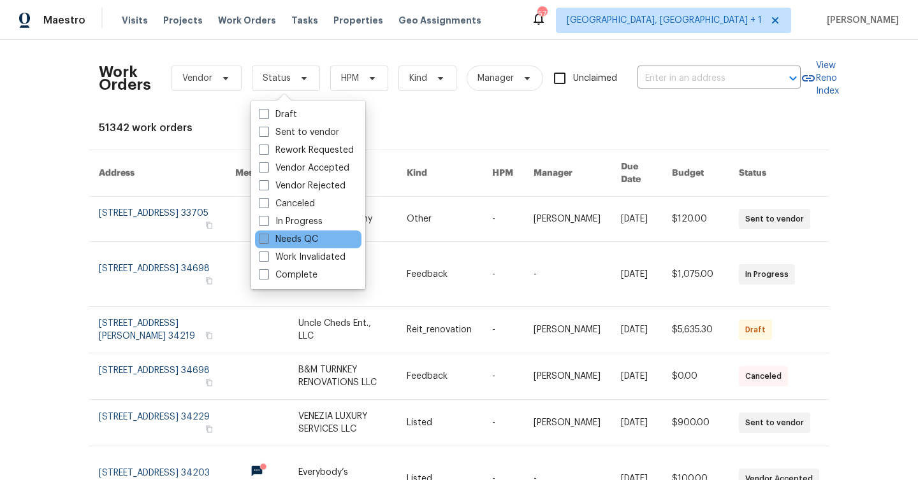
click at [317, 239] on label "Needs QC" at bounding box center [288, 239] width 59 height 13
click at [267, 239] on input "Needs QC" at bounding box center [263, 237] width 8 height 8
checkbox input "true"
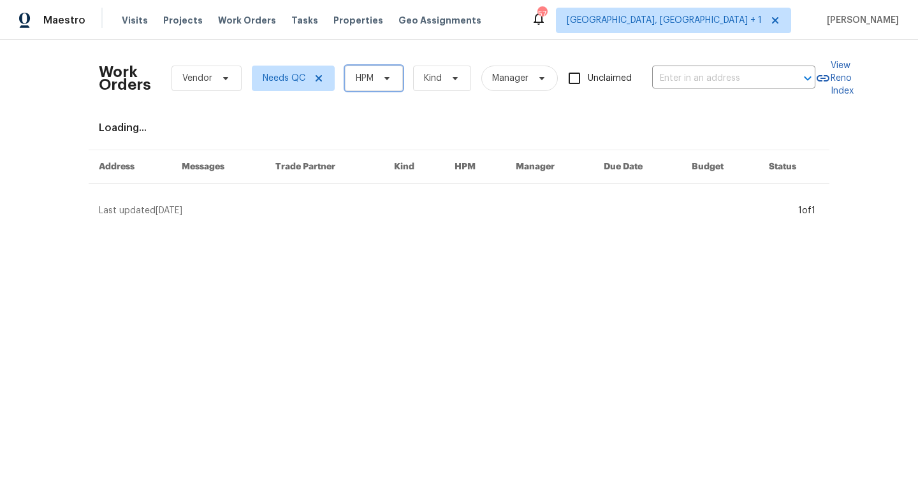
click at [385, 86] on span "HPM" at bounding box center [374, 78] width 58 height 25
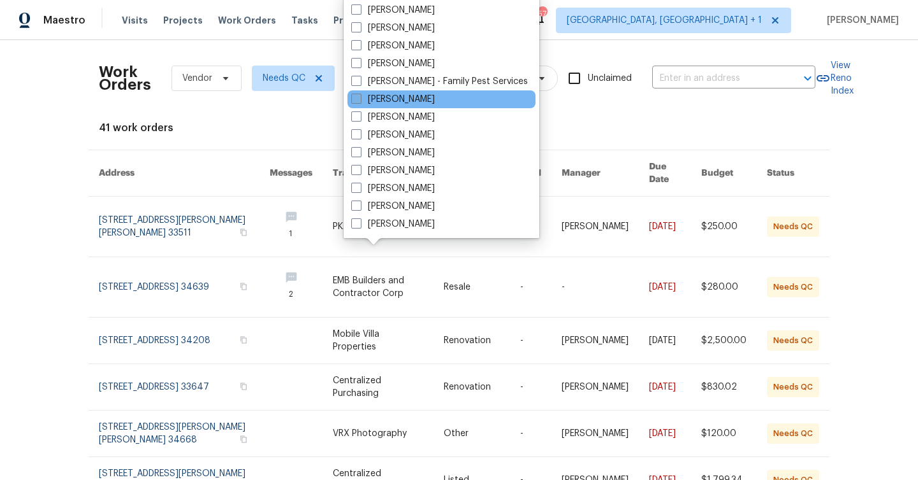
scroll to position [261, 0]
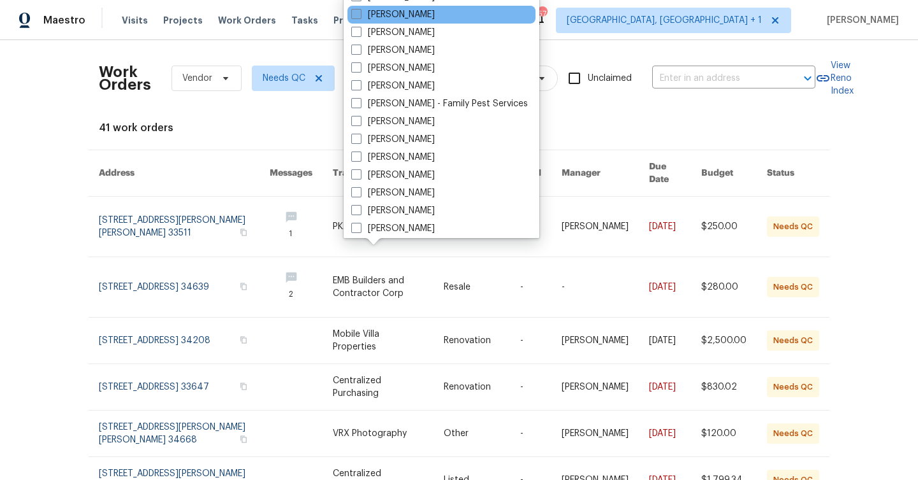
click at [401, 11] on label "[PERSON_NAME]" at bounding box center [392, 14] width 83 height 13
click at [359, 11] on input "[PERSON_NAME]" at bounding box center [355, 12] width 8 height 8
checkbox input "true"
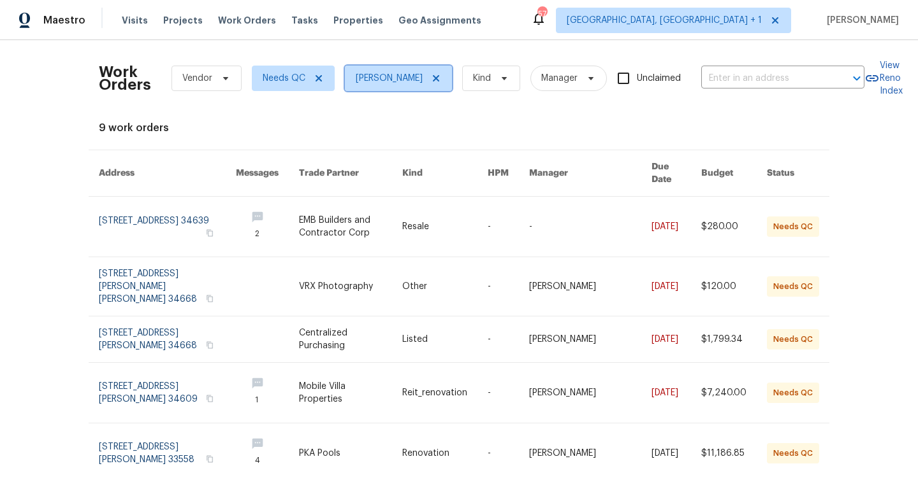
click at [412, 71] on span "[PERSON_NAME]" at bounding box center [398, 78] width 107 height 25
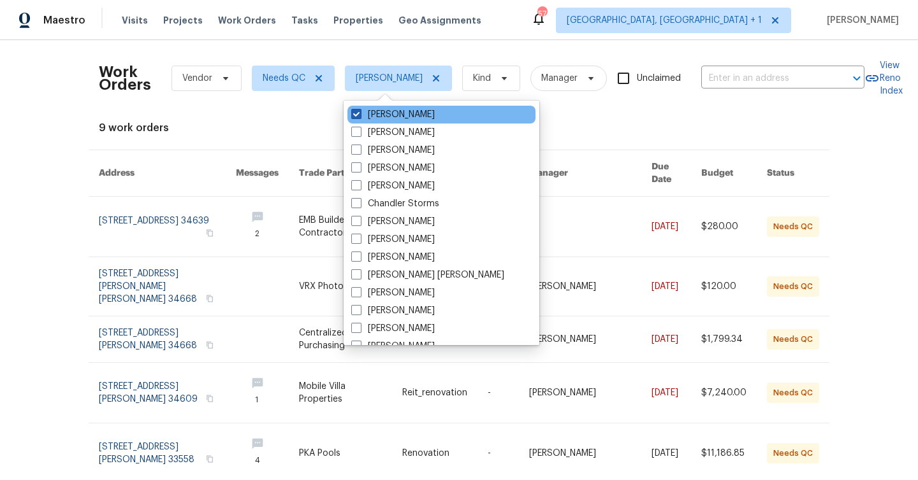
click at [357, 120] on label "[PERSON_NAME]" at bounding box center [392, 114] width 83 height 13
click at [357, 117] on input "[PERSON_NAME]" at bounding box center [355, 112] width 8 height 8
checkbox input "false"
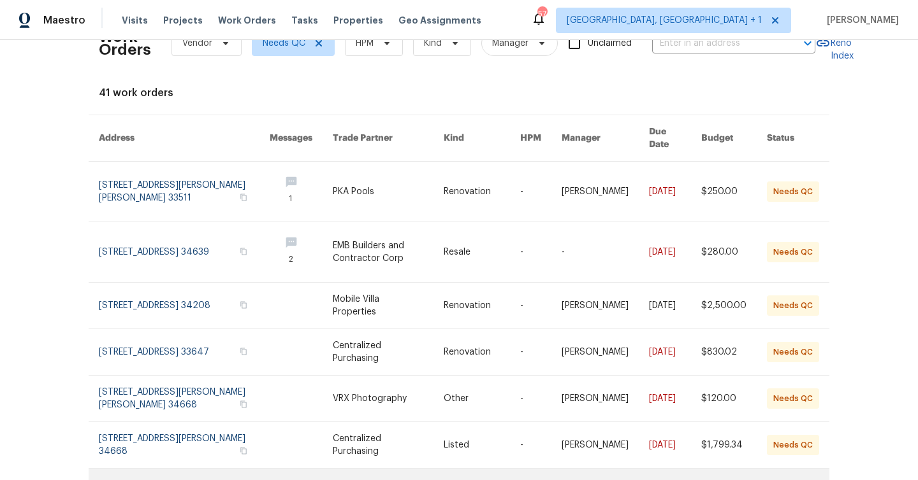
scroll to position [34, 0]
